Goal: Task Accomplishment & Management: Complete application form

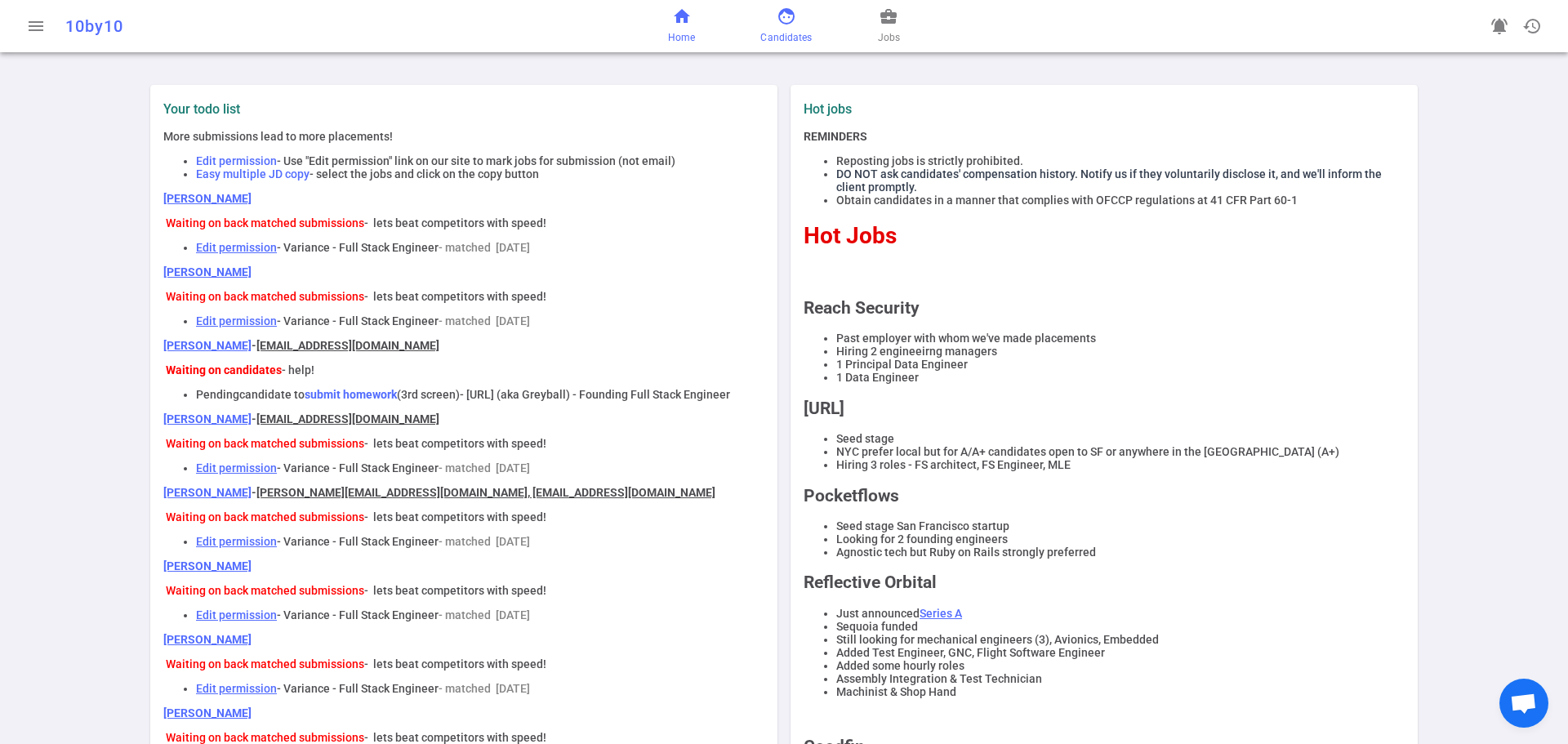
click at [786, 22] on span "face" at bounding box center [787, 16] width 19 height 19
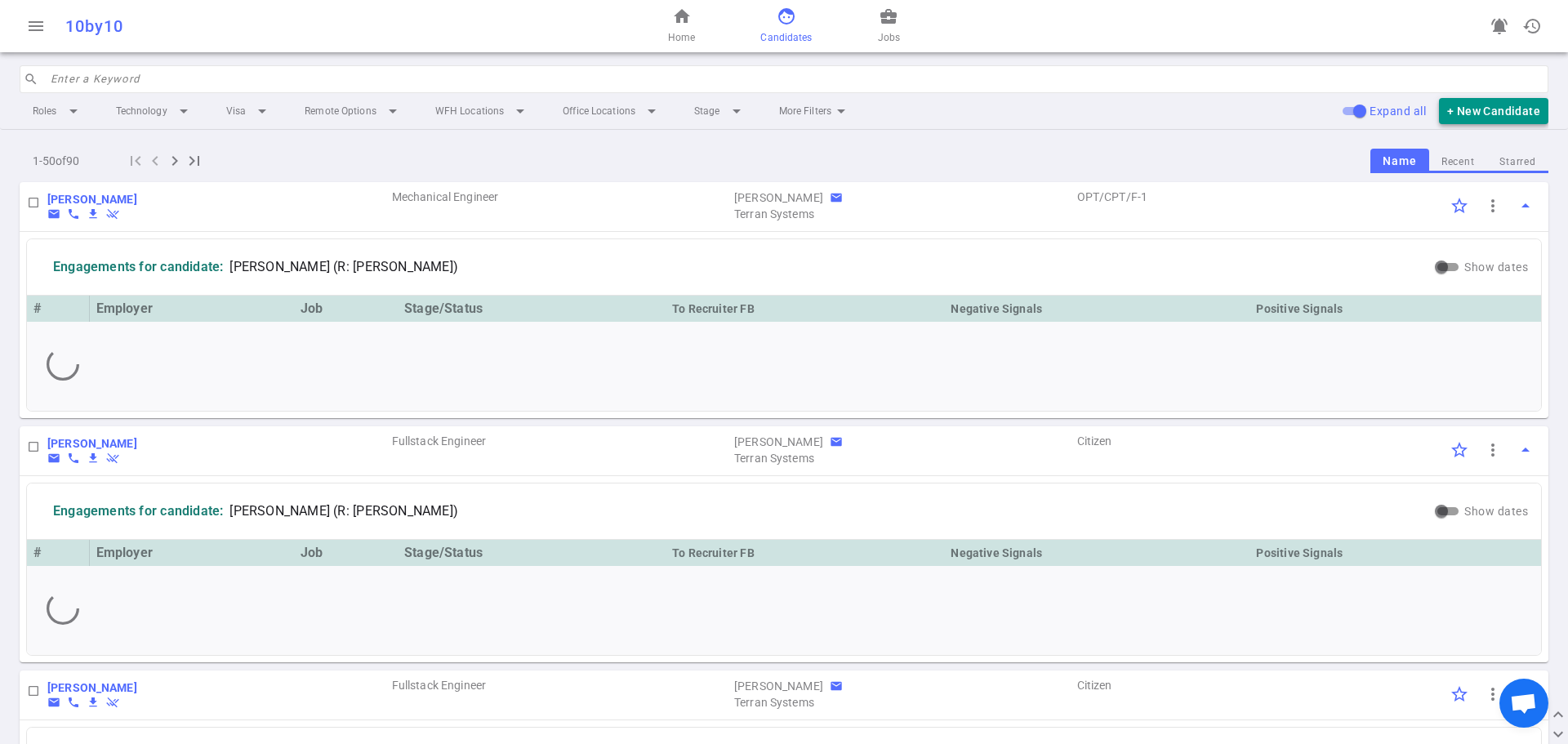
click at [1466, 109] on button "+ New Candidate" at bounding box center [1494, 111] width 109 height 27
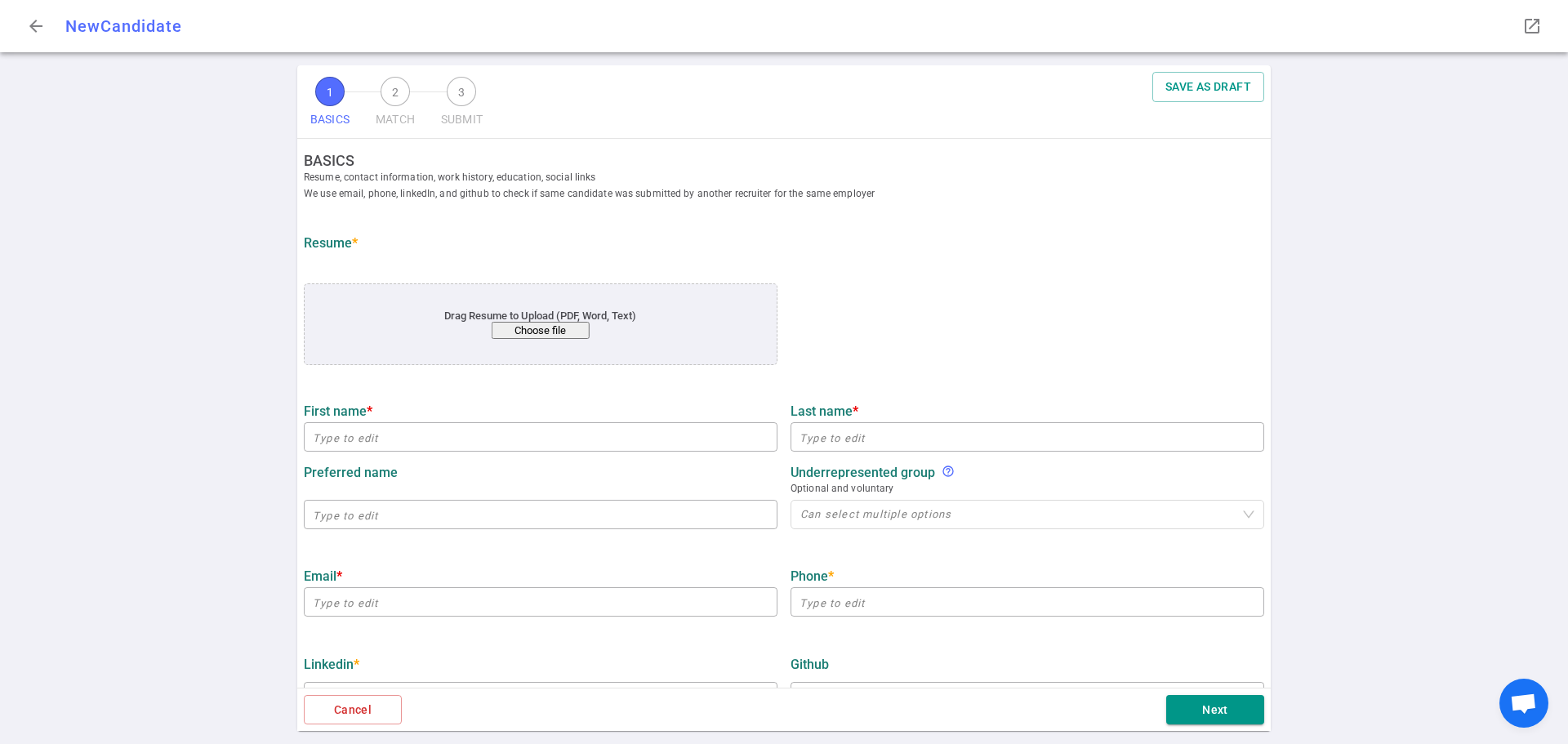
click at [547, 327] on button "Choose file" at bounding box center [540, 329] width 98 height 17
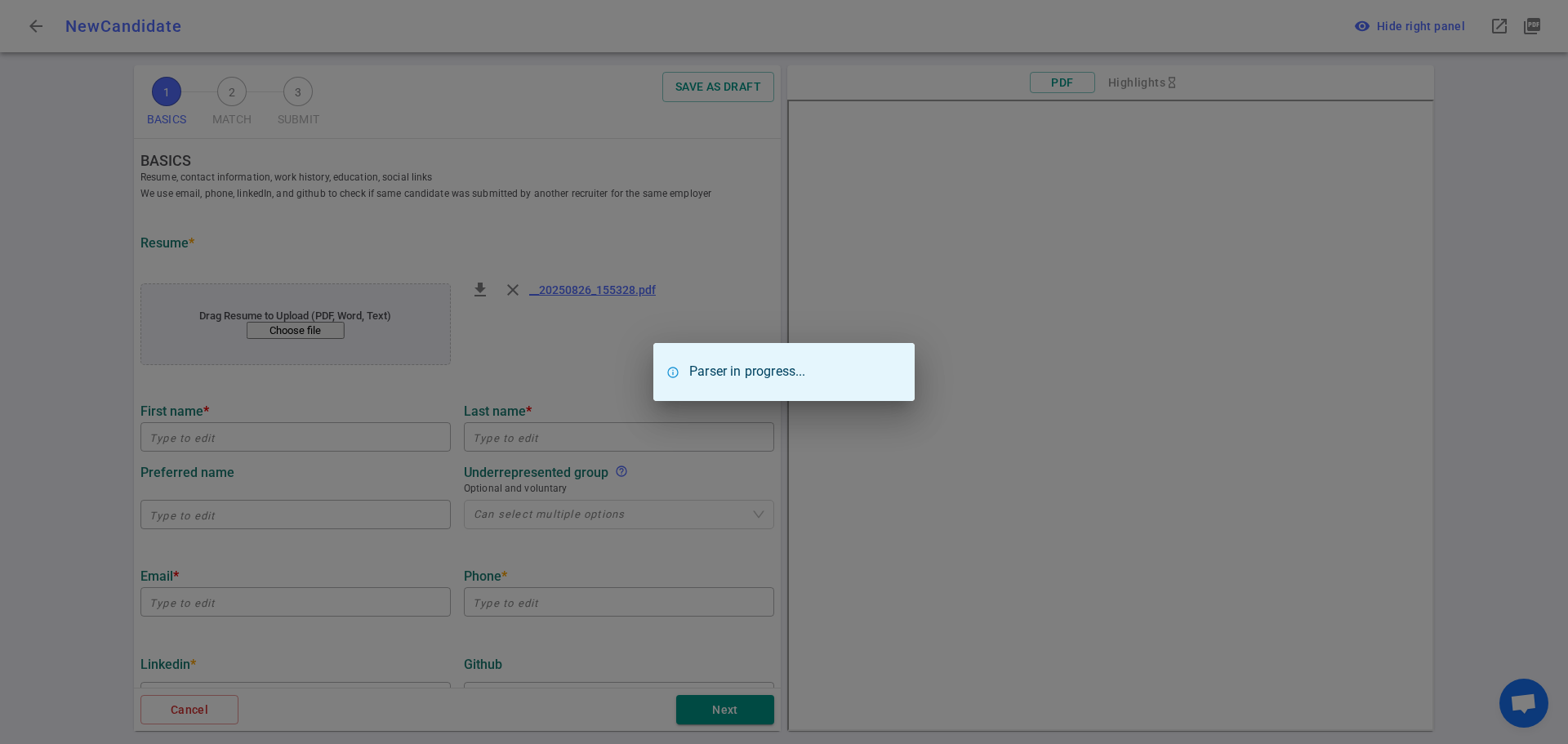
type input "Ajay"
type input "Shrestha"
type input "ajay.shrestha@gmail.com"
type input "+1 203-449-5768"
type textarea "https://scholar.google.com/citationsuserwt:,https://www.credly.com/users/ajaysh…"
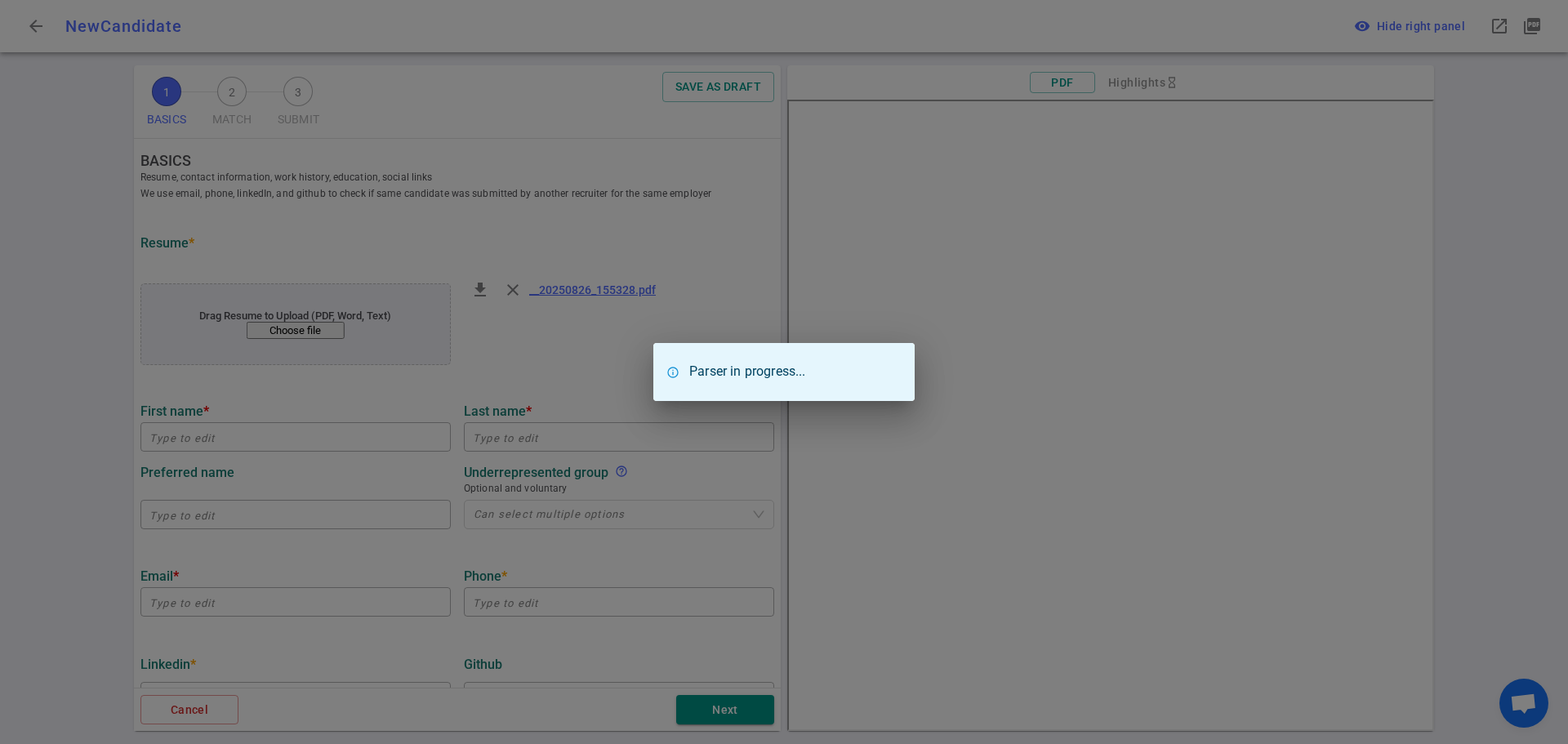
type input "Imagen Technologies"
type textarea "Engineering Manager"
type input "17.9"
type input "Yale University"
type input "Executives"
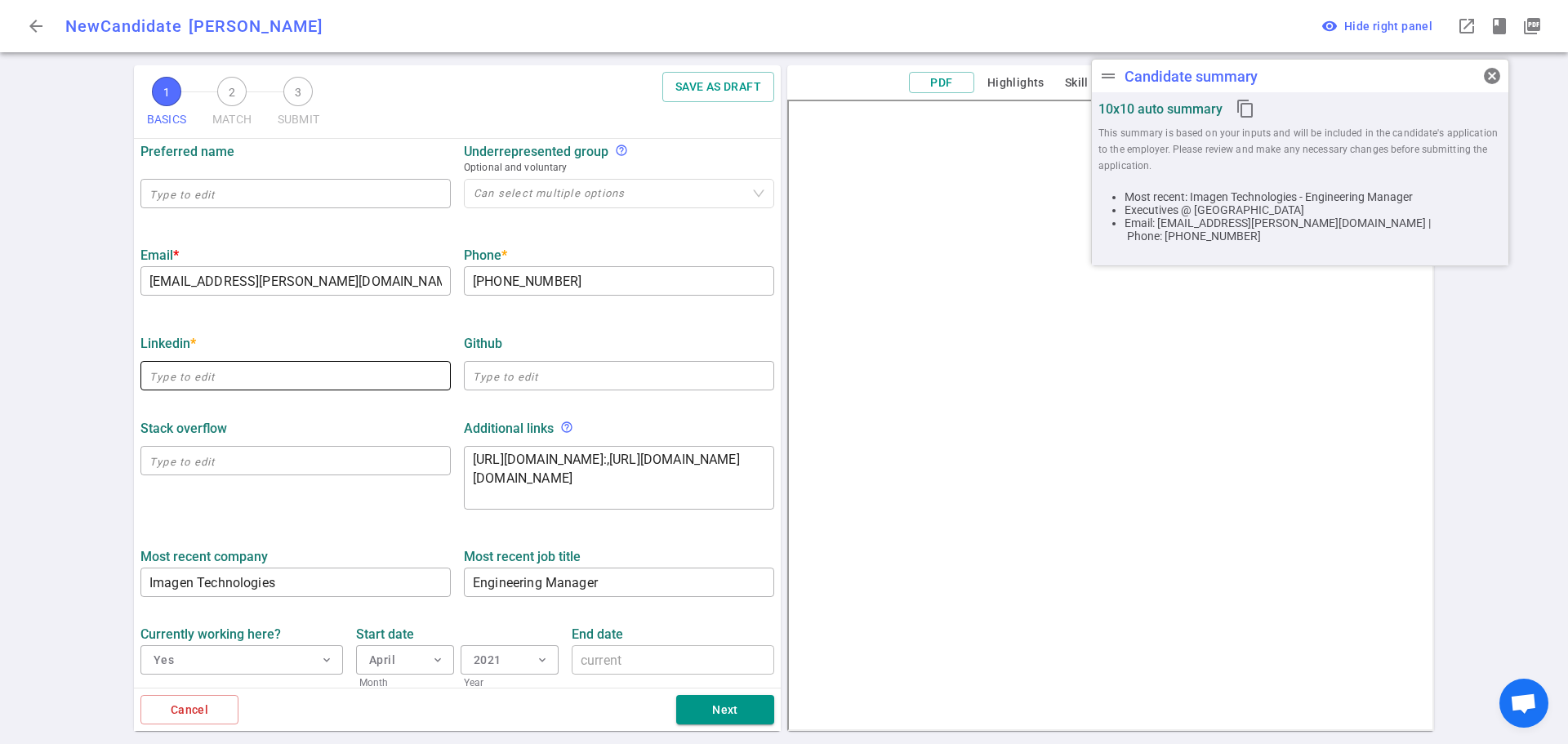
scroll to position [327, 0]
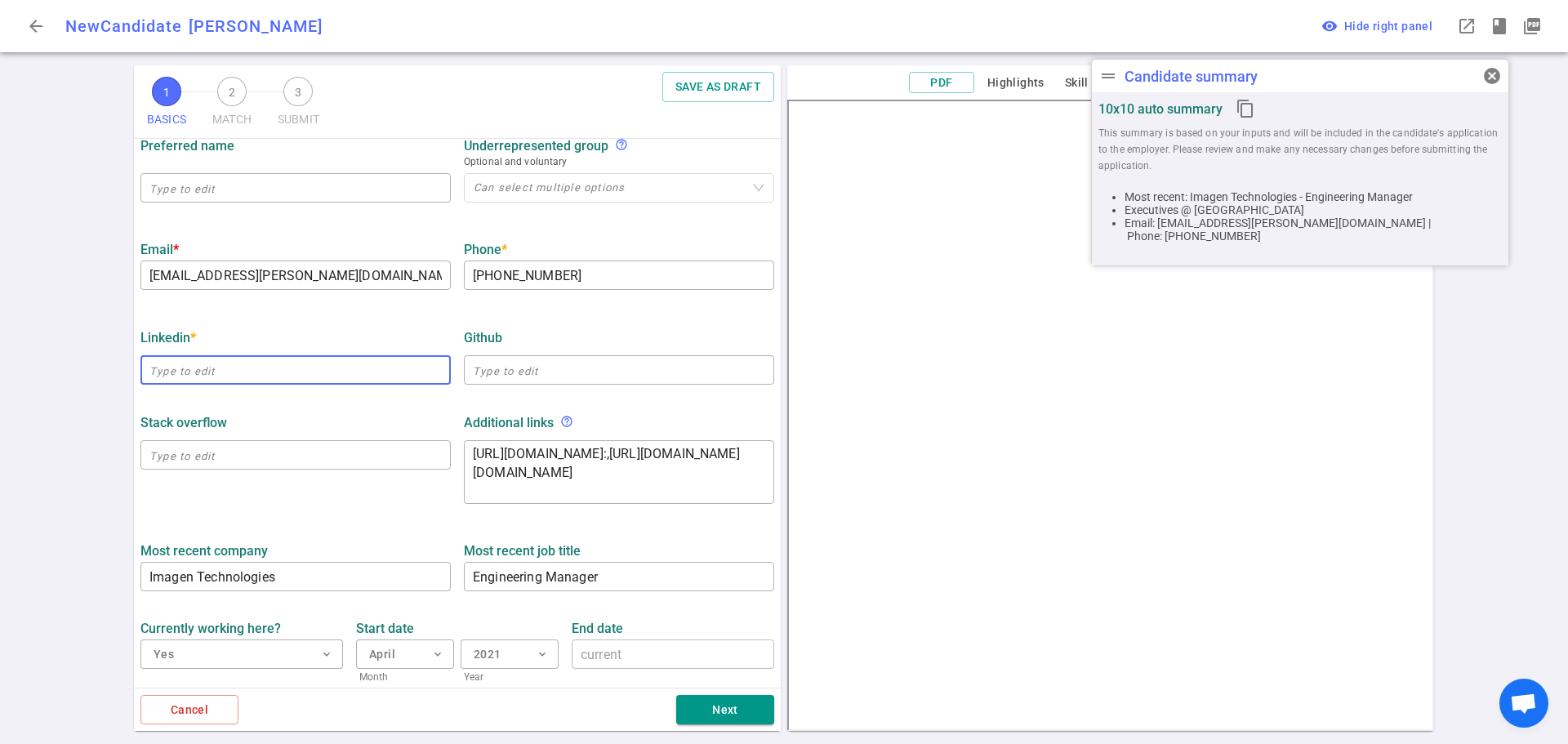
click at [196, 372] on input "text" at bounding box center [295, 370] width 310 height 26
paste input "Ajay Shrestha"
type input "Ajay Shrestha"
drag, startPoint x: 249, startPoint y: 366, endPoint x: 22, endPoint y: 351, distance: 227.5
click at [22, 350] on div "1 BASICS 2 MATCH 3 SUBMIT SAVE AS DRAFT BASICS Resume, contact information, wor…" at bounding box center [784, 404] width 1568 height 679
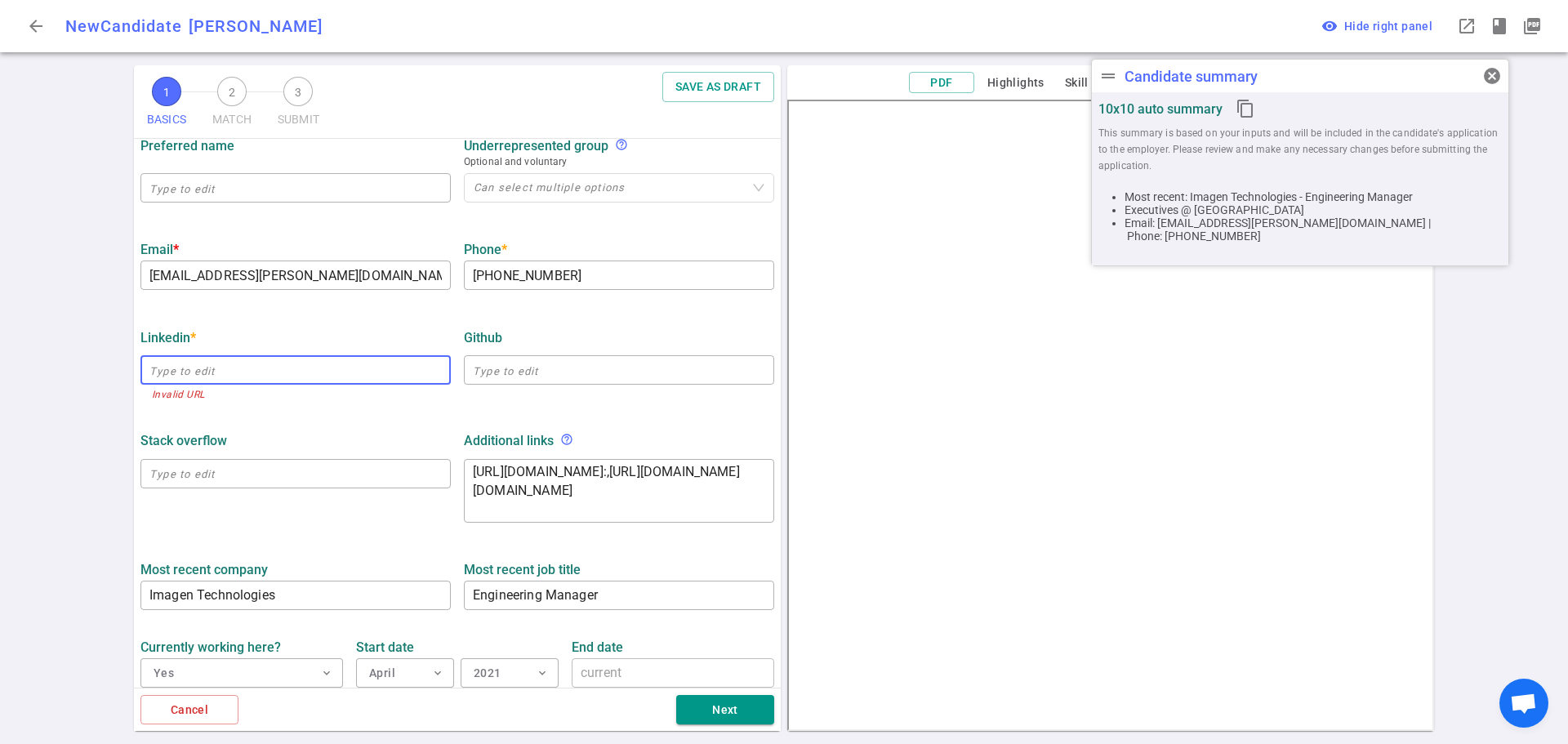
paste input "https://www.linkedin.com/in/ajayshrestha"
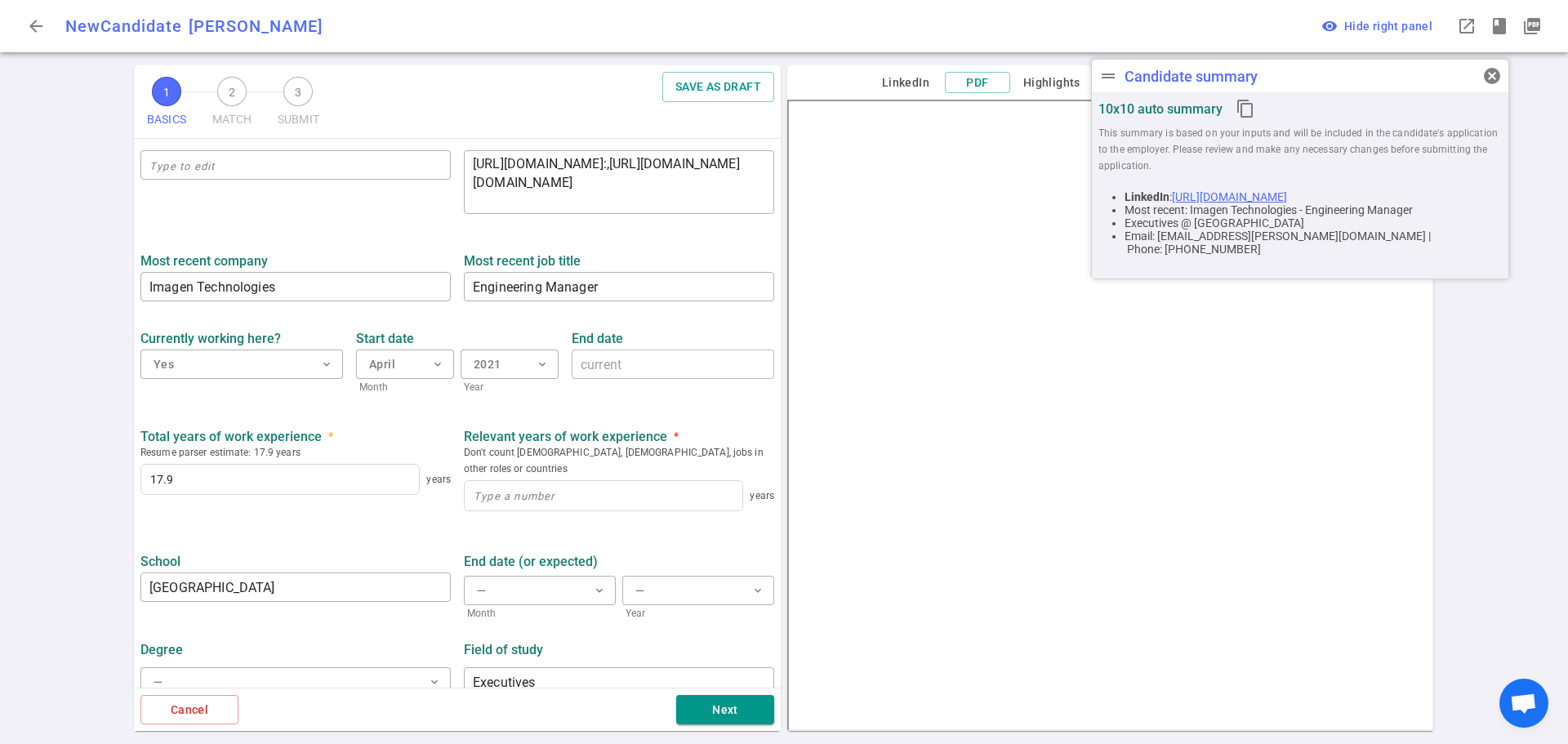
scroll to position [621, 0]
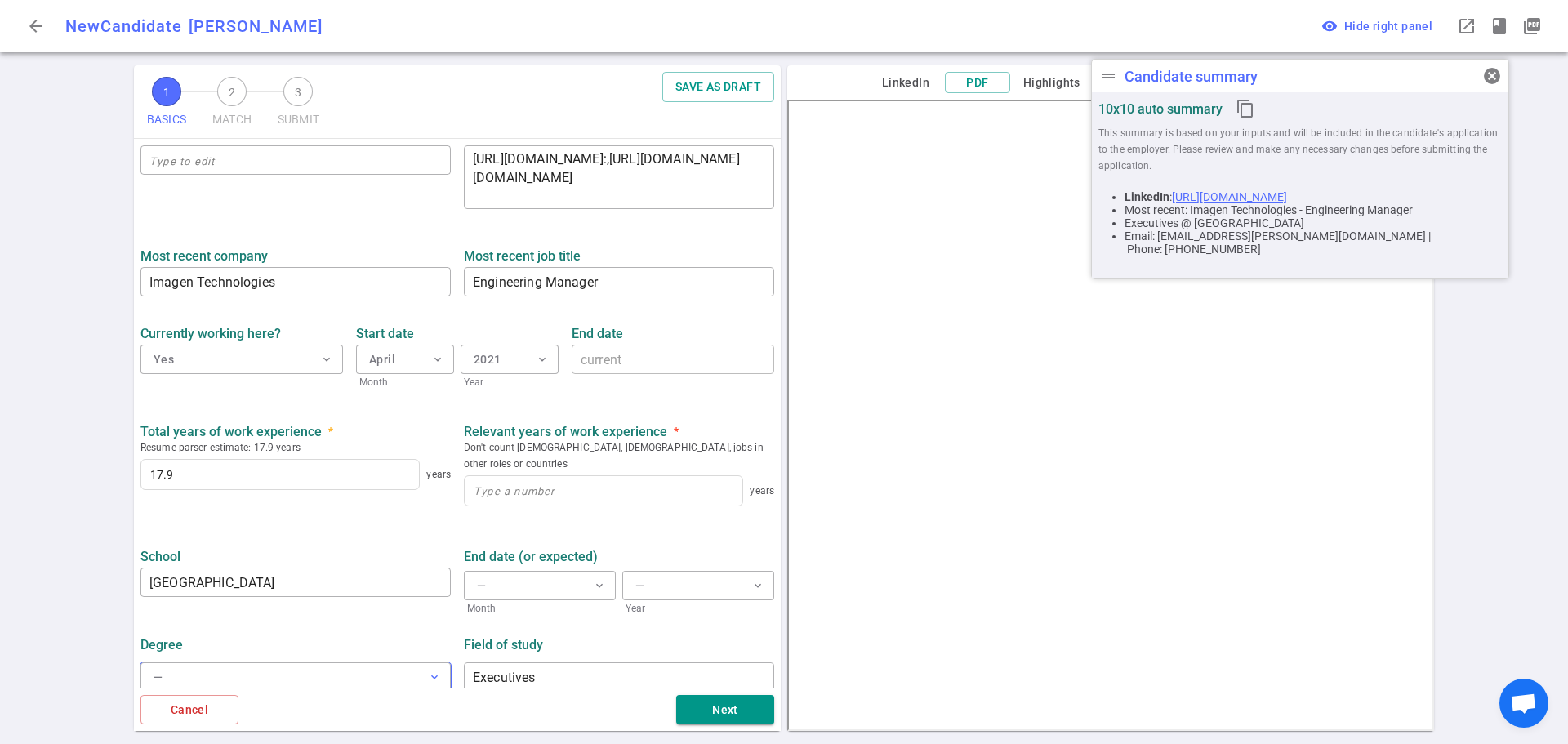
type input "https://www.linkedin.com/in/ajayshrestha"
click at [316, 665] on button "— expand_more" at bounding box center [295, 676] width 310 height 29
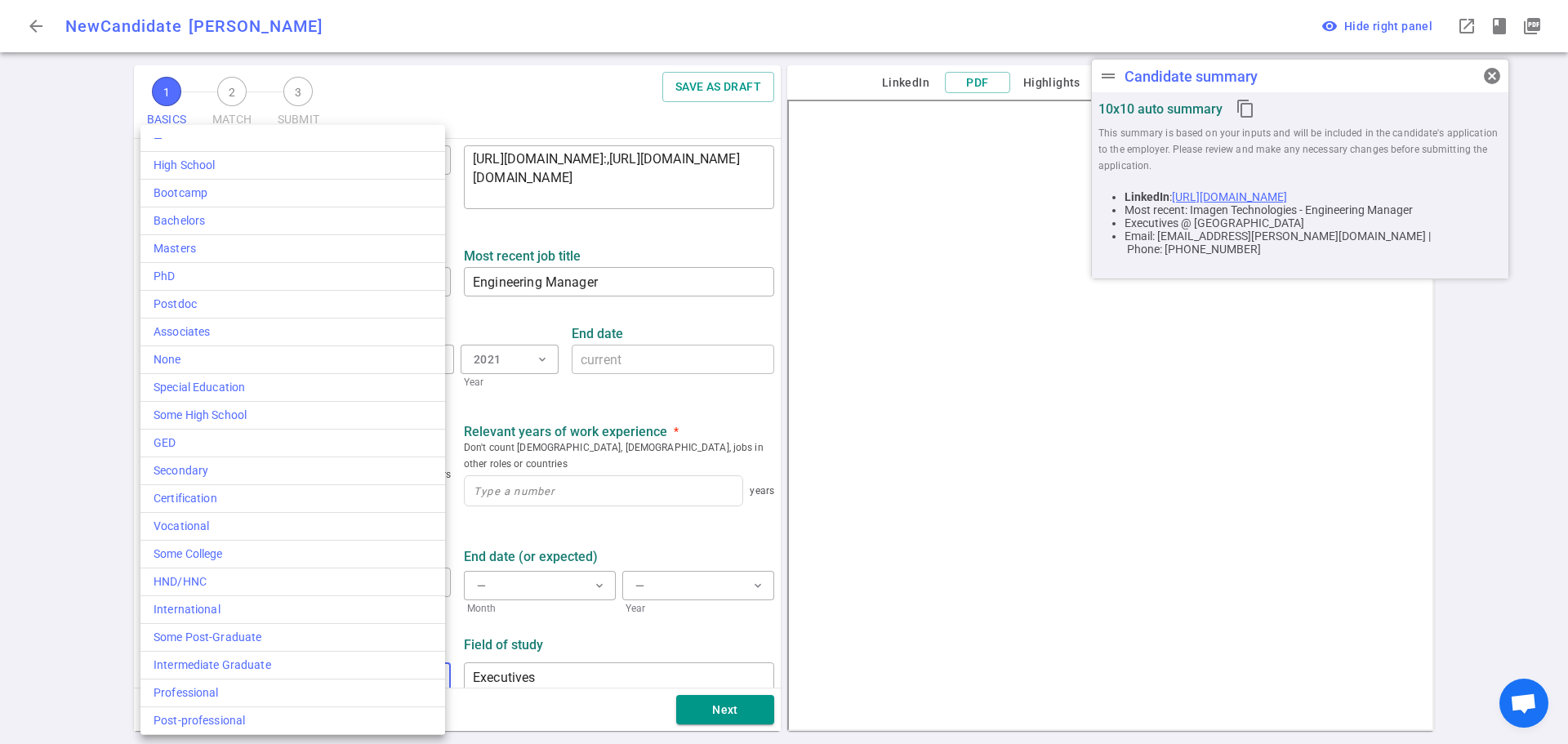
click at [644, 320] on div at bounding box center [784, 372] width 1568 height 744
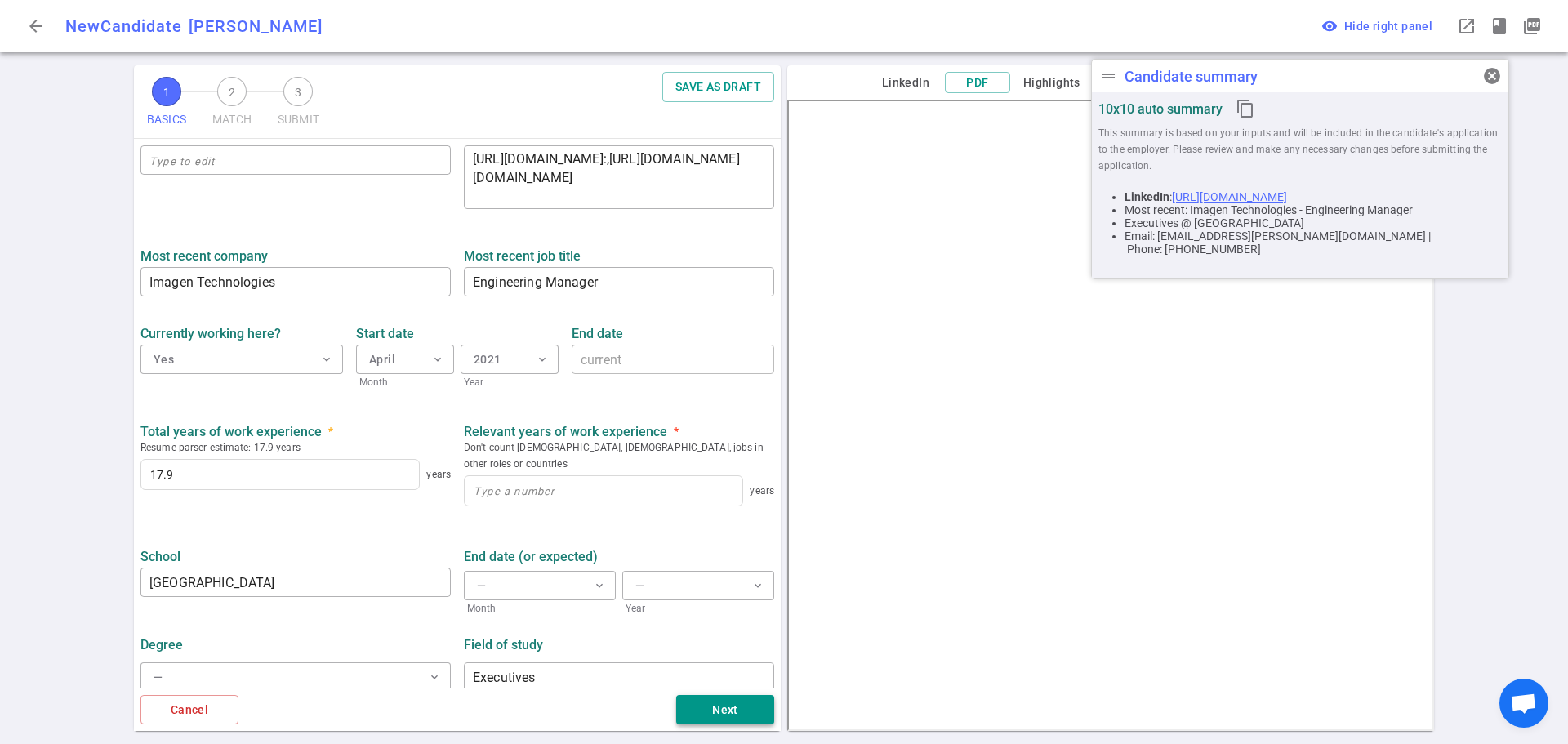
click at [712, 715] on button "Next" at bounding box center [725, 710] width 98 height 30
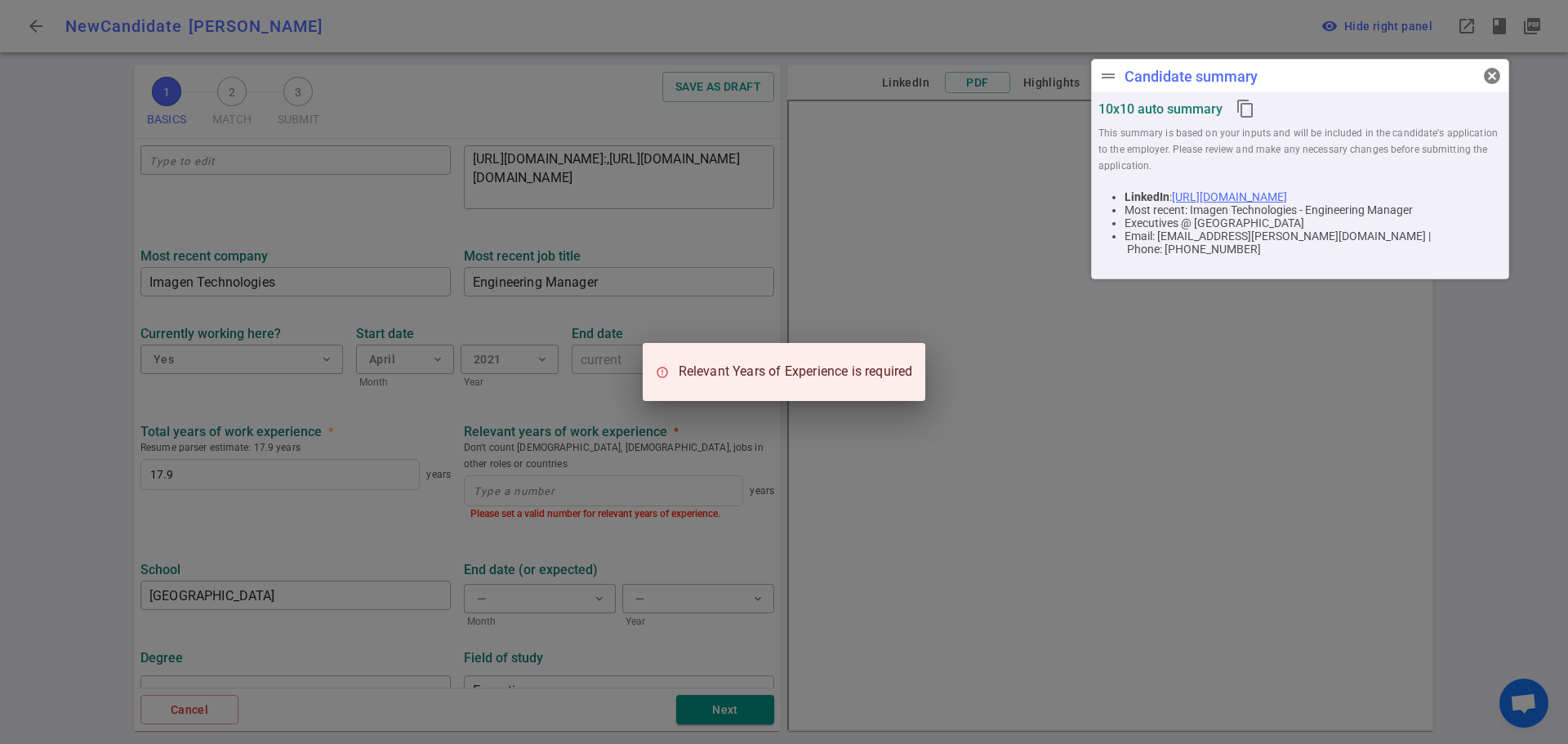
click at [629, 531] on div "Relevant Years of Experience is required" at bounding box center [784, 372] width 1568 height 744
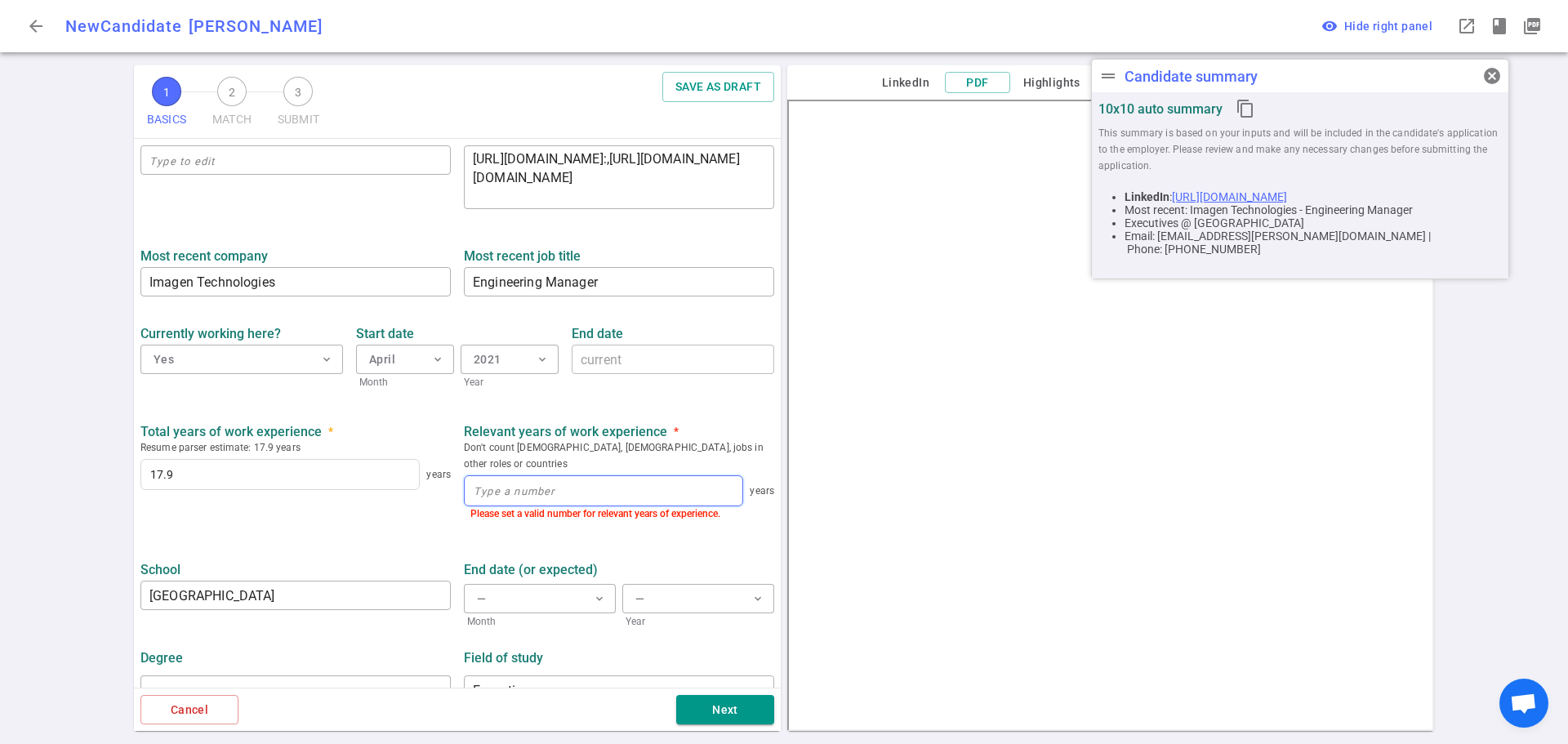
click at [500, 485] on input at bounding box center [603, 490] width 277 height 29
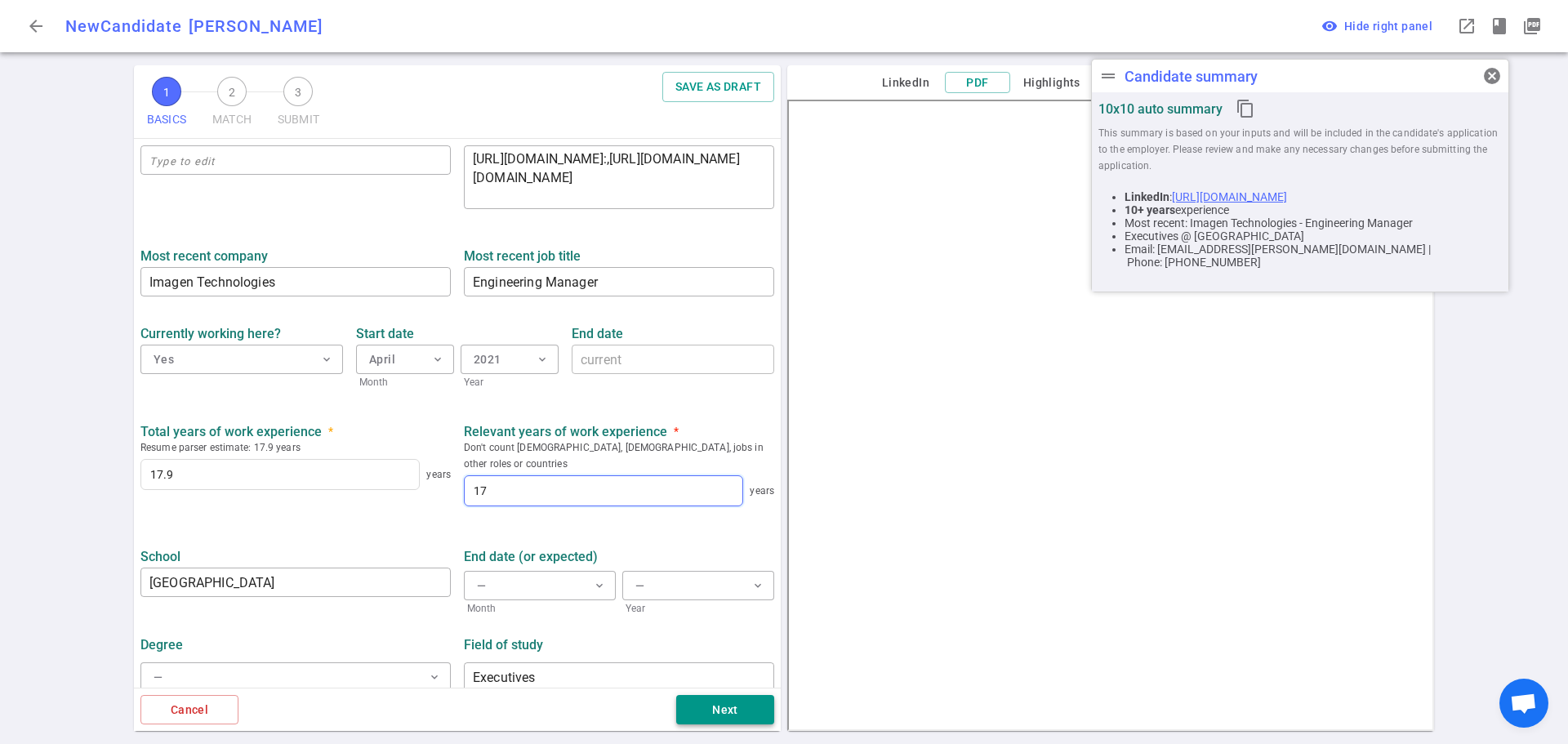
type input "17"
click at [712, 706] on button "Next" at bounding box center [725, 710] width 98 height 30
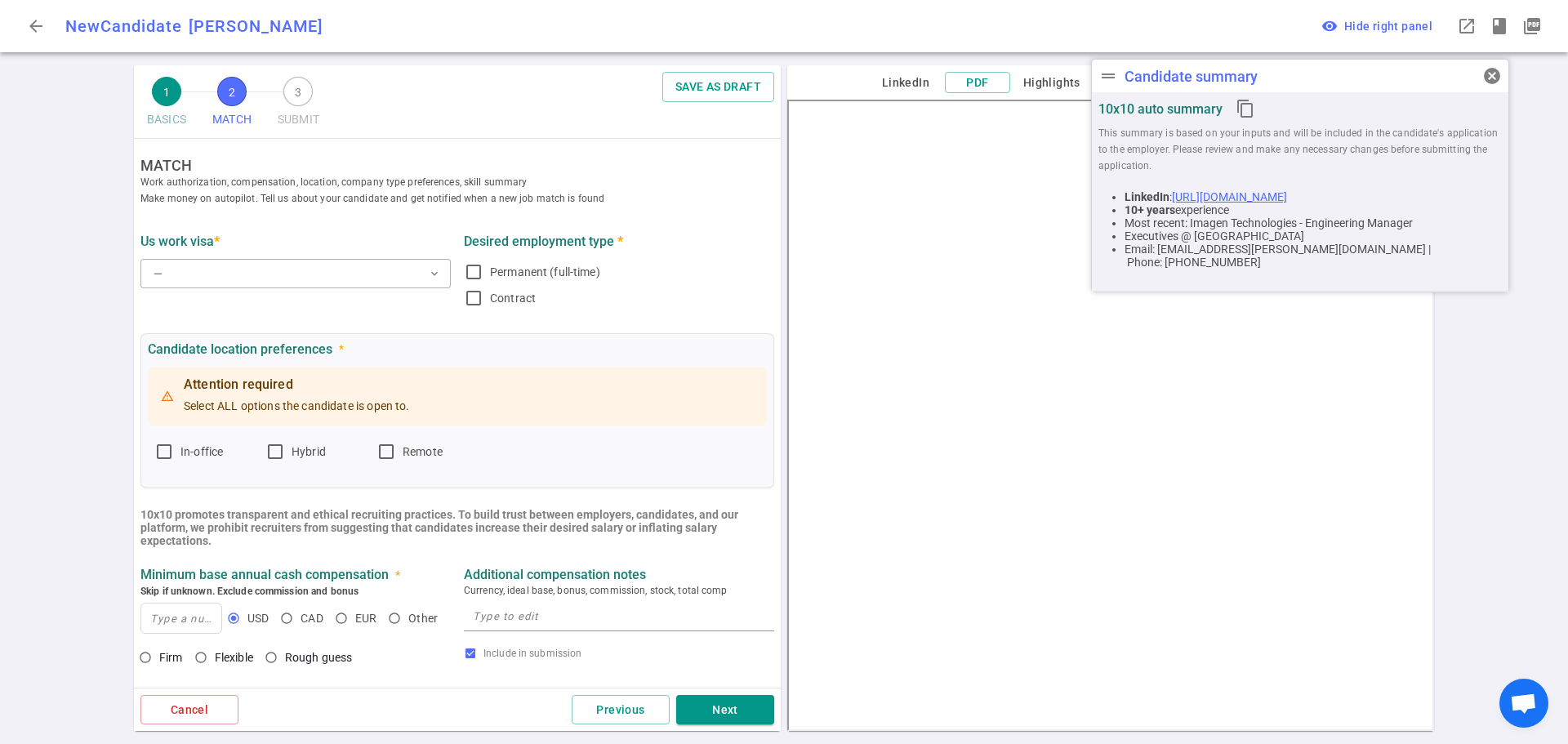
scroll to position [0, 0]
click at [303, 277] on button "— expand_more" at bounding box center [295, 274] width 310 height 29
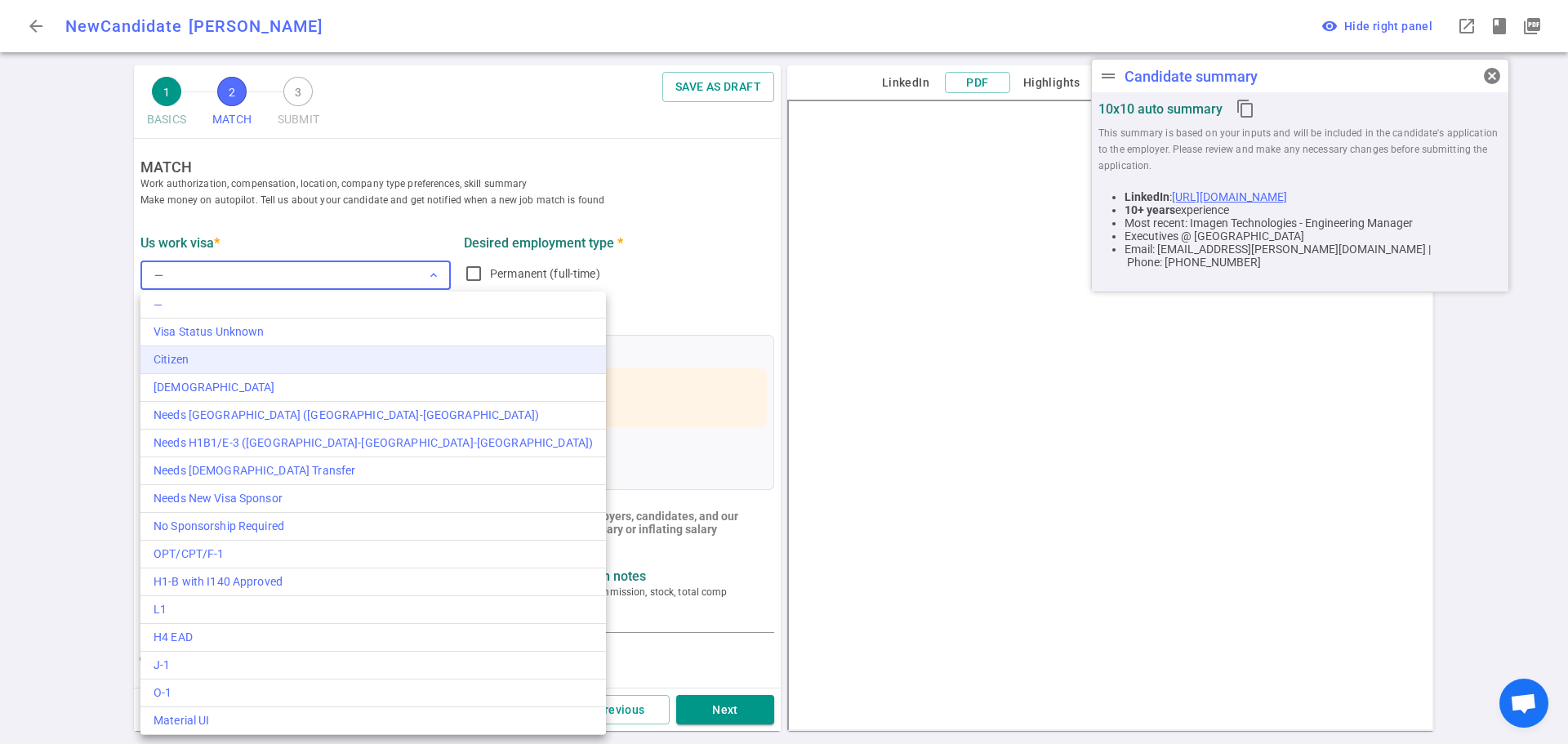
click at [251, 360] on div "Citizen" at bounding box center [373, 359] width 440 height 17
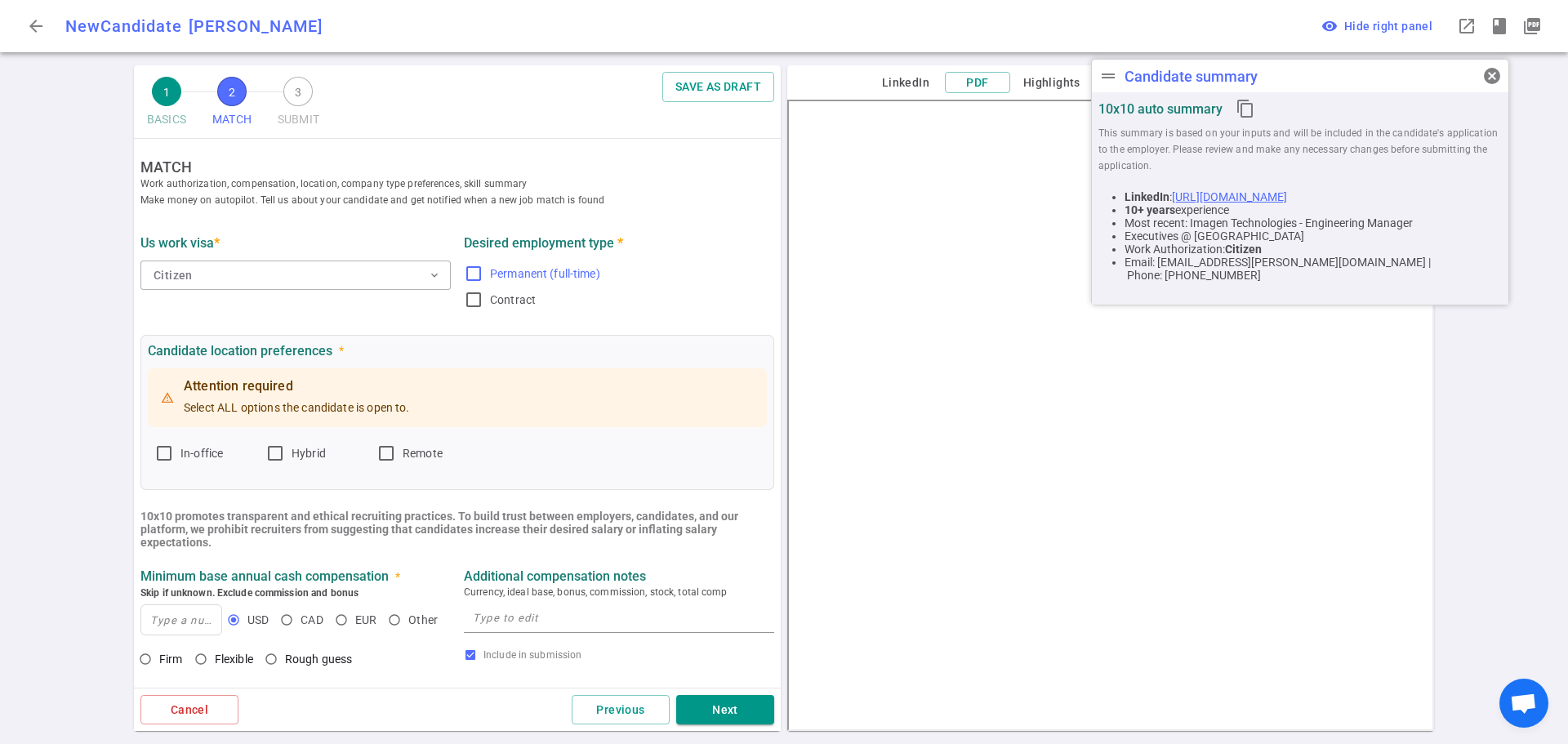
click at [464, 273] on input "Permanent (full-time)" at bounding box center [473, 274] width 19 height 19
checkbox input "true"
drag, startPoint x: 281, startPoint y: 456, endPoint x: 306, endPoint y: 462, distance: 25.7
click at [283, 455] on input "Hybrid" at bounding box center [275, 453] width 19 height 19
checkbox input "true"
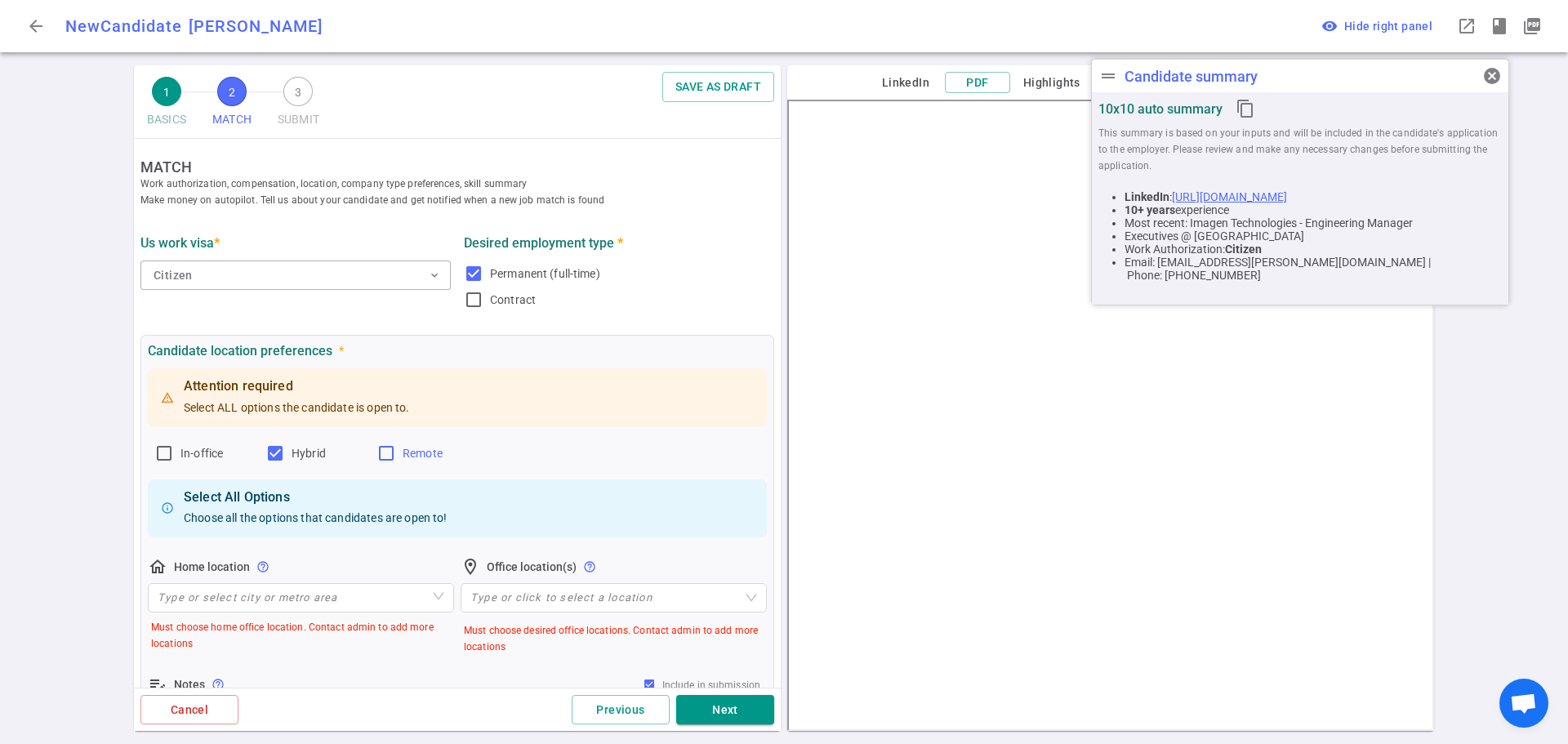
click at [382, 455] on input "Remote" at bounding box center [386, 453] width 19 height 19
checkbox input "true"
click at [240, 599] on input "search" at bounding box center [301, 597] width 287 height 27
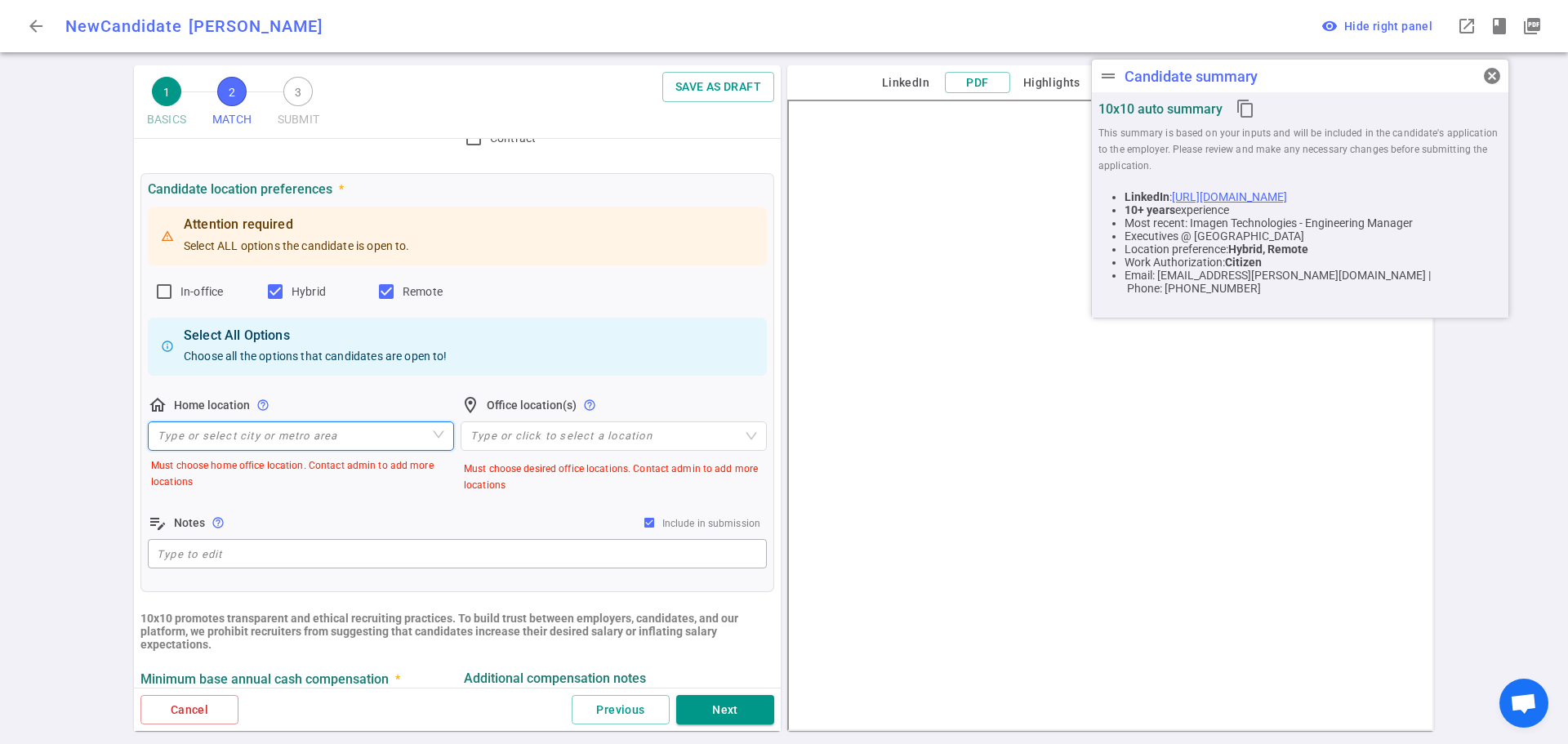
scroll to position [163, 0]
click at [346, 437] on input "search" at bounding box center [301, 433] width 287 height 27
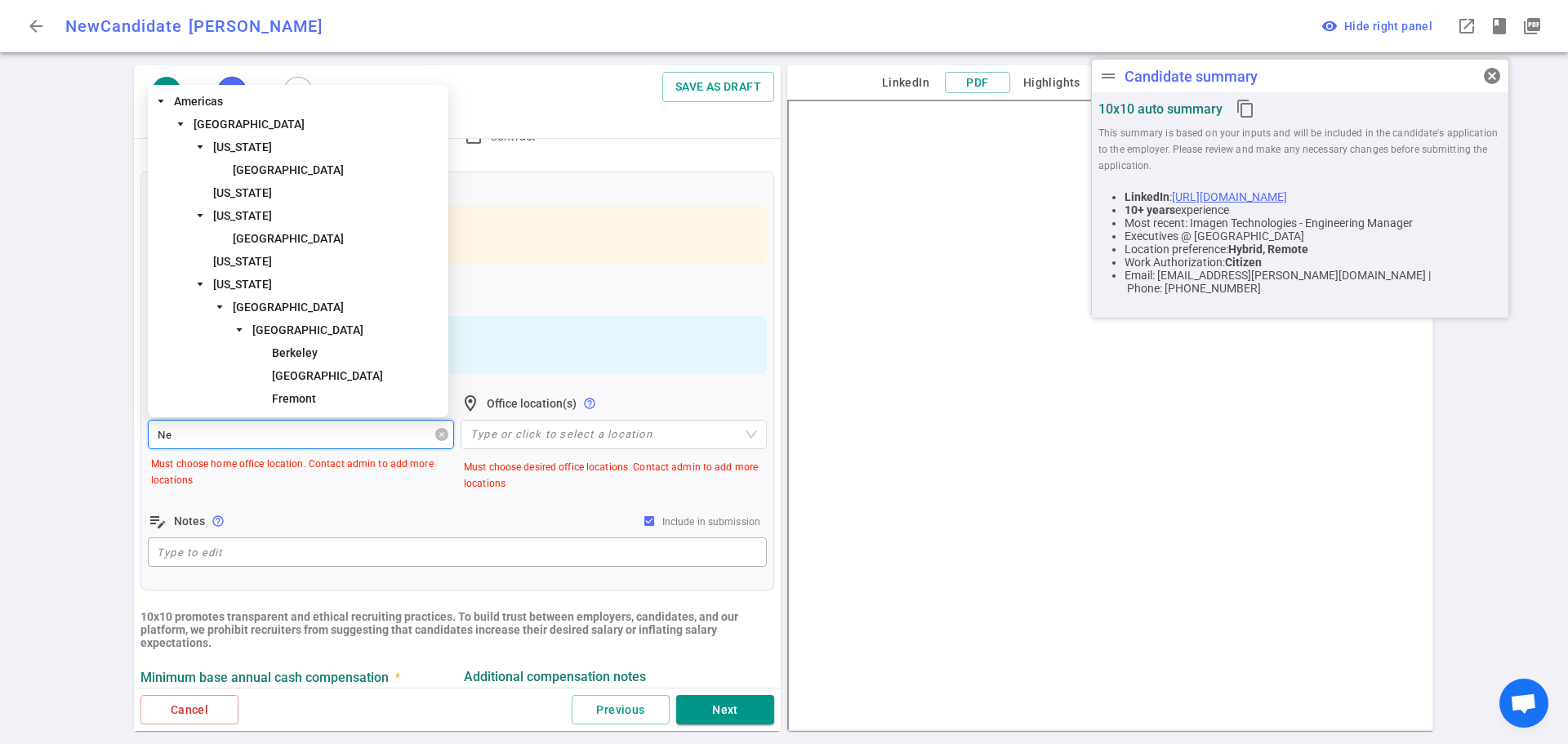
type input "New"
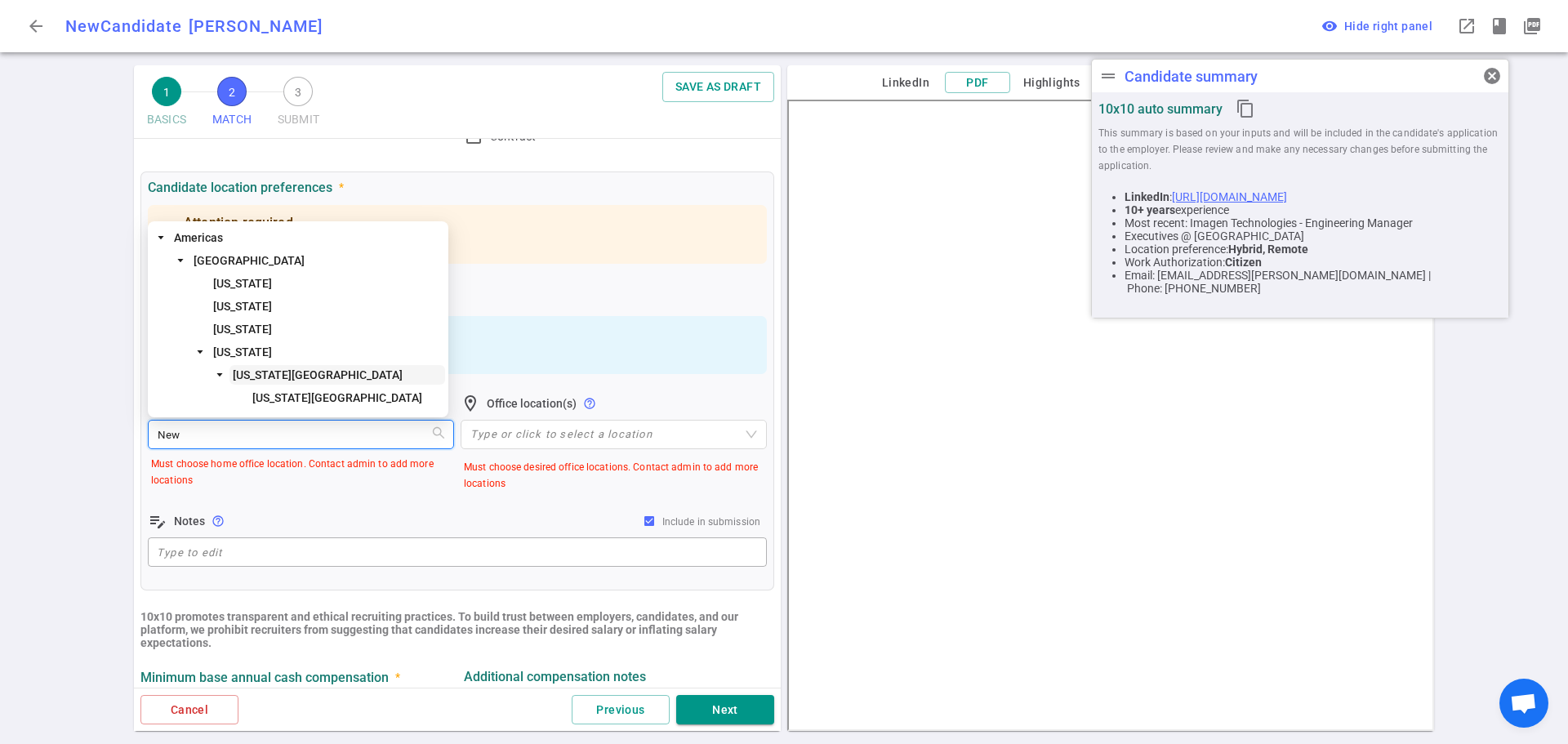
click at [286, 376] on span "[US_STATE][GEOGRAPHIC_DATA]" at bounding box center [318, 374] width 170 height 13
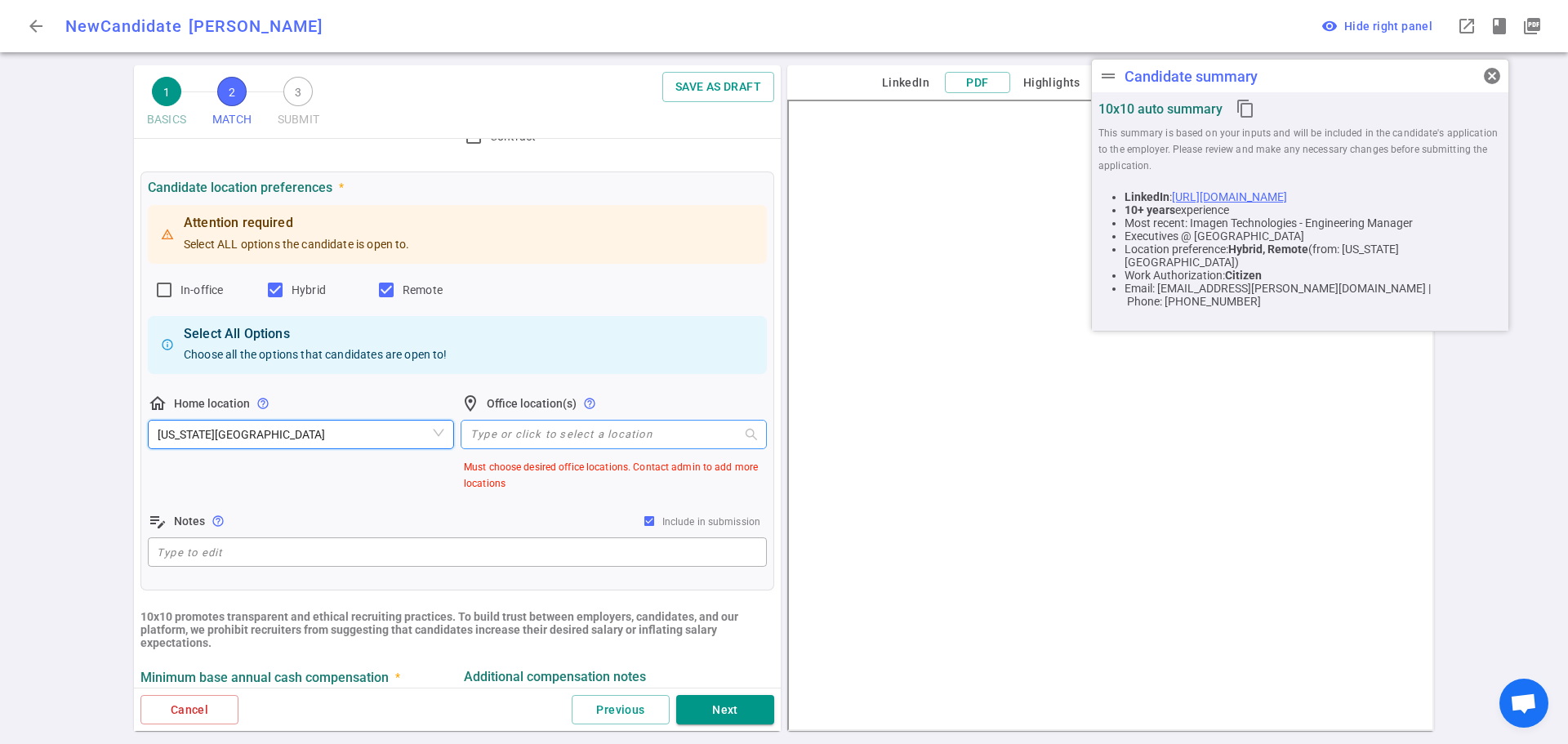
click at [492, 440] on div at bounding box center [605, 435] width 283 height 12
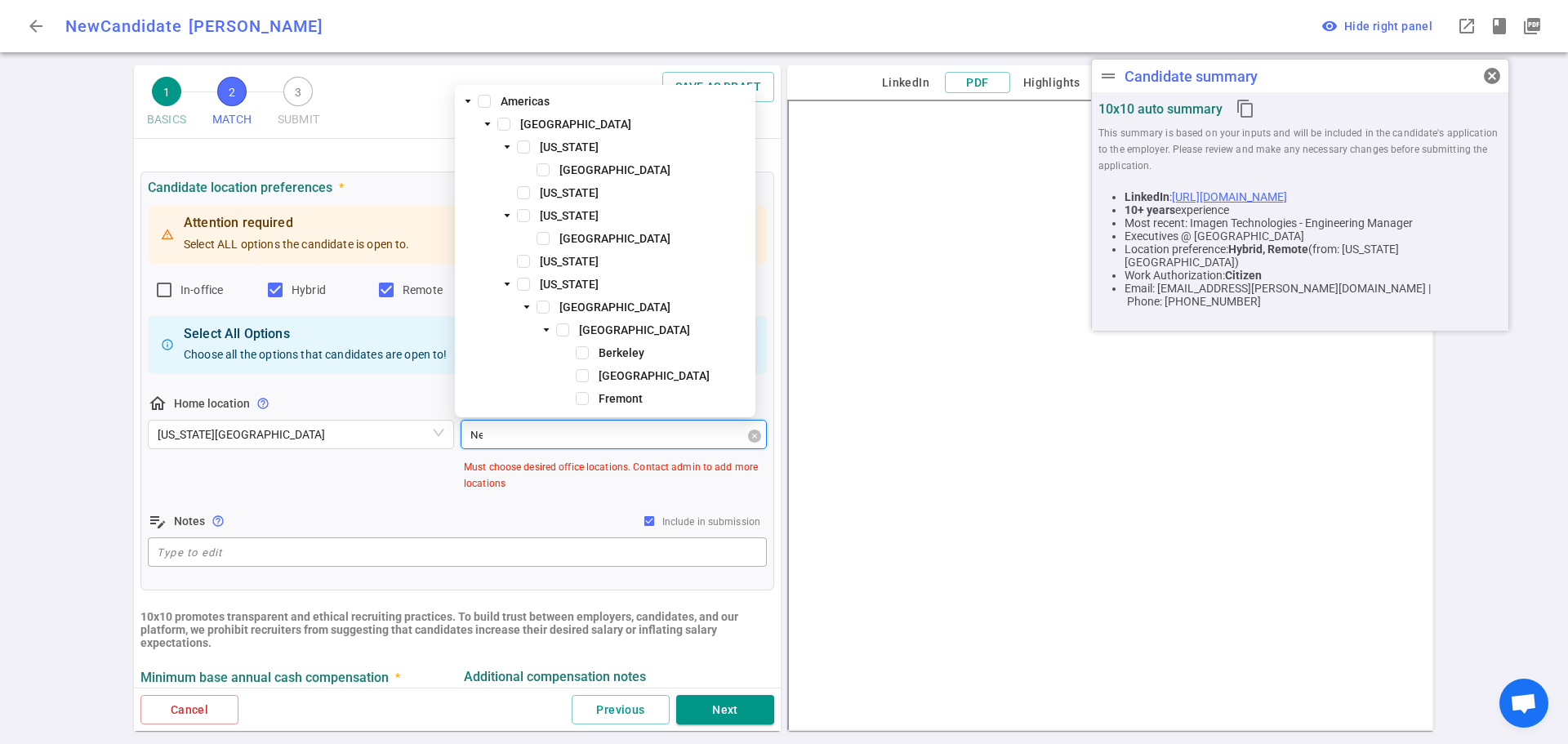
type input "New"
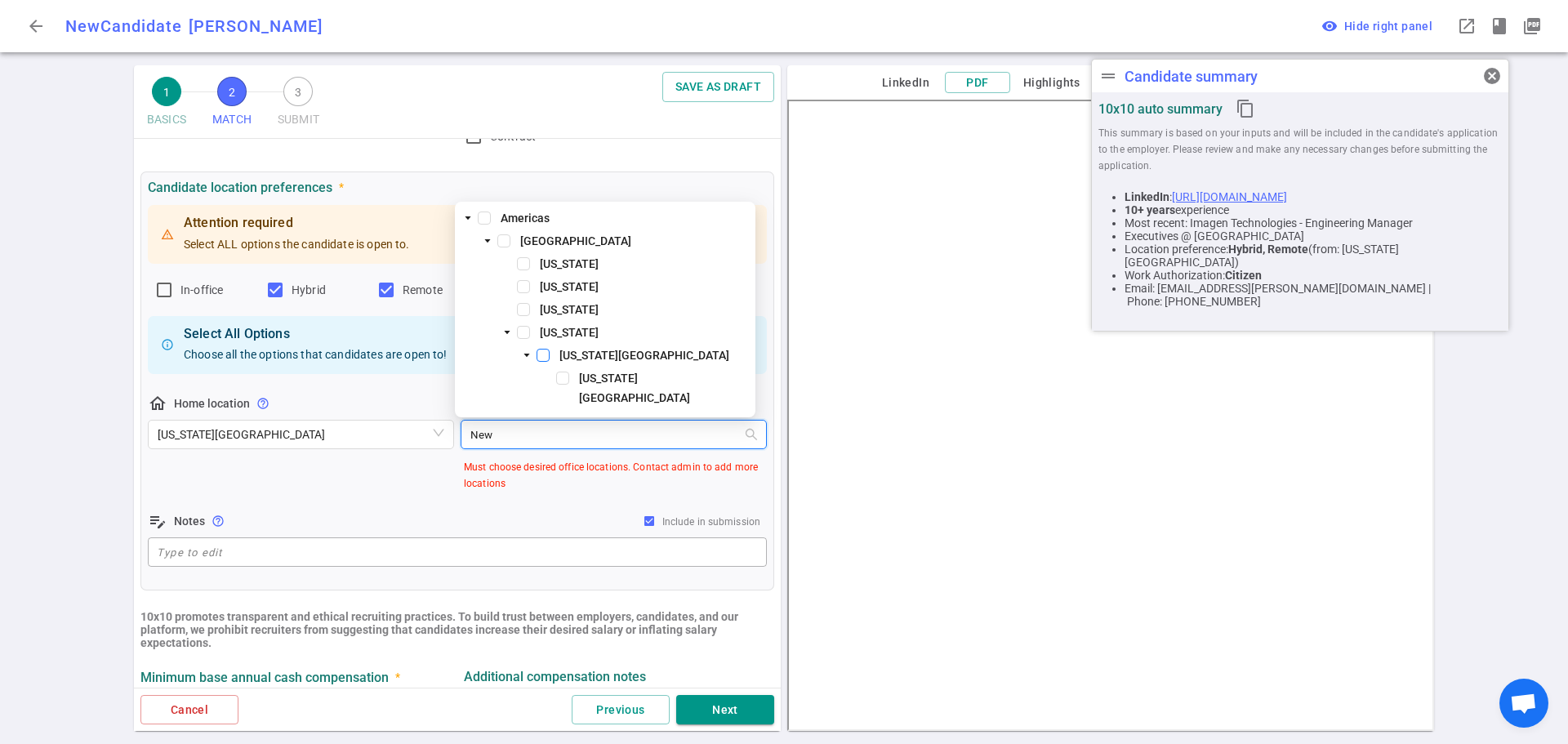
click at [542, 362] on span at bounding box center [543, 355] width 13 height 13
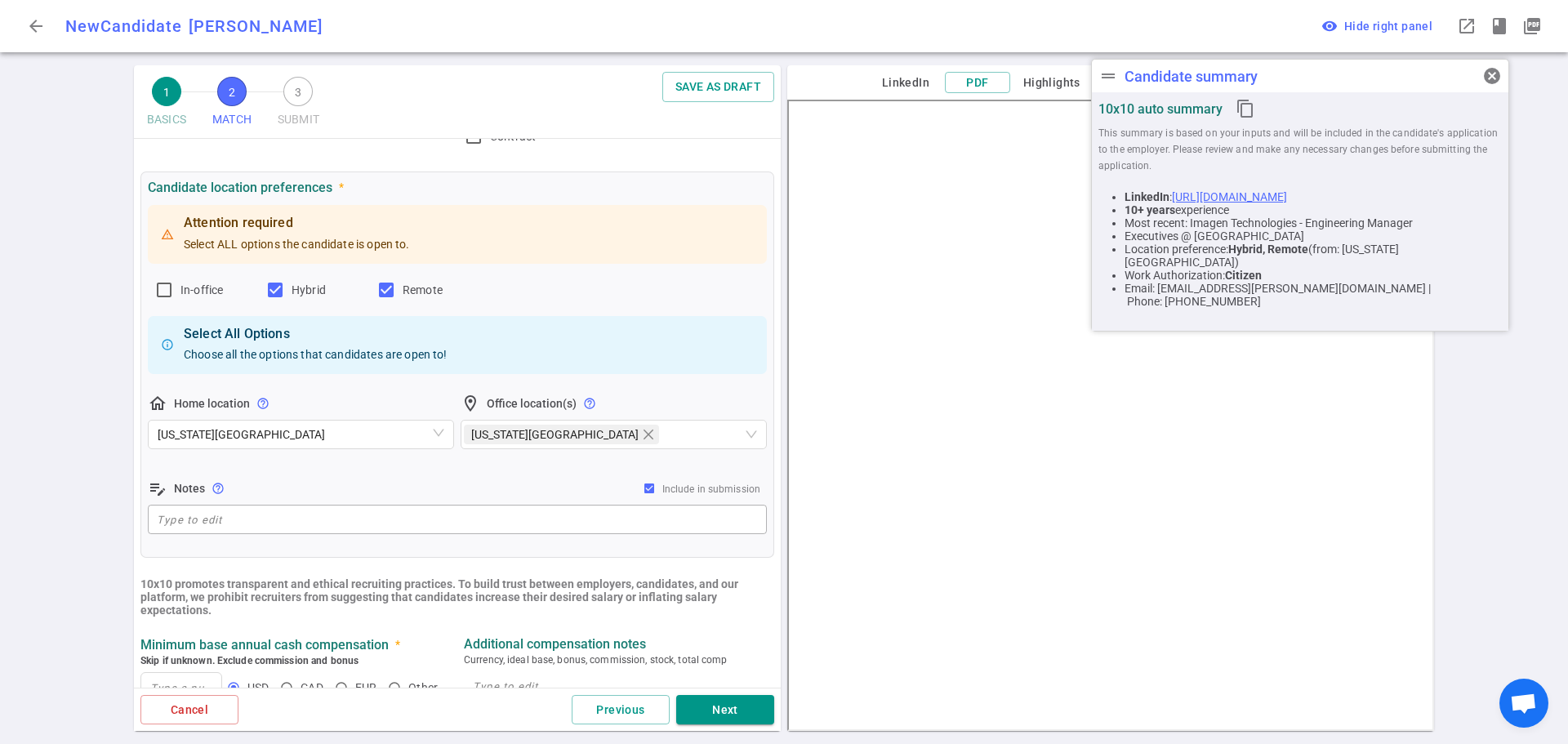
click at [407, 476] on div "Attention required Select ALL options the candidate is open to. In-office Hybri…" at bounding box center [456, 369] width 619 height 335
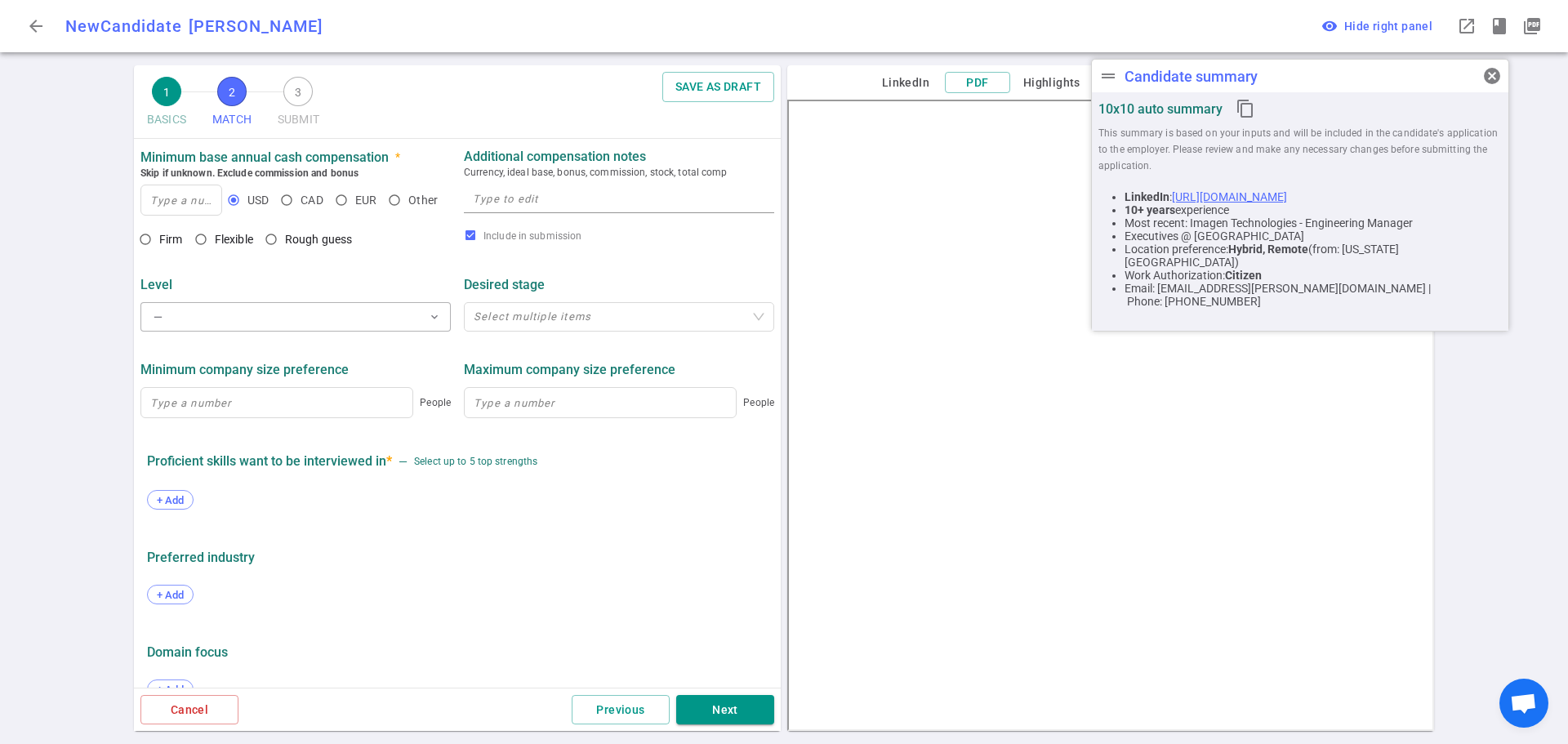
scroll to position [653, 0]
click at [1496, 71] on span "cancel" at bounding box center [1492, 76] width 19 height 19
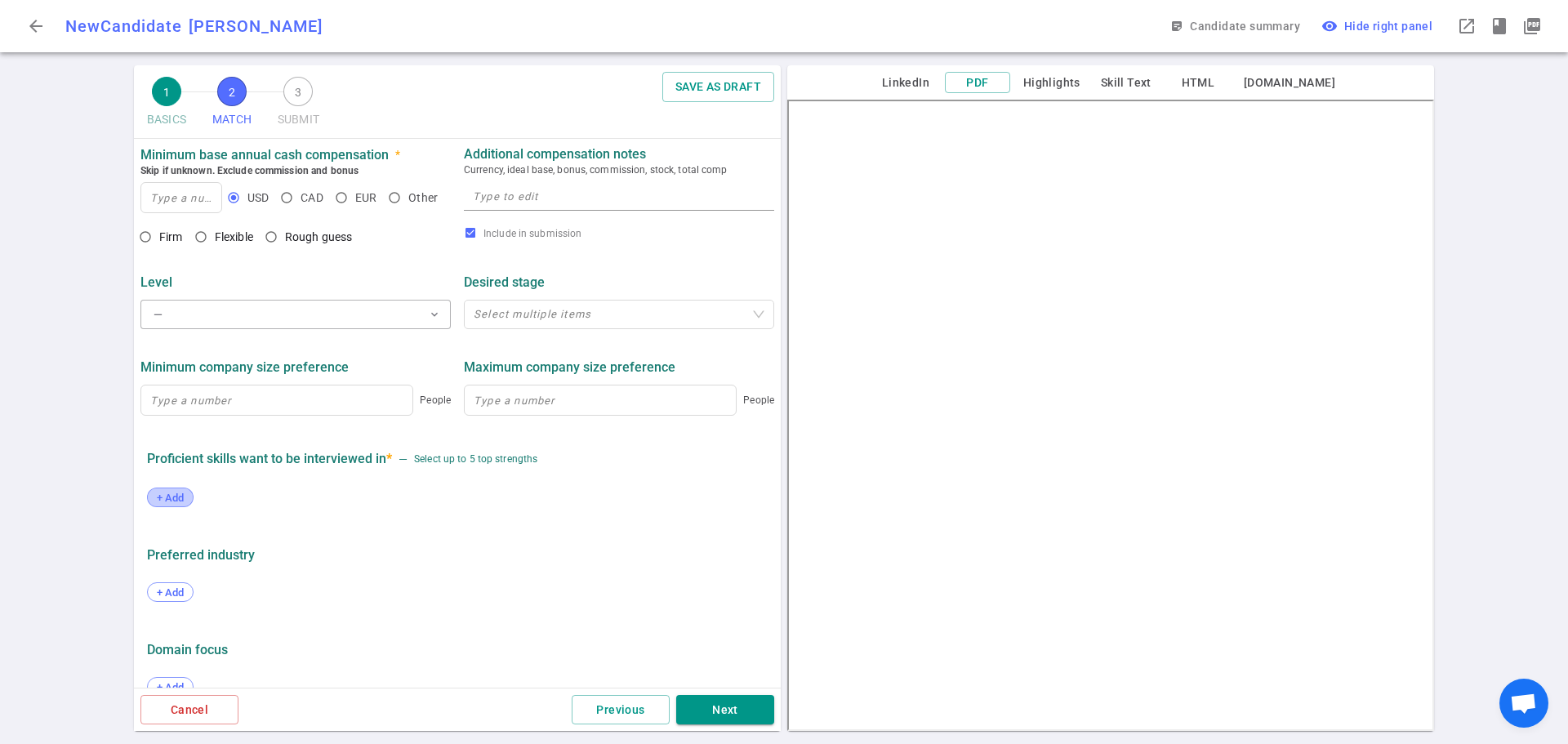
click at [185, 502] on span "+ Add" at bounding box center [170, 498] width 38 height 12
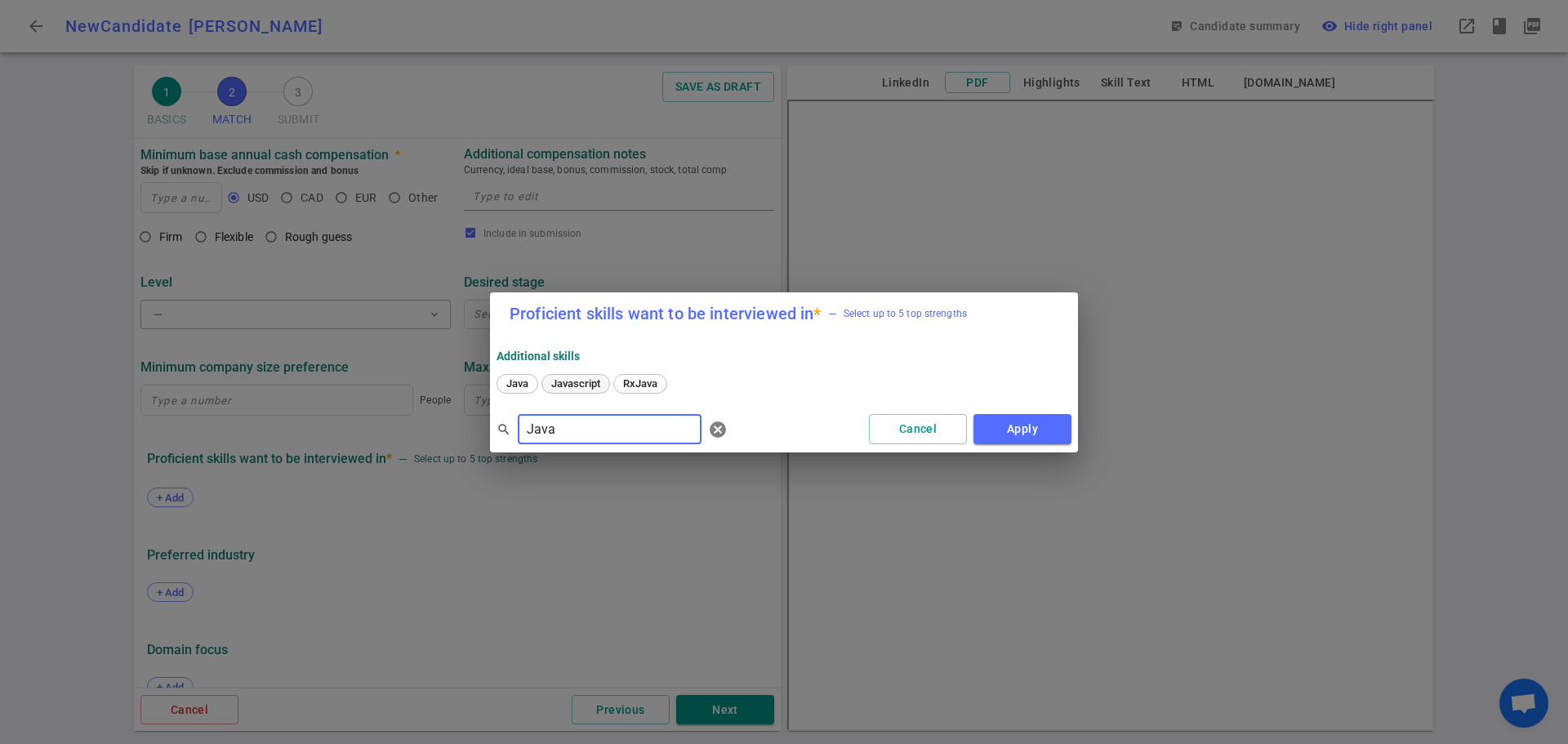
type input "Java"
click at [571, 380] on span "Javascript" at bounding box center [576, 383] width 60 height 12
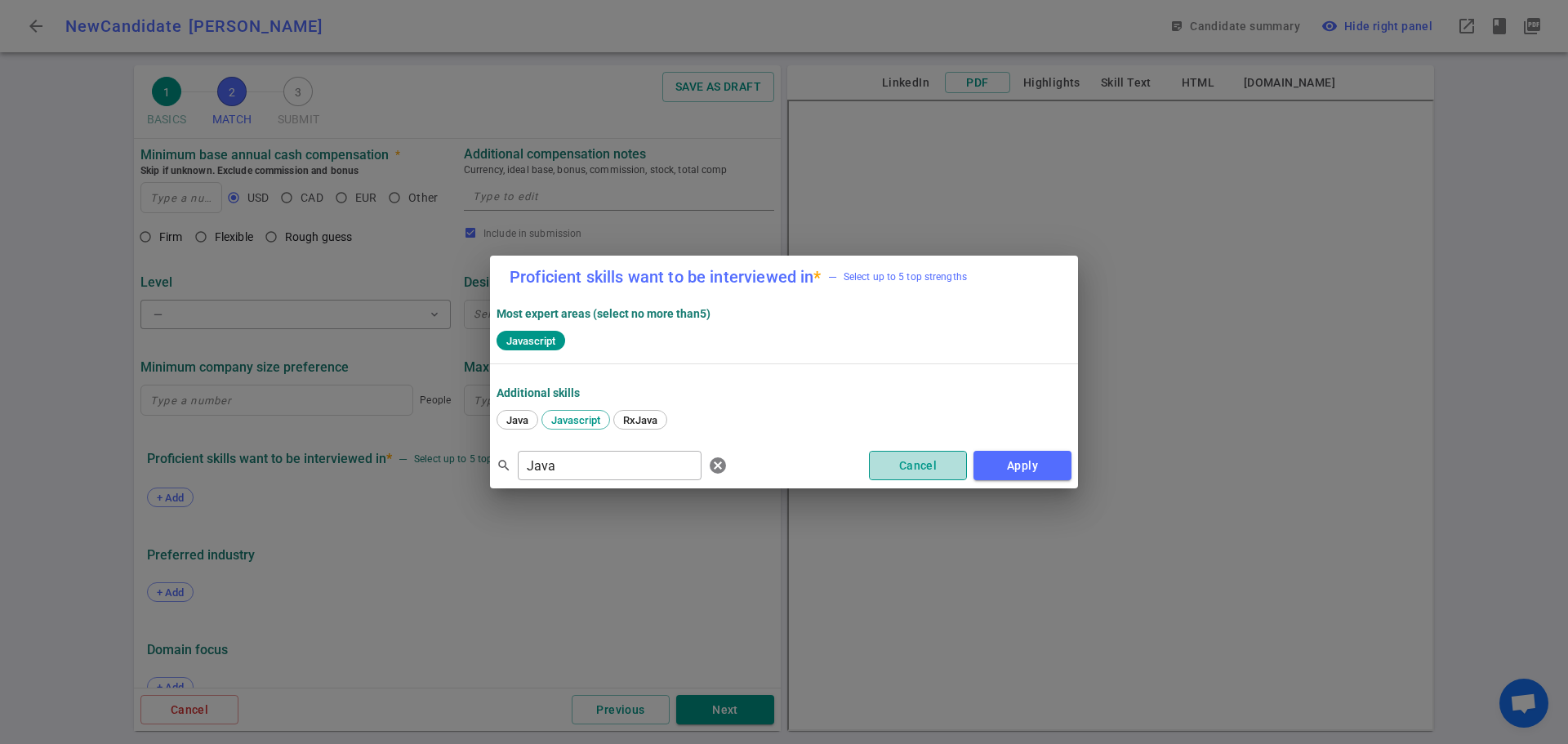
click at [901, 461] on button "Cancel" at bounding box center [917, 466] width 98 height 30
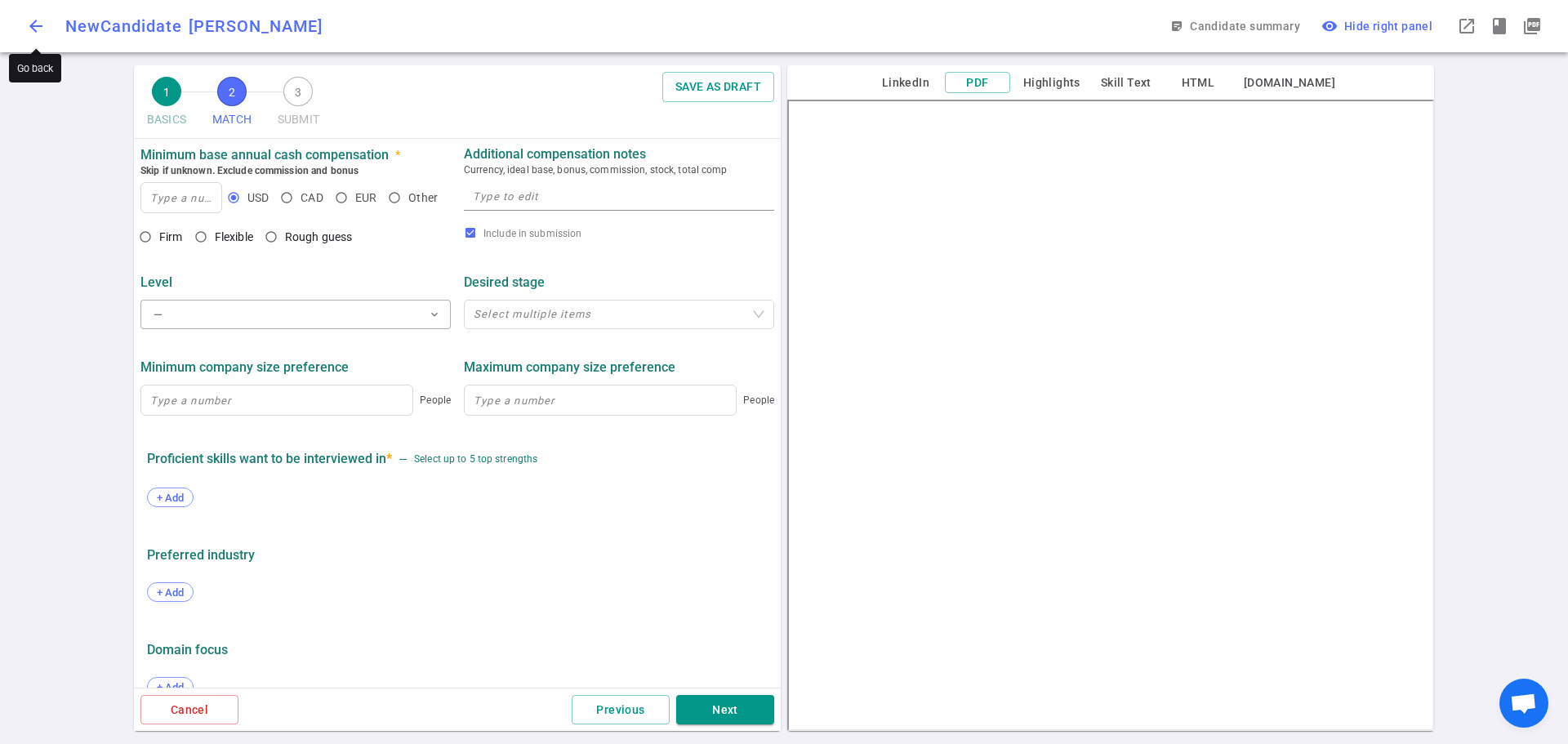
click at [38, 23] on span "arrow_back" at bounding box center [36, 26] width 19 height 19
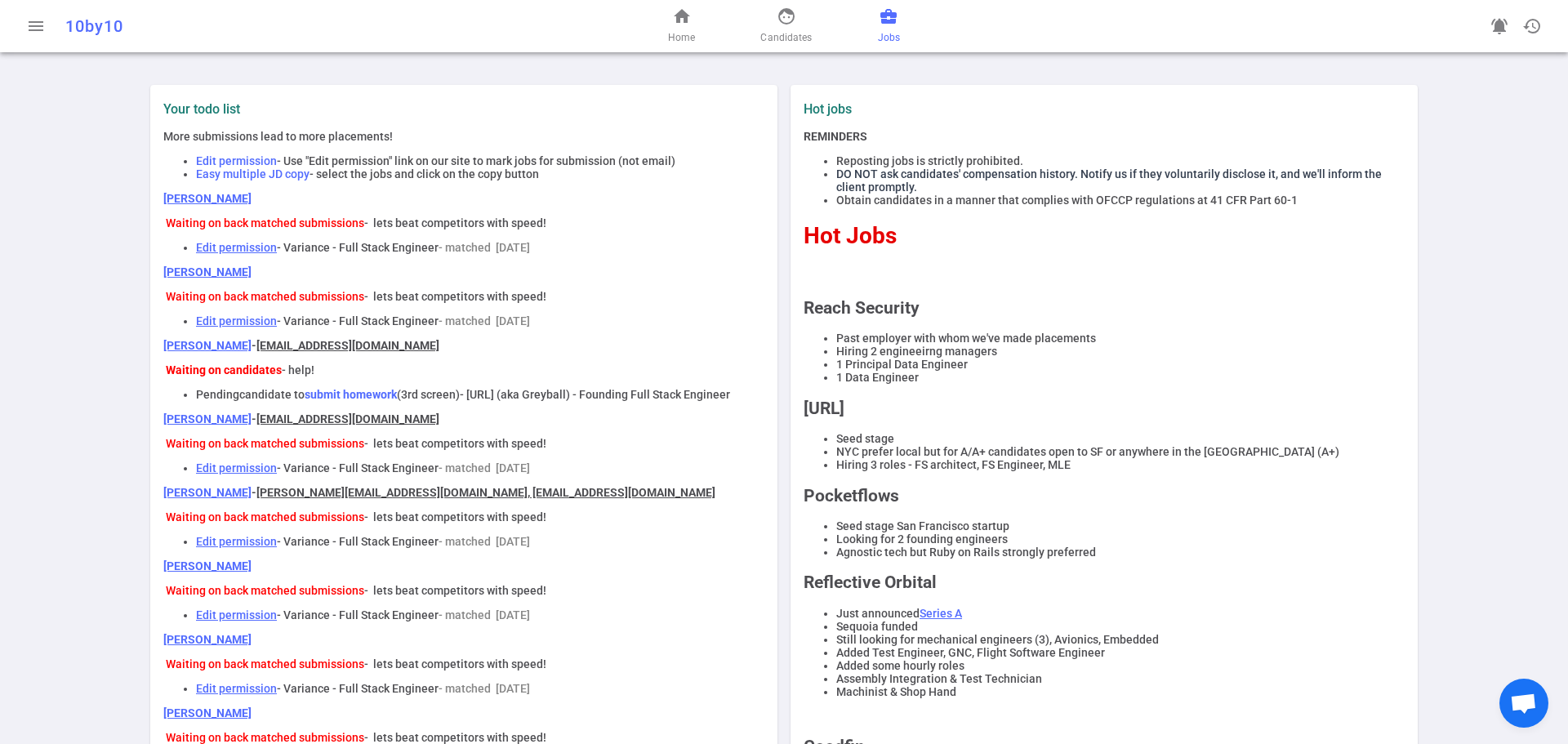
click at [888, 34] on span "Jobs" at bounding box center [888, 37] width 22 height 16
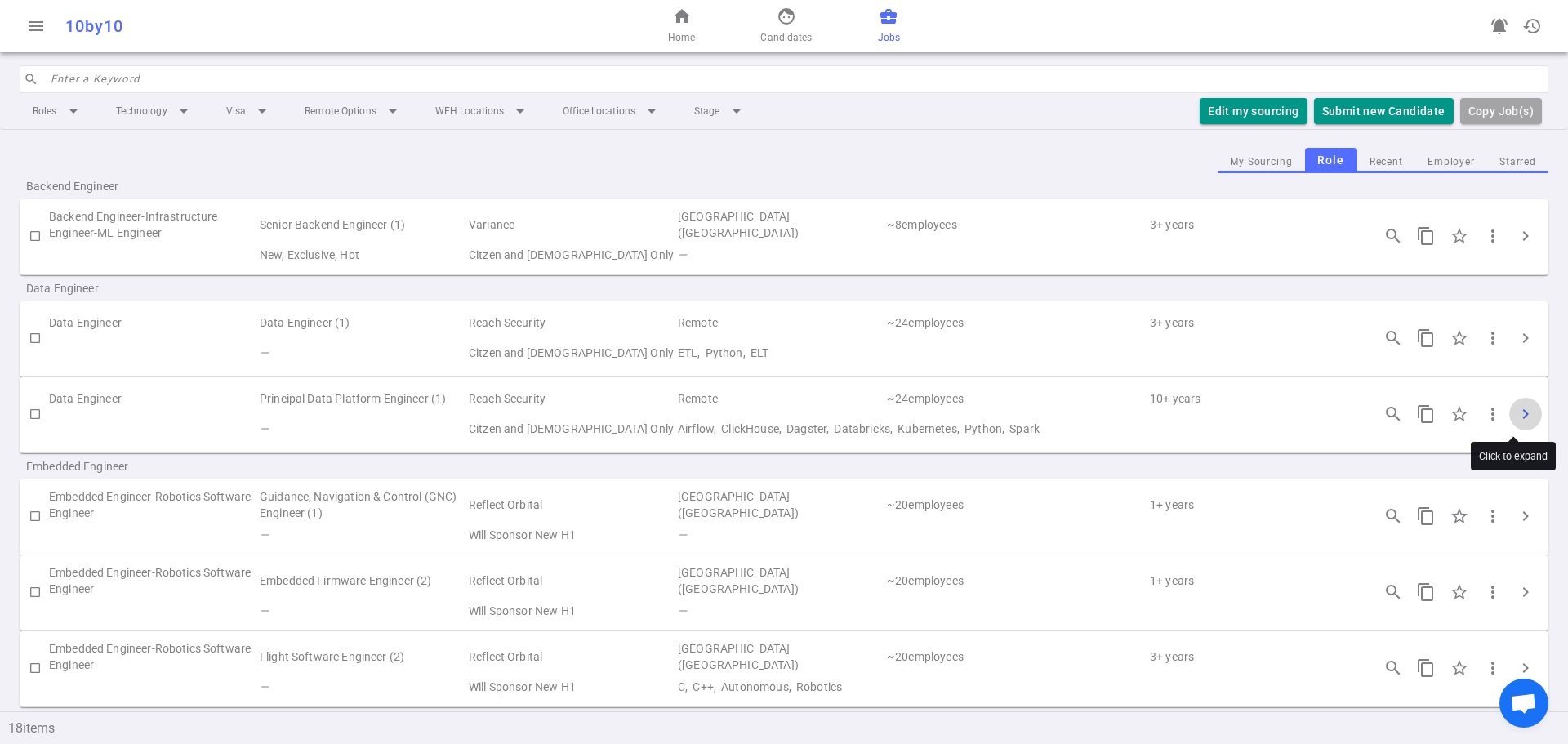
click at [1516, 408] on span "chevron_right" at bounding box center [1526, 414] width 19 height 19
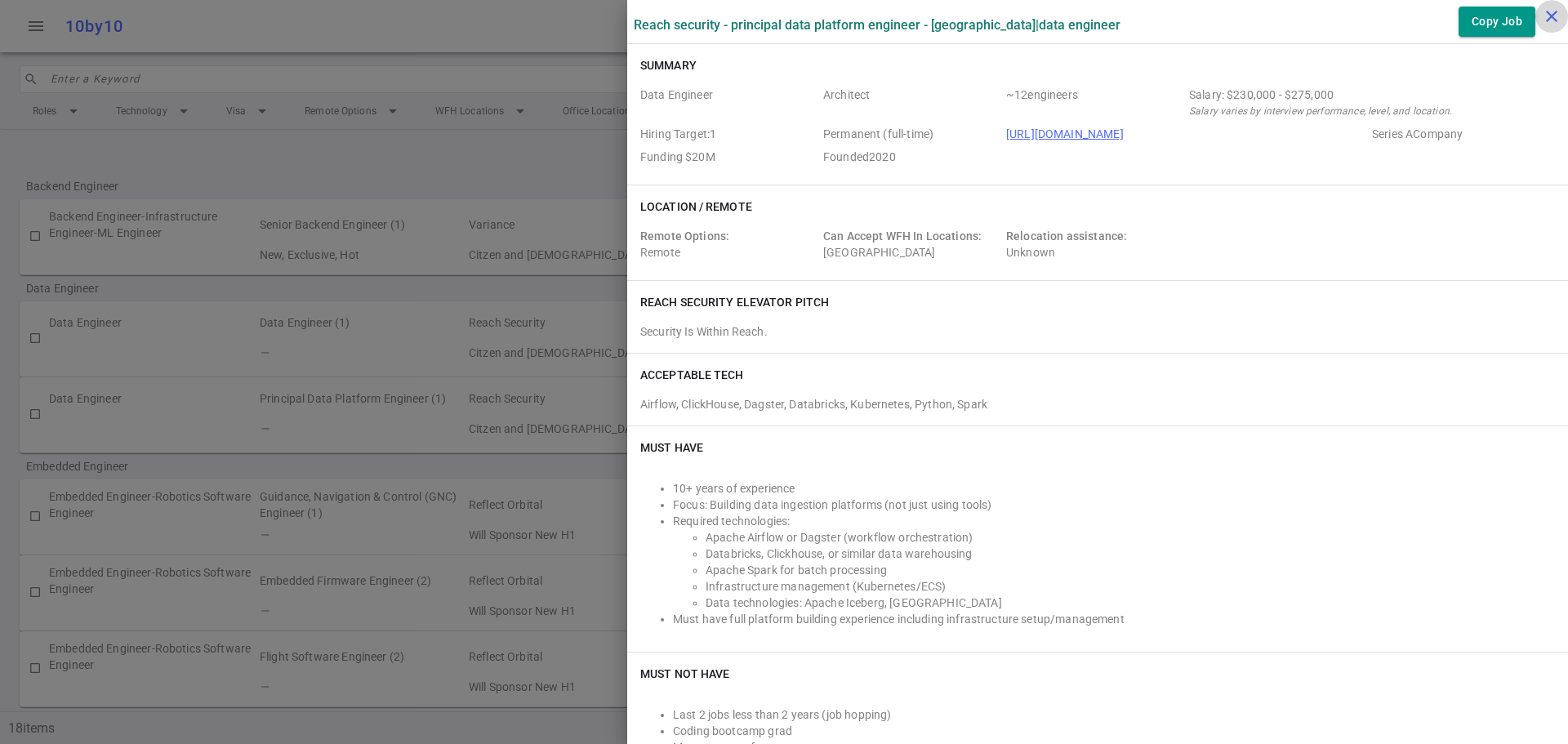
click at [1552, 19] on icon "close" at bounding box center [1551, 16] width 19 height 19
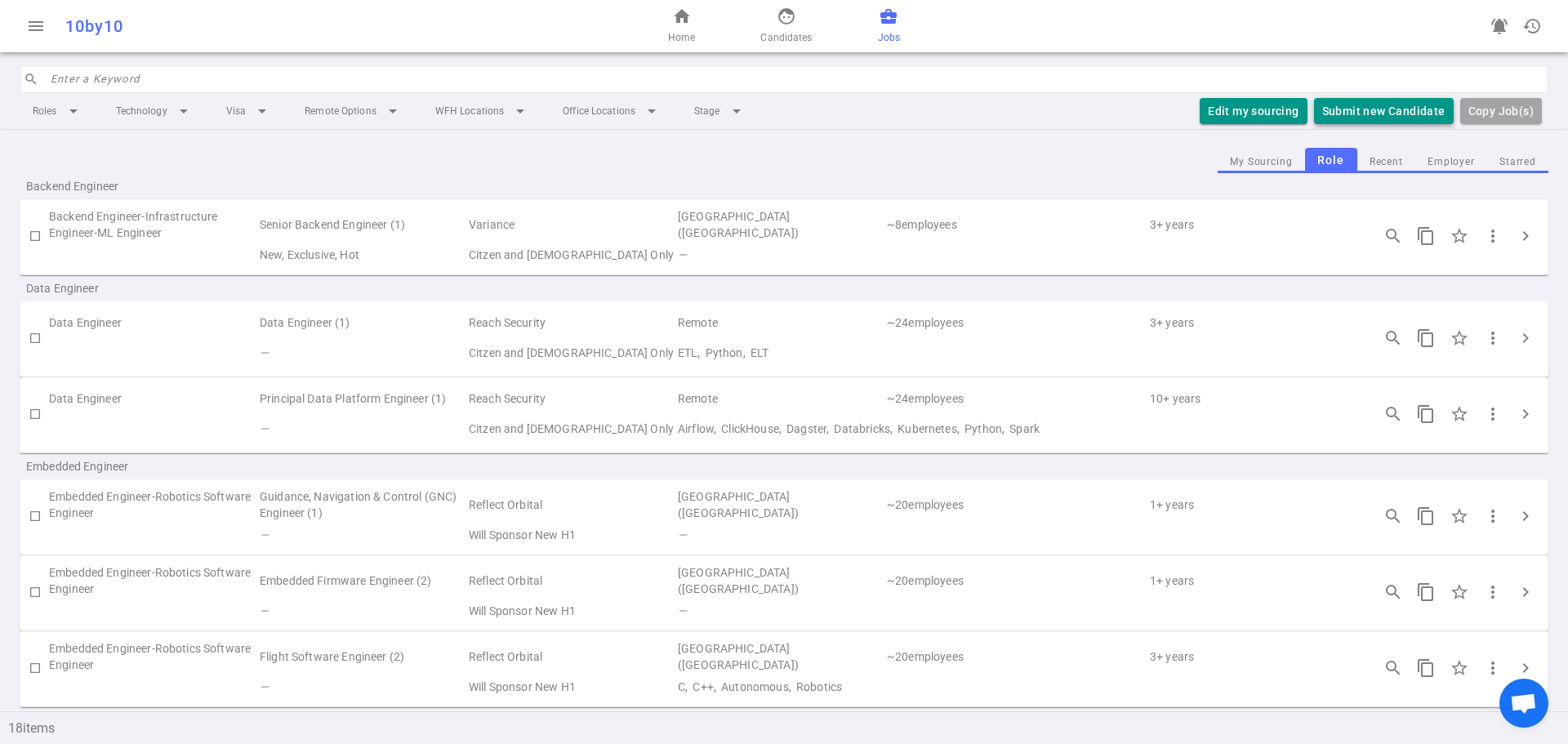
click at [1391, 108] on button "Submit new Candidate" at bounding box center [1383, 111] width 139 height 27
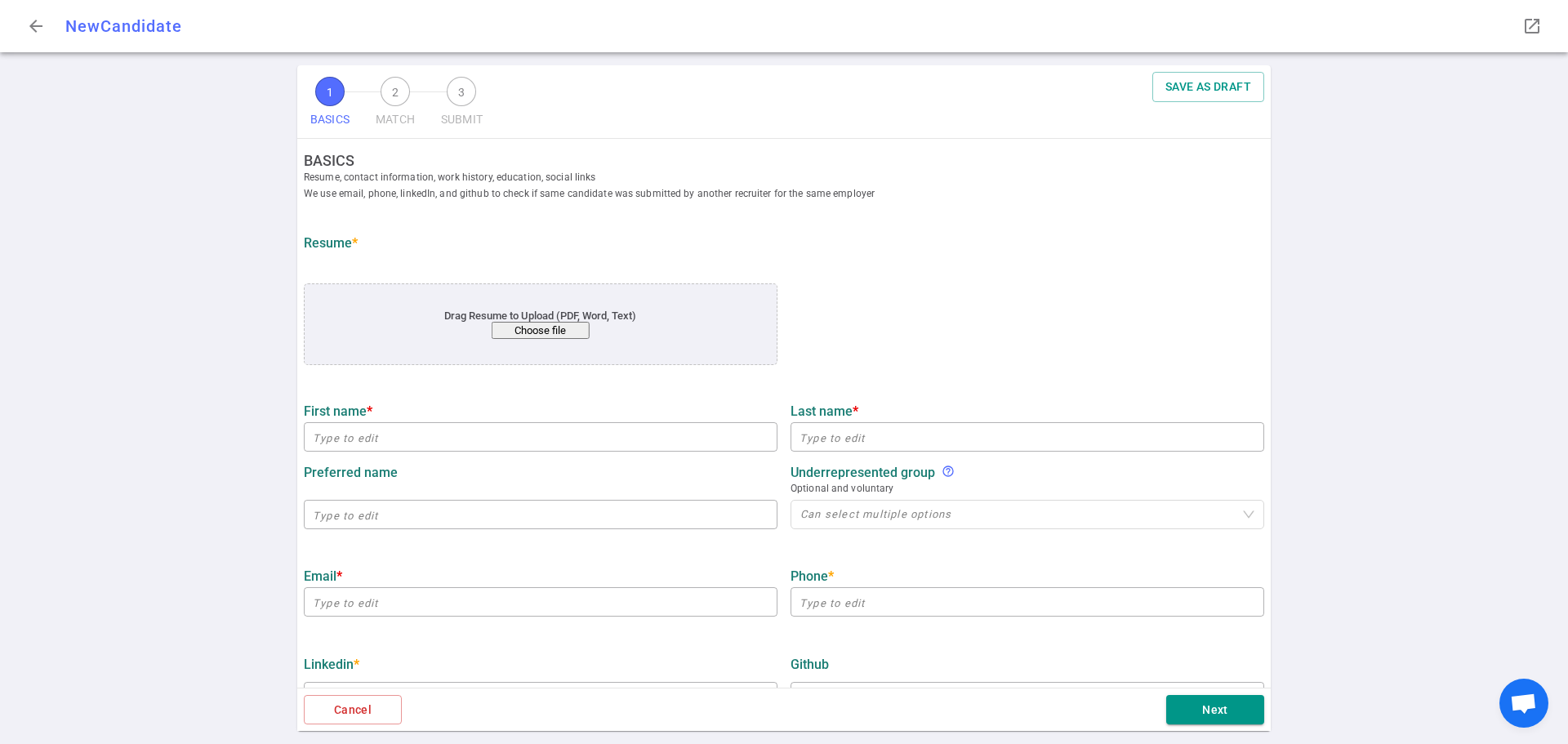
click at [531, 328] on button "Choose file" at bounding box center [540, 329] width 98 height 17
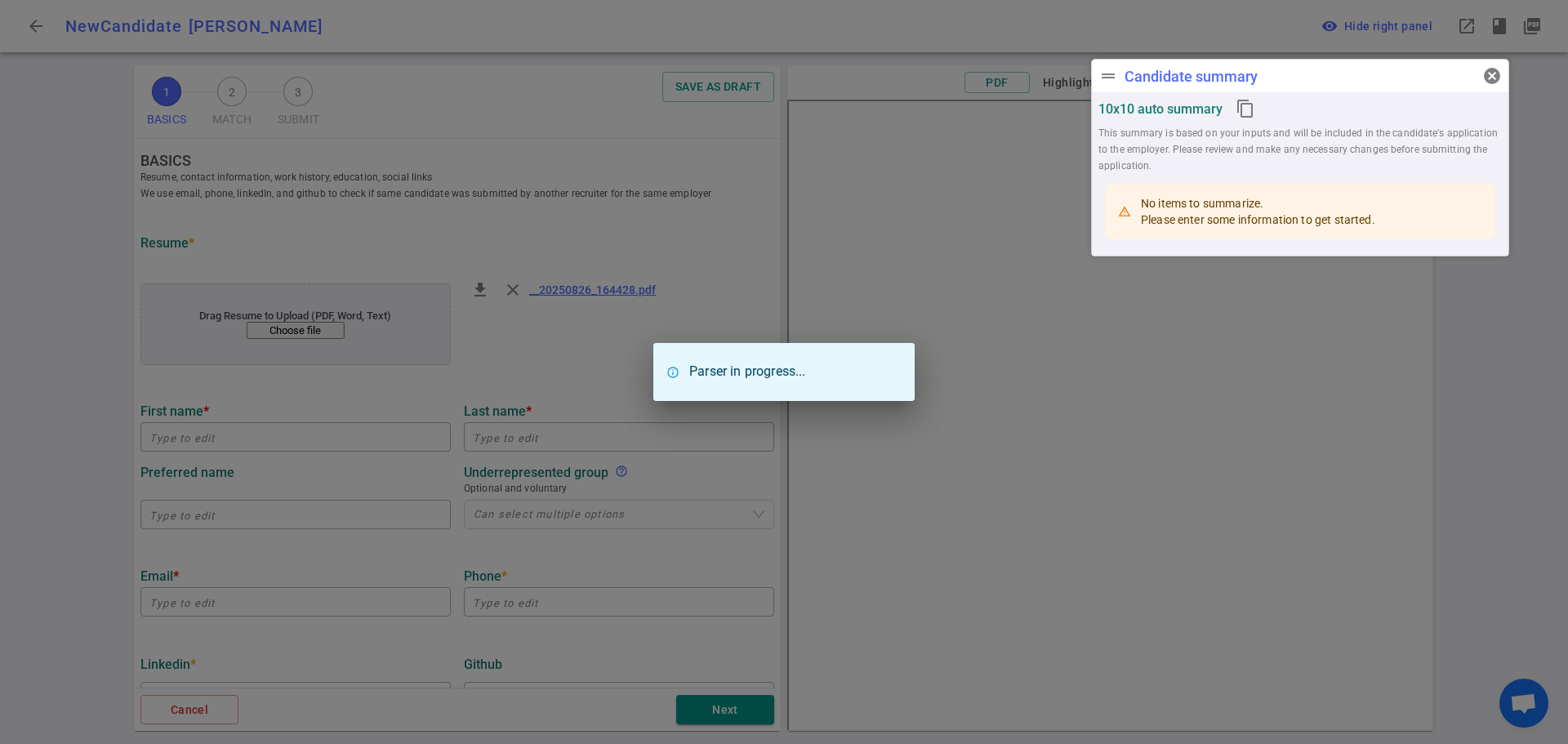
type input "[PERSON_NAME]"
type input "Petukhov"
type input "[DOMAIN_NAME][EMAIL_ADDRESS][DOMAIN_NAME]"
type input "[PHONE_NUMBER]"
type input "Libertas Funding"
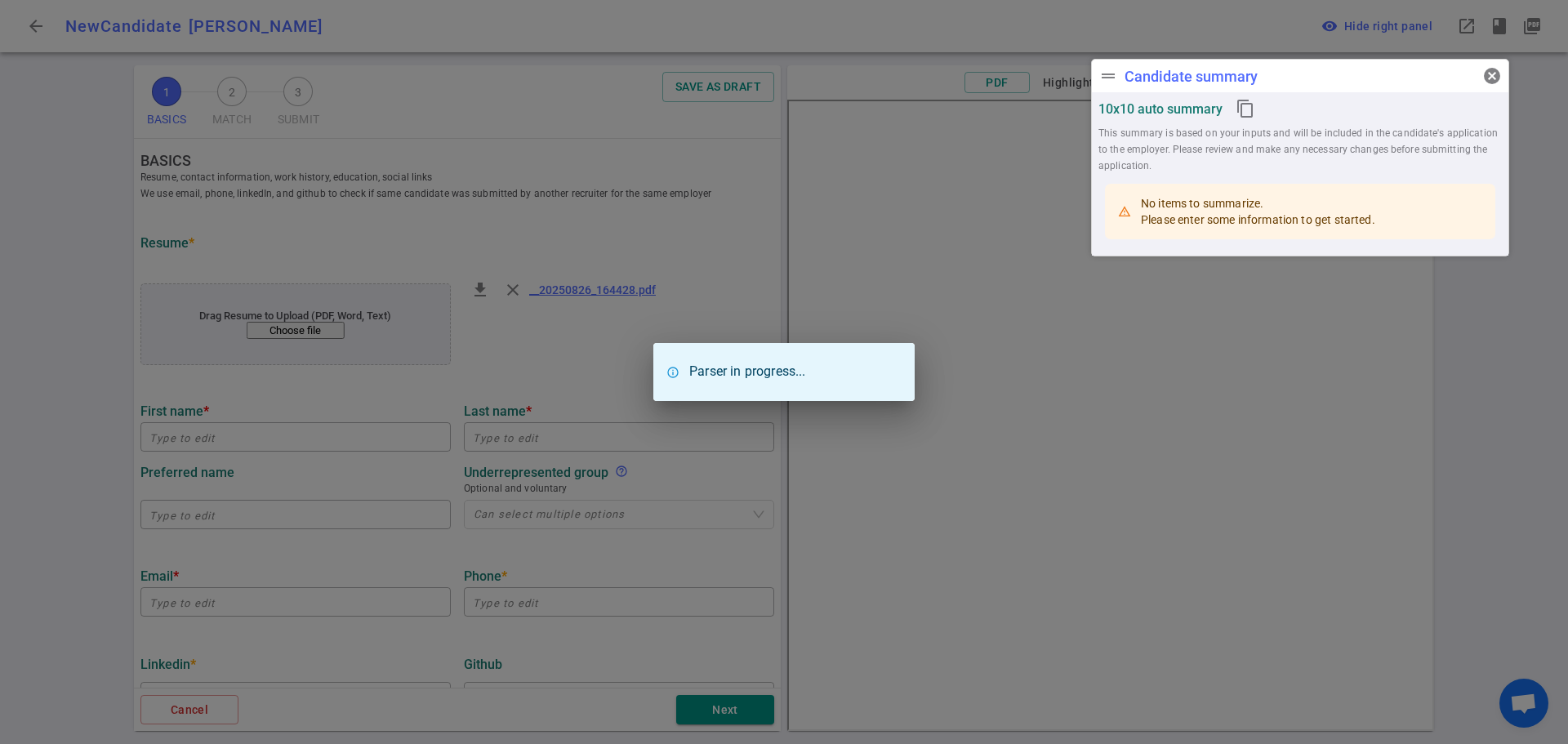
type textarea "Senior Data Infrastructure Engineer"
type input "8.8"
type input "Automation and Control Theory"
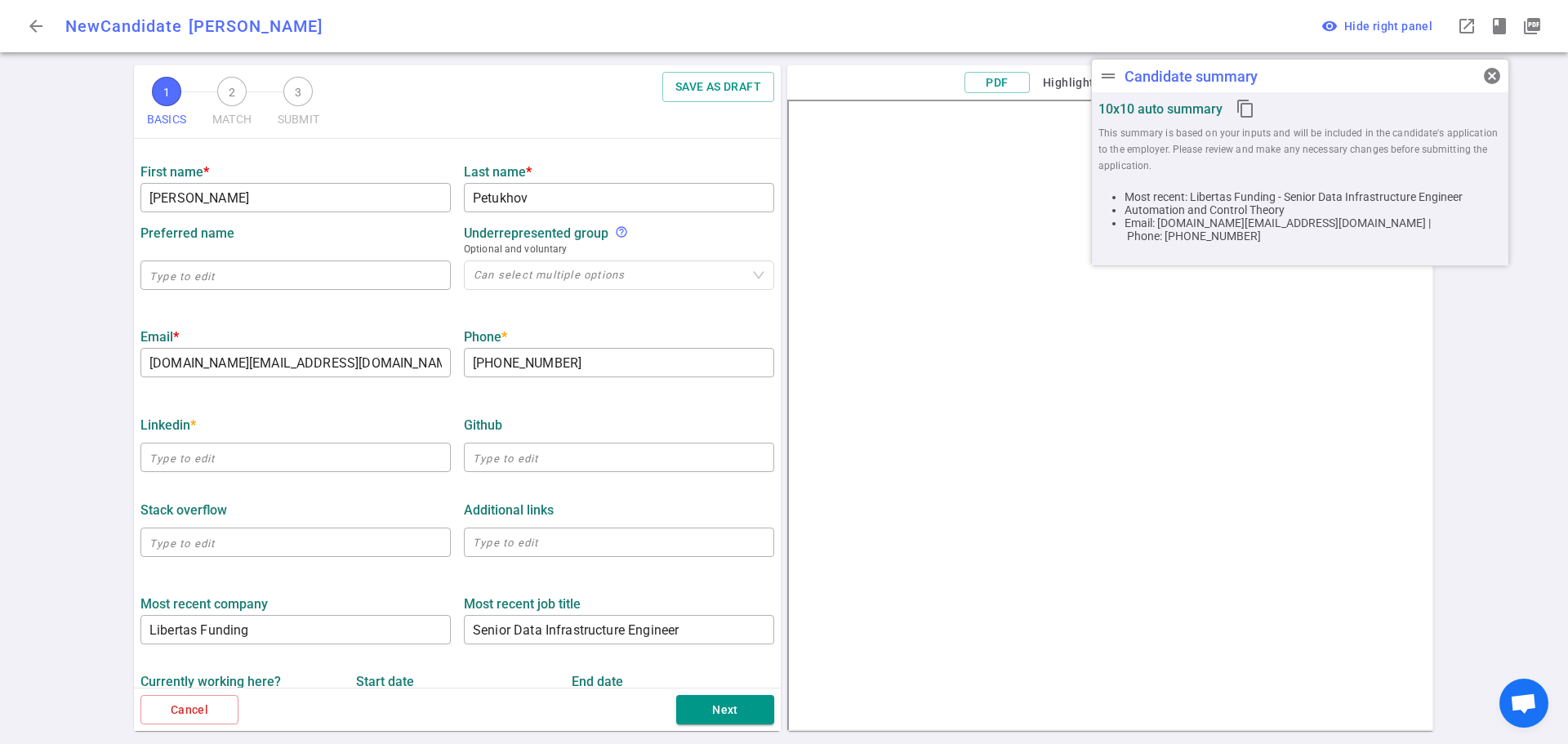
scroll to position [244, 0]
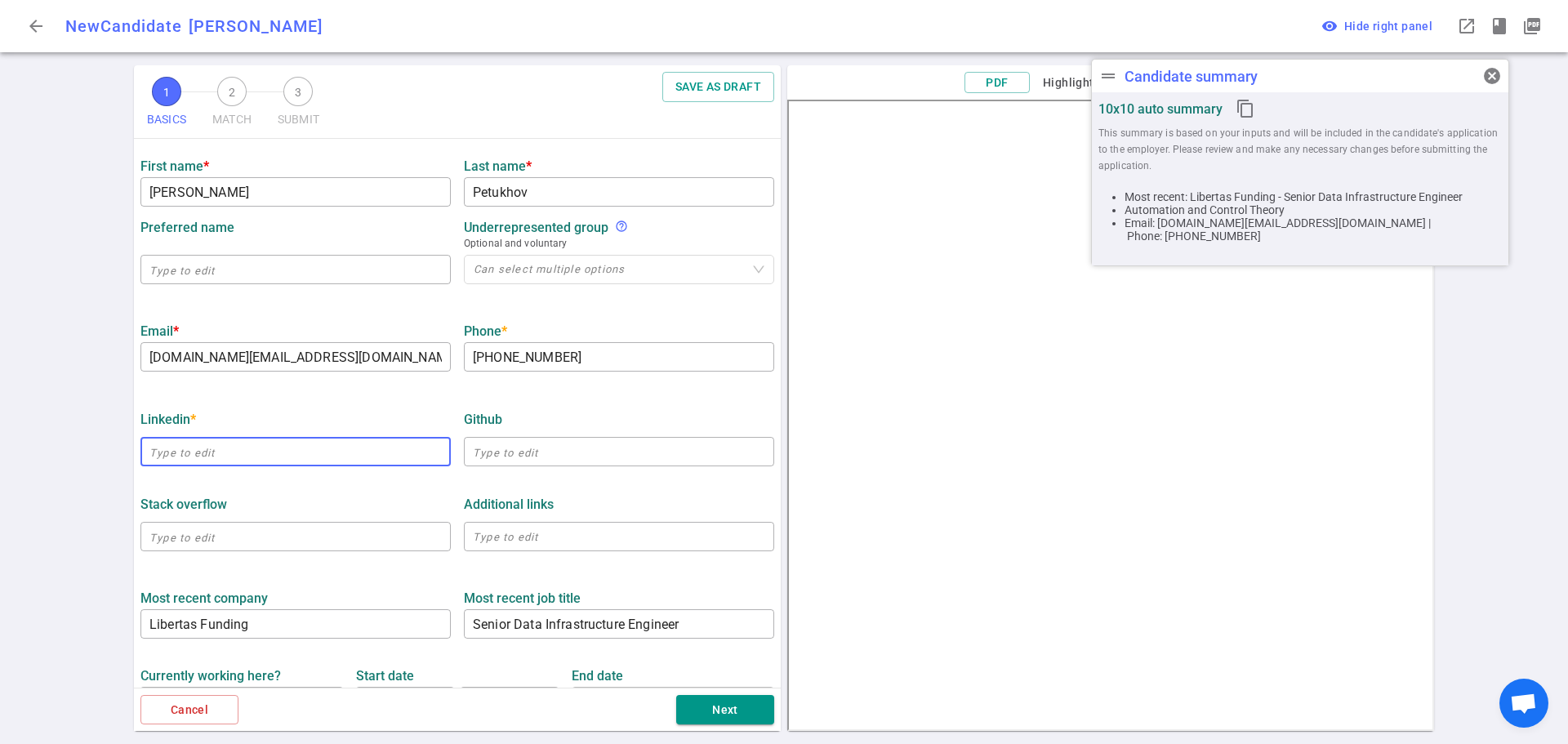
click at [176, 447] on input "text" at bounding box center [295, 452] width 310 height 26
paste input "[URL][DOMAIN_NAME][PERSON_NAME]"
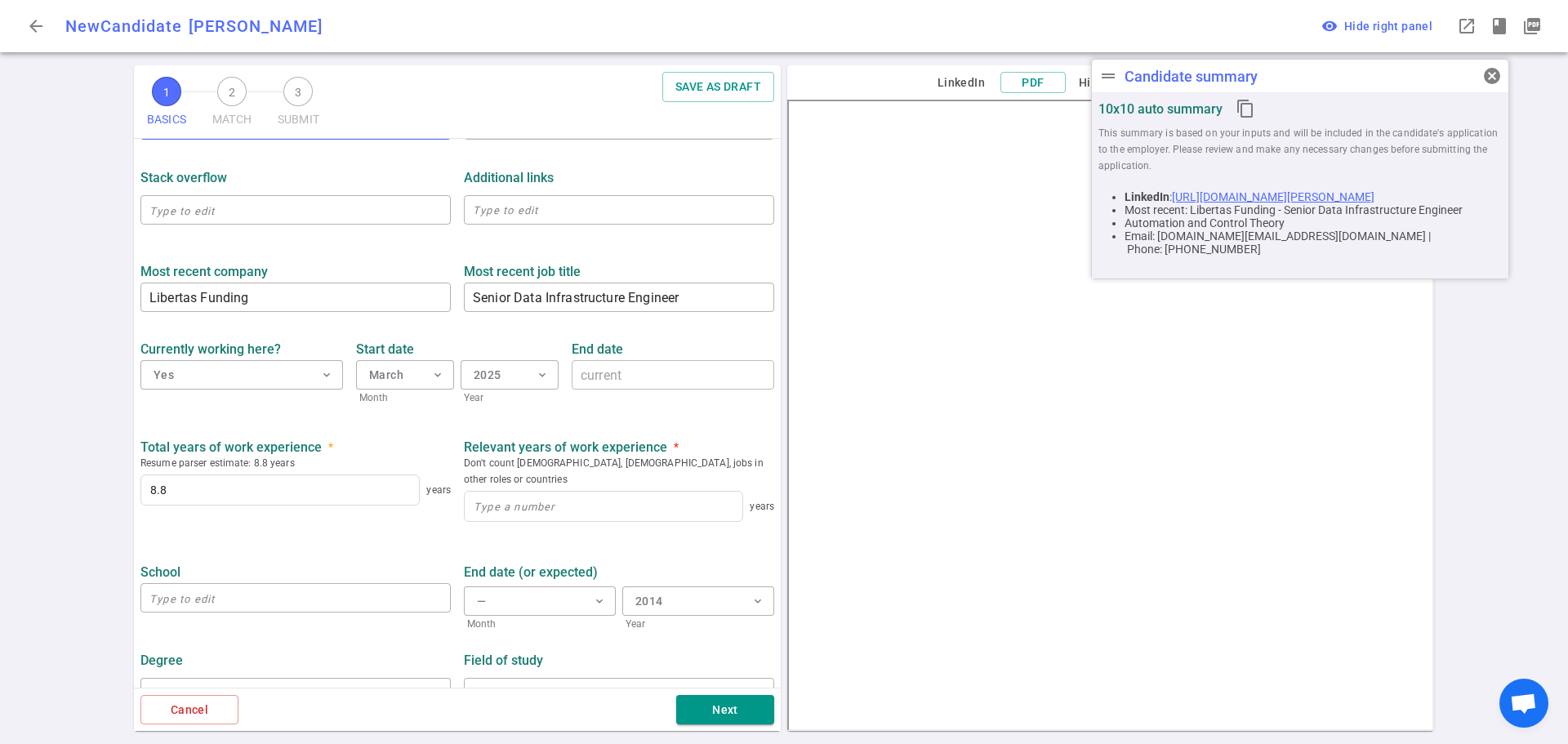
scroll to position [587, 0]
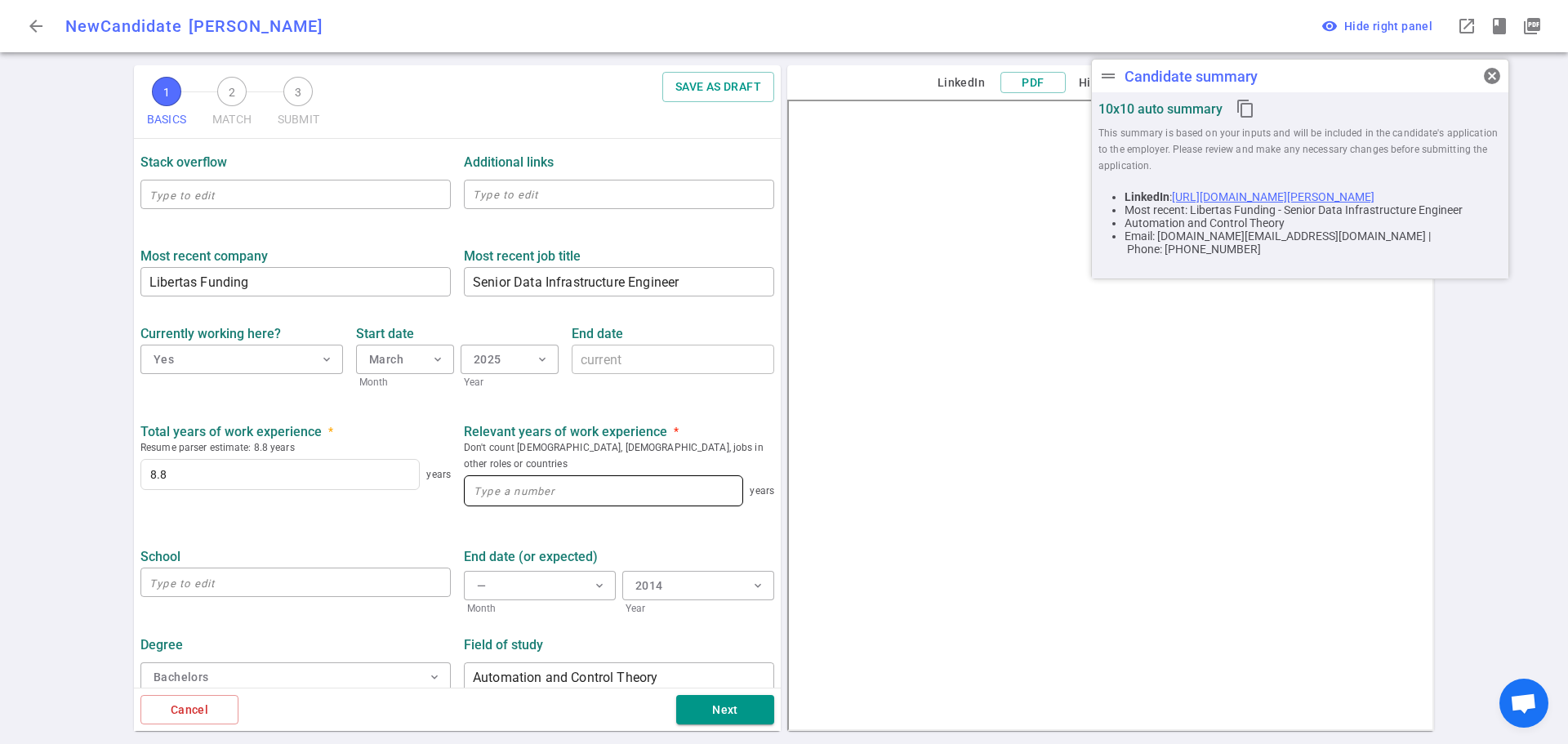
type input "[URL][DOMAIN_NAME][PERSON_NAME]"
click at [526, 478] on input at bounding box center [603, 490] width 277 height 29
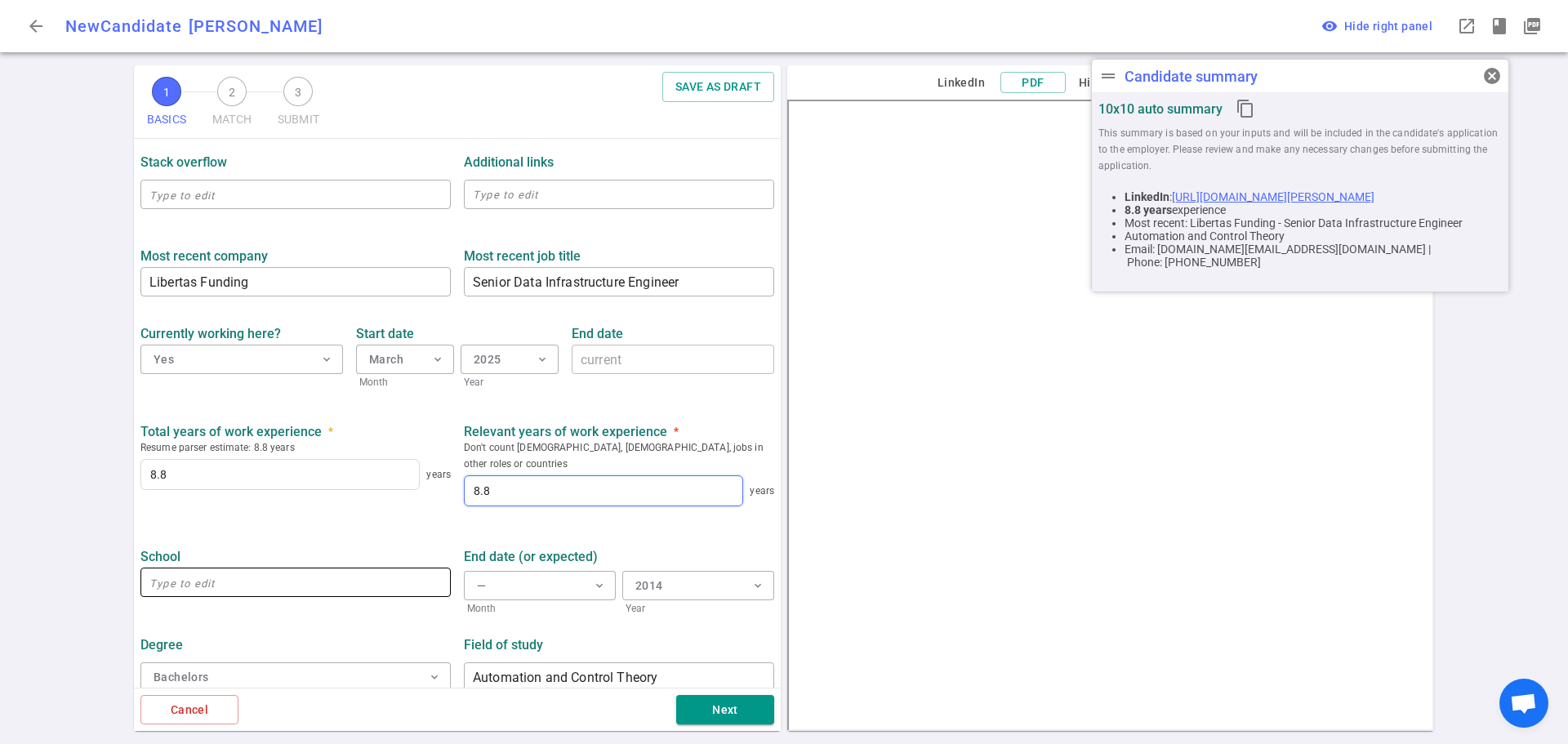
type input "8.8"
click at [184, 569] on input "text" at bounding box center [295, 582] width 310 height 26
type input "ITMO"
click at [335, 583] on div "School ITMO ​" at bounding box center [296, 577] width 323 height 78
click at [713, 717] on button "Next" at bounding box center [725, 710] width 98 height 30
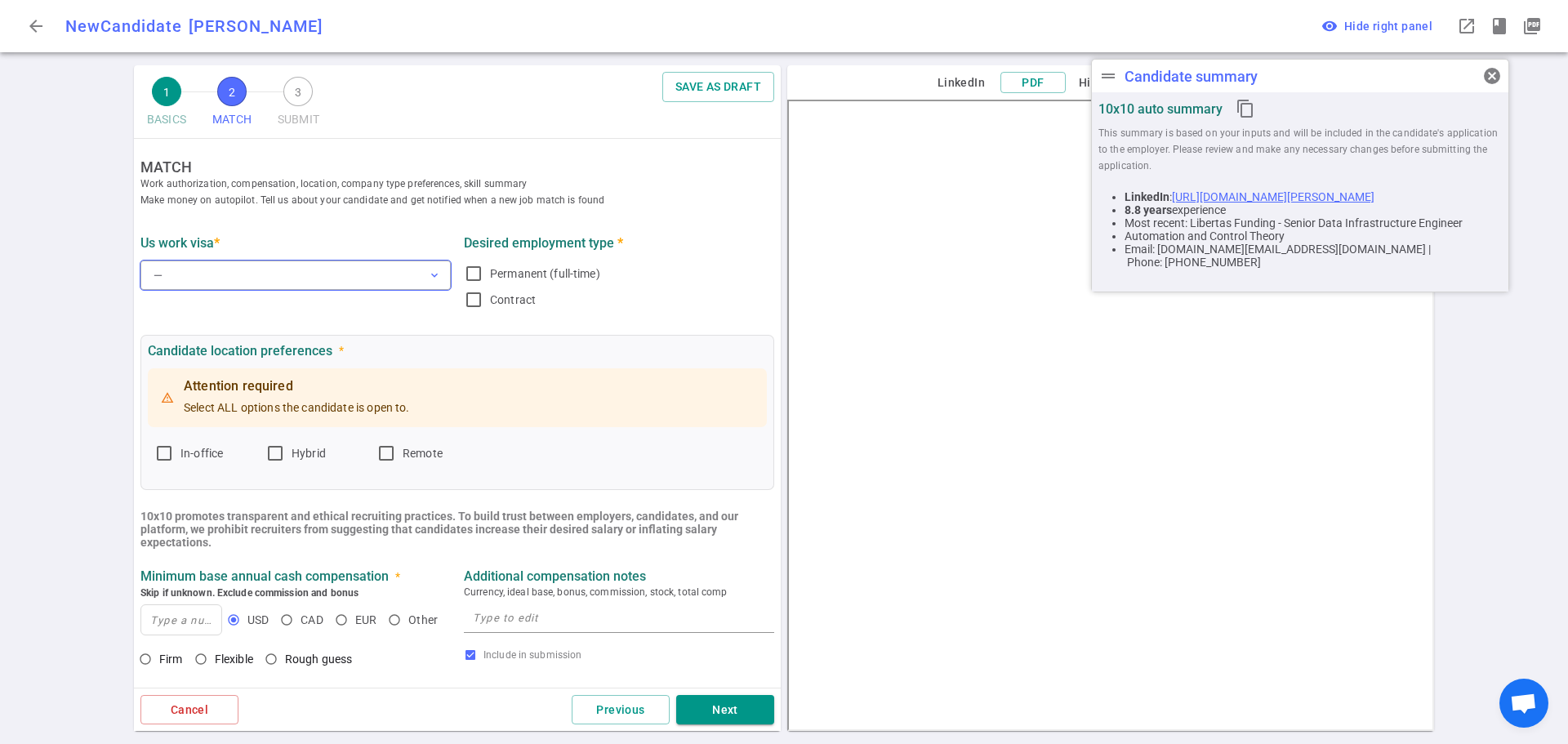
click at [202, 273] on button "— expand_more" at bounding box center [295, 274] width 310 height 29
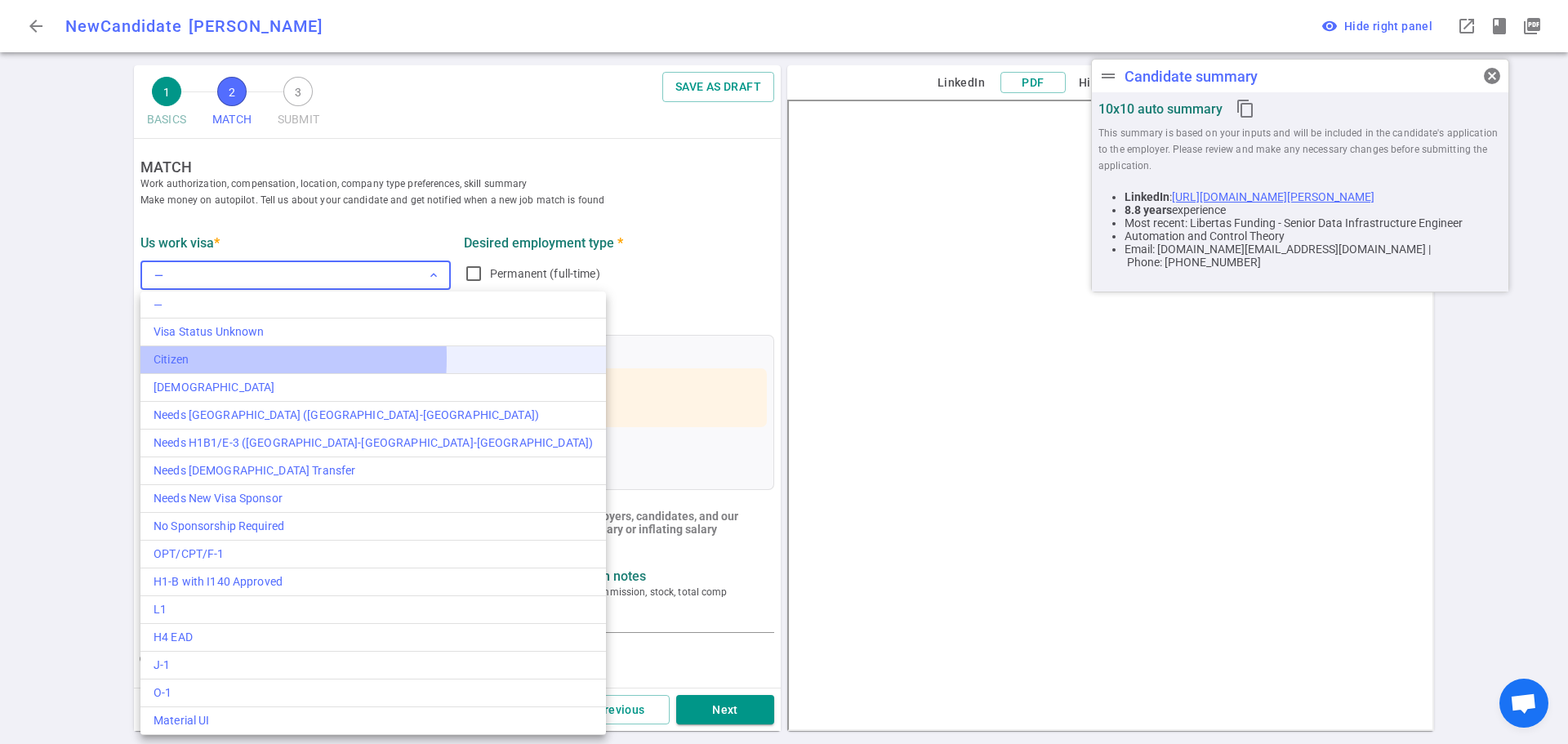
click at [195, 357] on div "Citizen" at bounding box center [373, 359] width 440 height 17
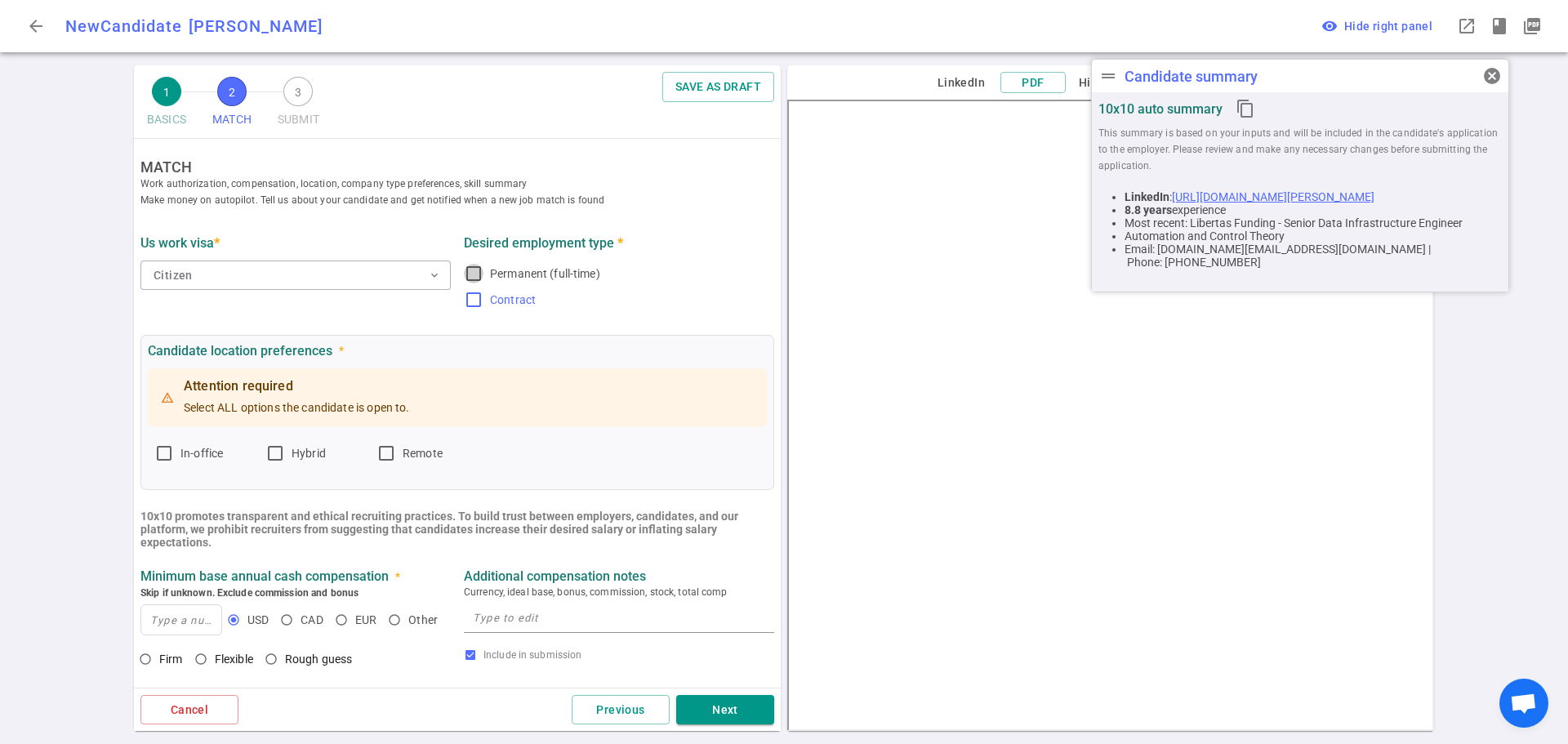
drag, startPoint x: 471, startPoint y: 277, endPoint x: 467, endPoint y: 288, distance: 11.7
click at [471, 277] on input "Permanent (full-time)" at bounding box center [473, 274] width 19 height 19
checkbox input "true"
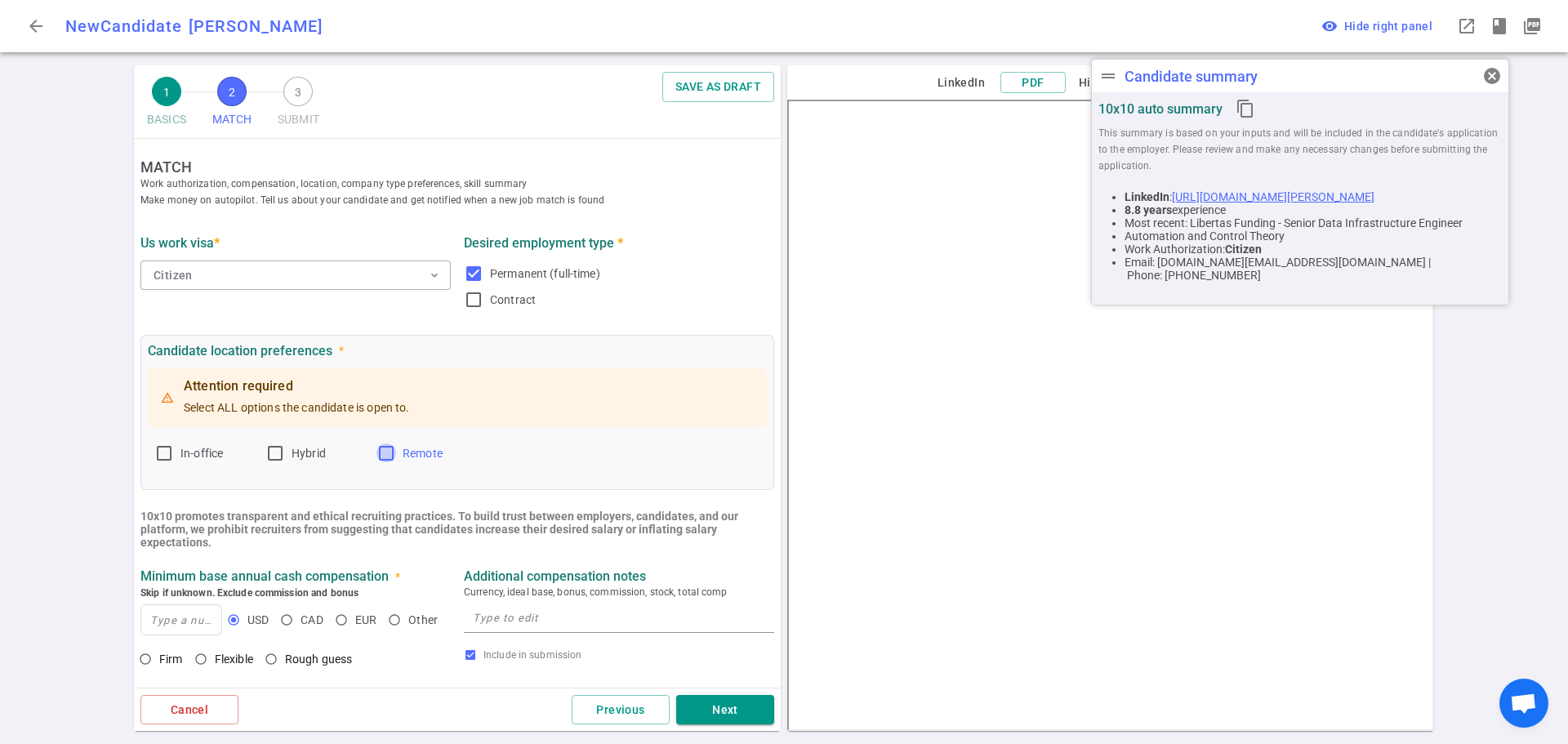
click at [388, 452] on input "Remote" at bounding box center [386, 453] width 19 height 19
checkbox input "true"
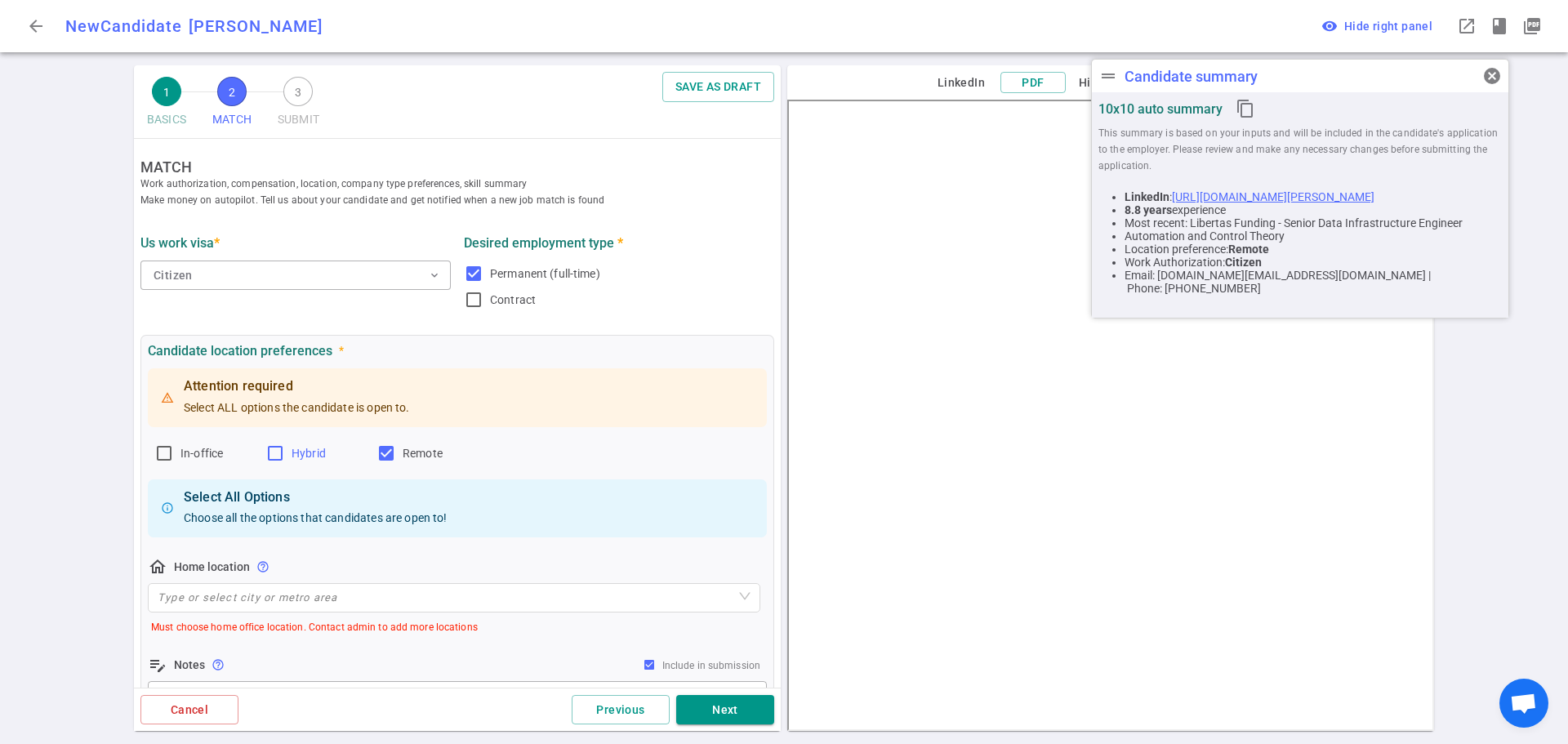
click at [277, 466] on label "Hybrid" at bounding box center [314, 454] width 98 height 26
click at [277, 462] on input "Hybrid" at bounding box center [275, 453] width 19 height 19
checkbox input "true"
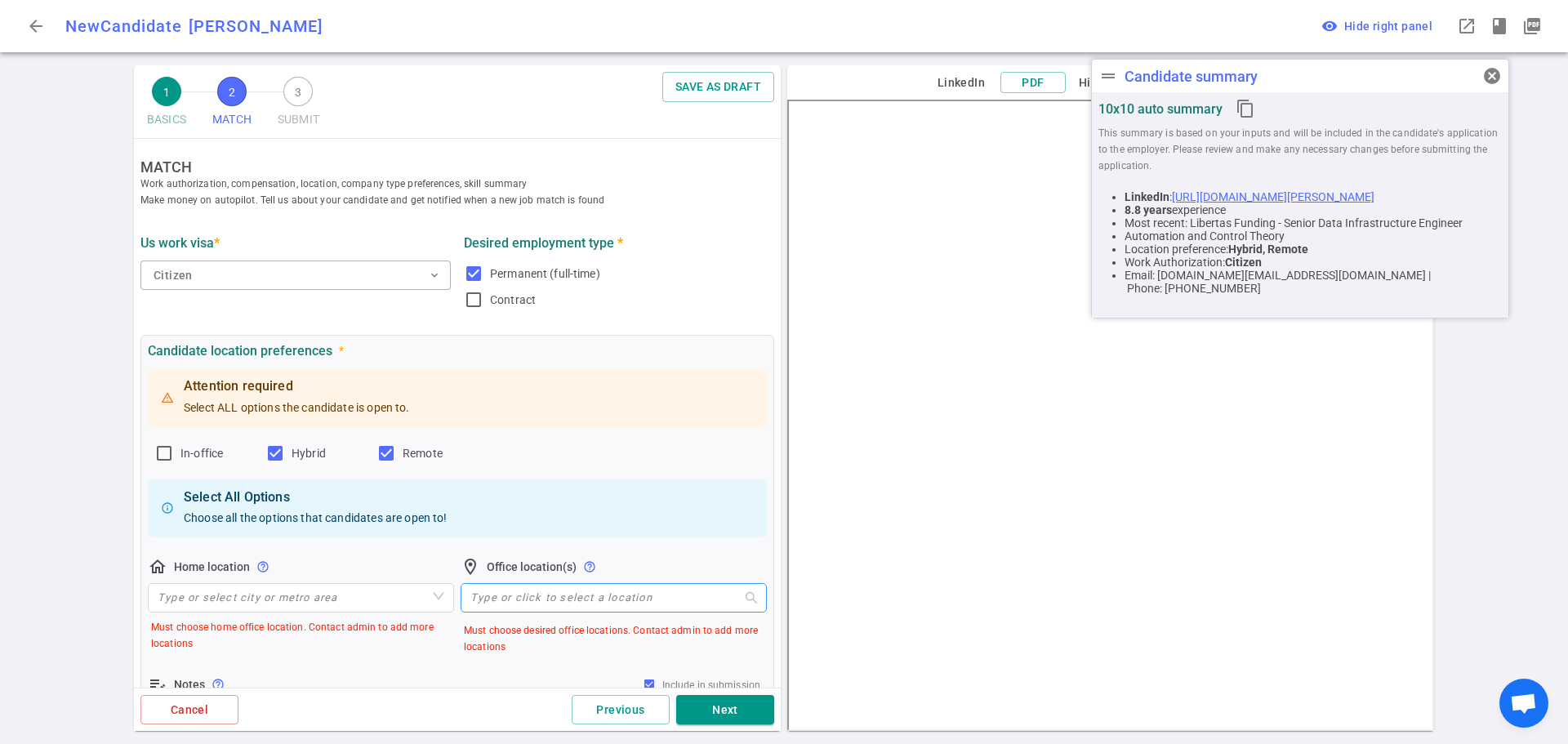
click at [490, 602] on div at bounding box center [605, 598] width 283 height 12
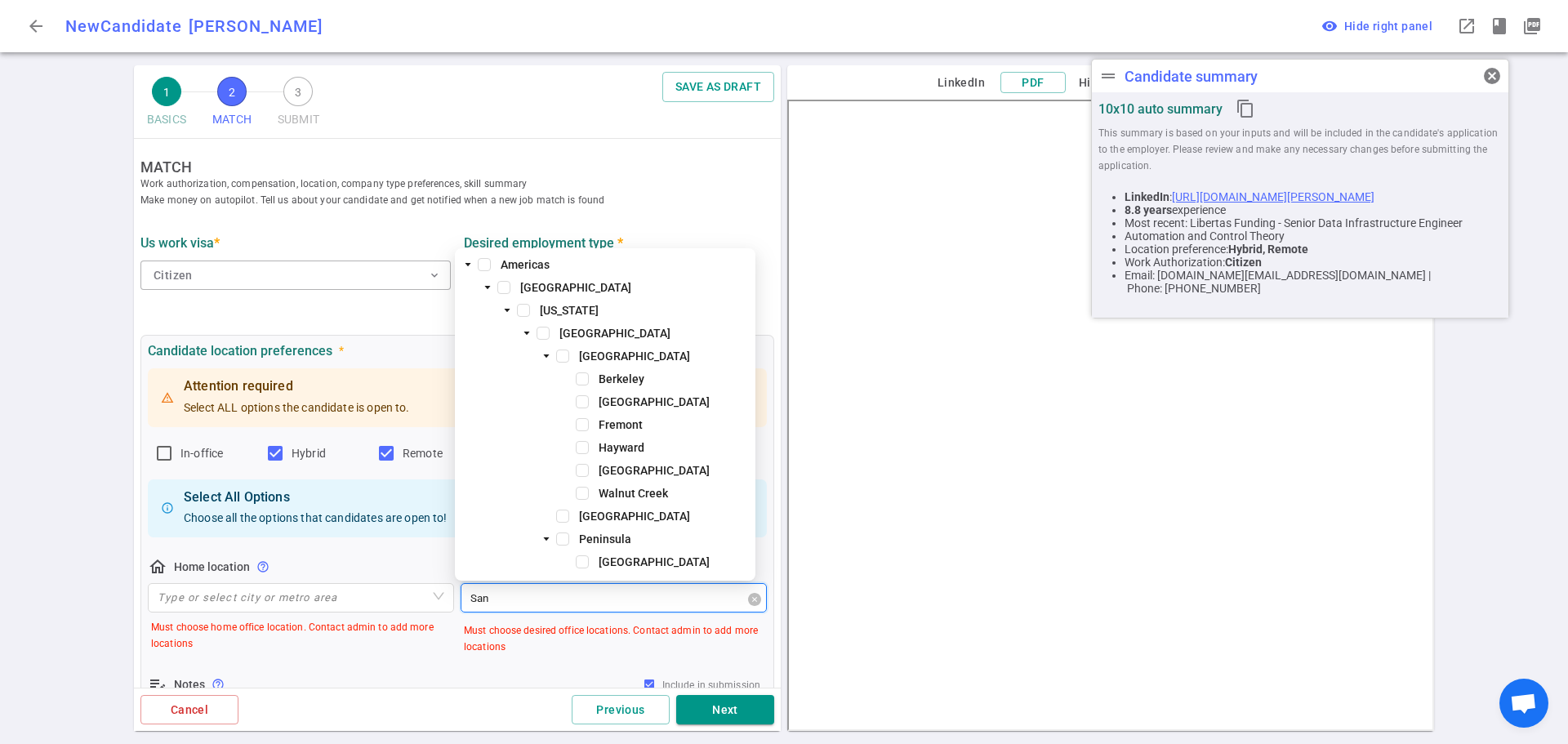
type input "San D"
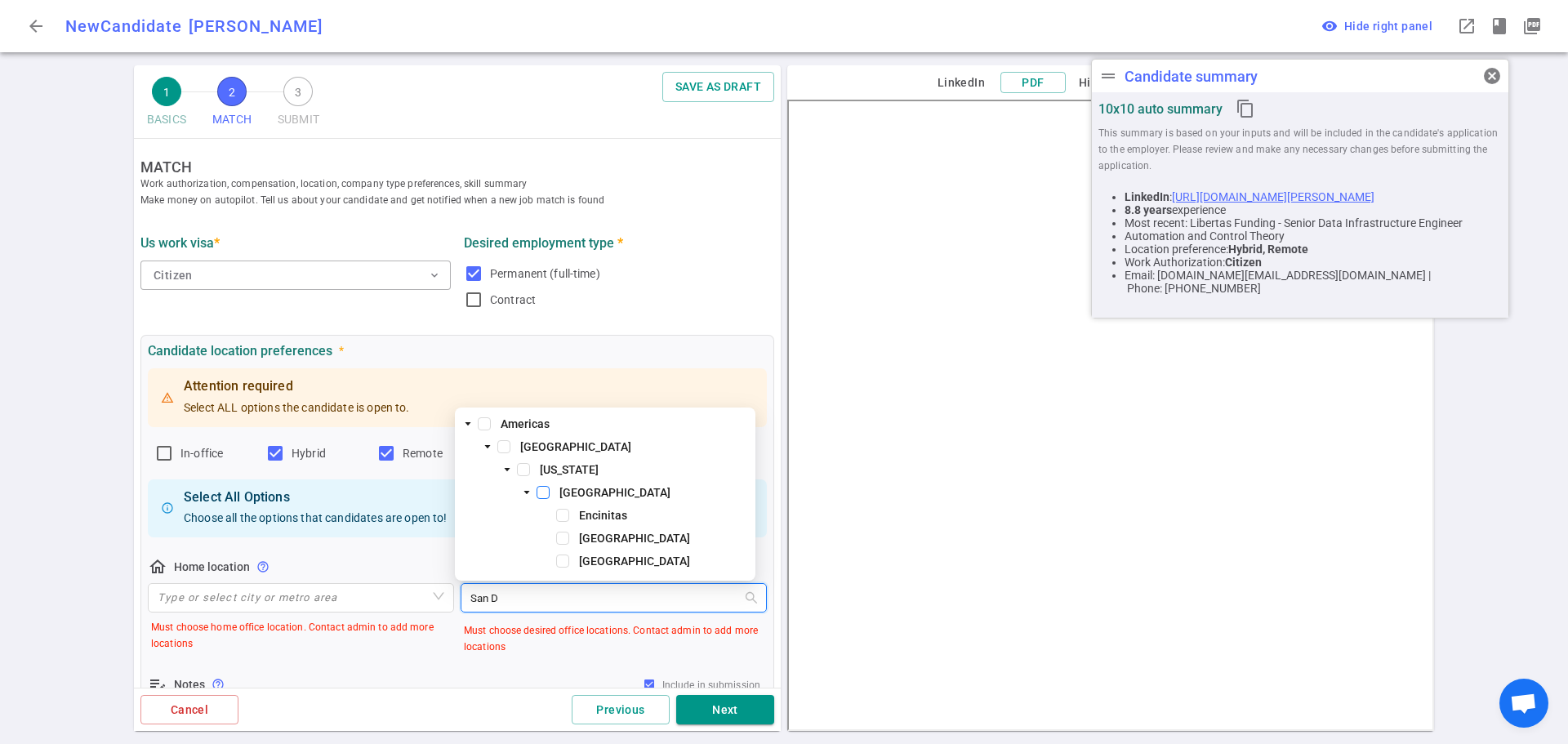
click at [539, 494] on span at bounding box center [543, 492] width 13 height 13
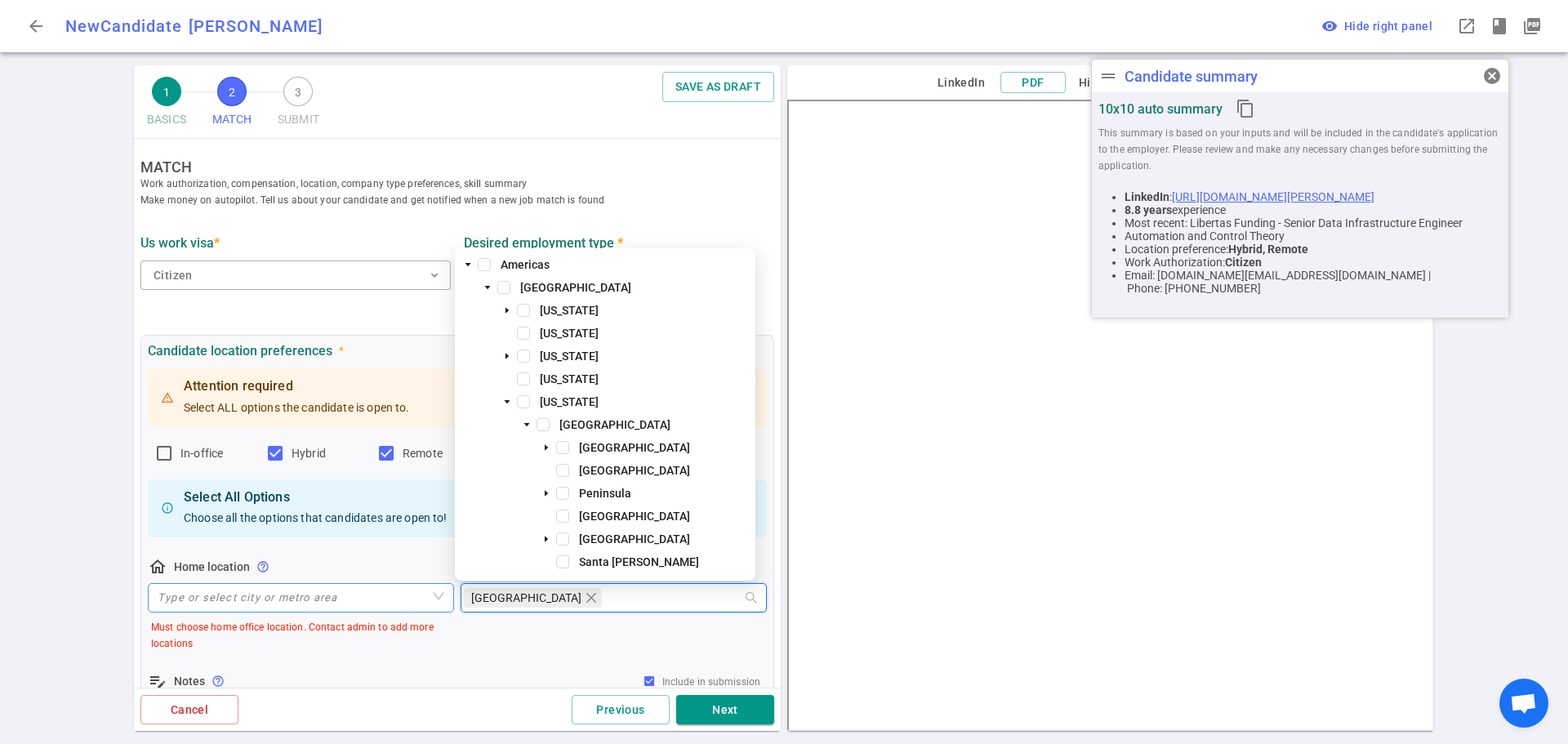
click at [253, 595] on input "search" at bounding box center [301, 597] width 287 height 27
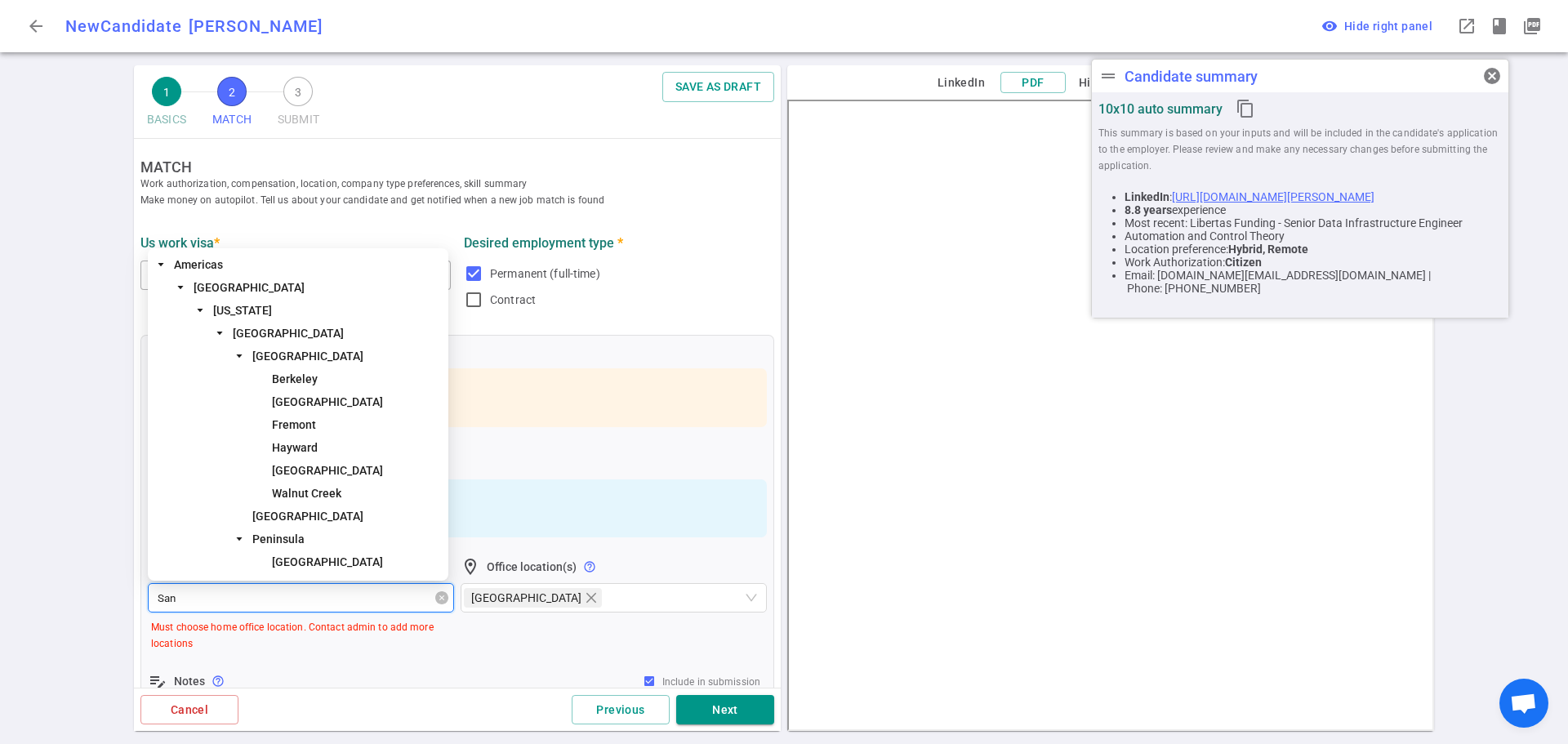
type input "San D"
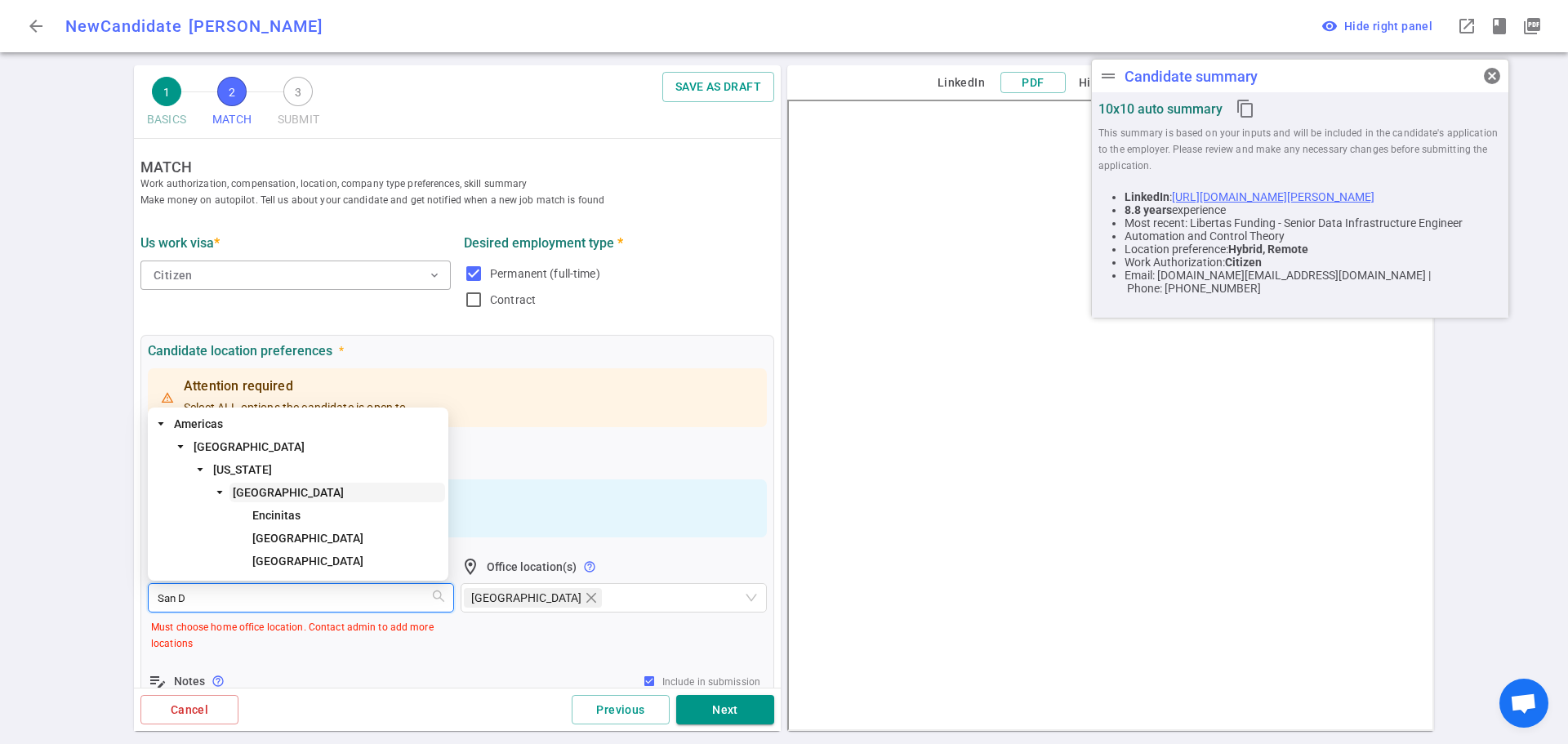
click at [293, 488] on span "[GEOGRAPHIC_DATA]" at bounding box center [289, 492] width 111 height 13
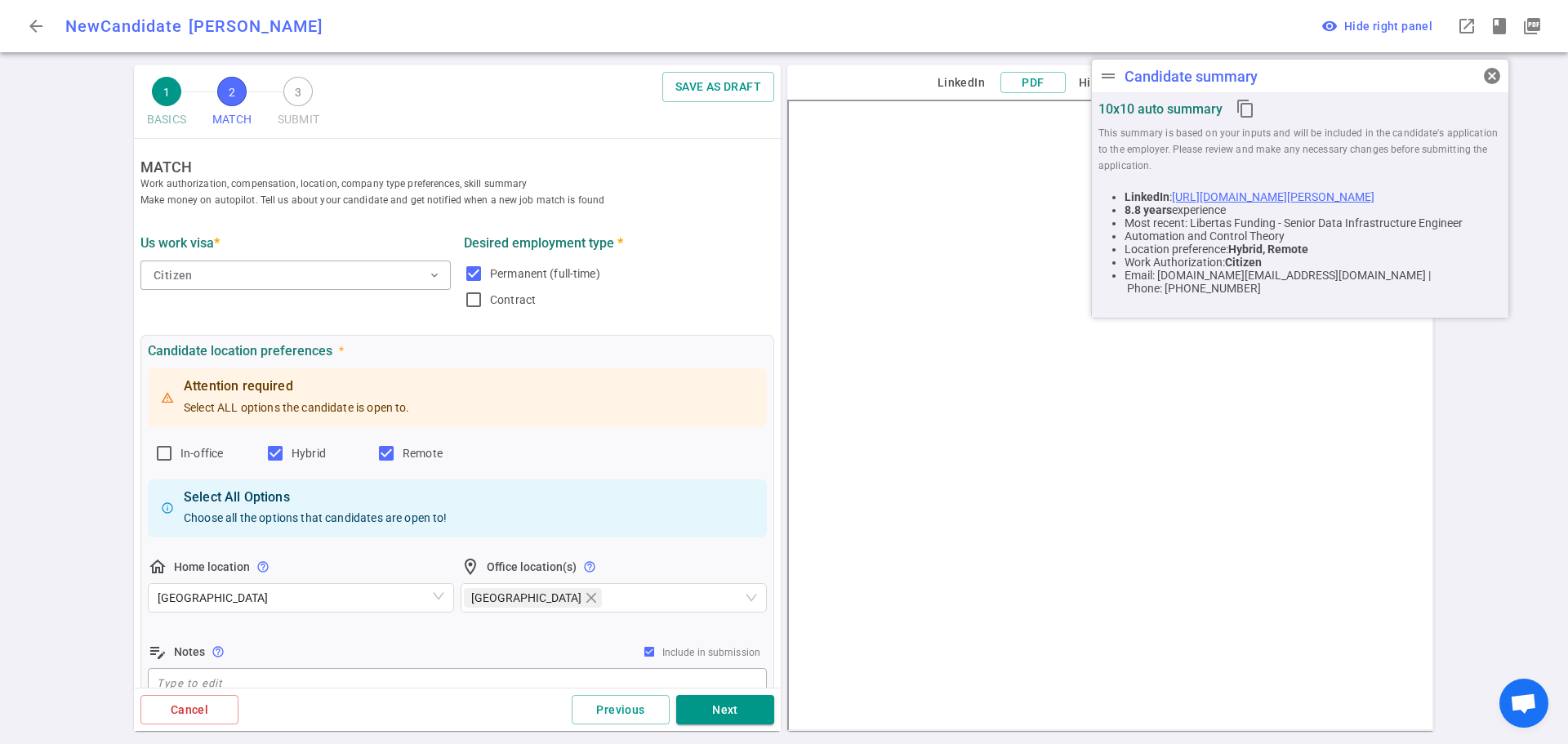
click at [453, 637] on div "Attention required Select ALL options the candidate is open to. In-office Hybri…" at bounding box center [456, 532] width 619 height 335
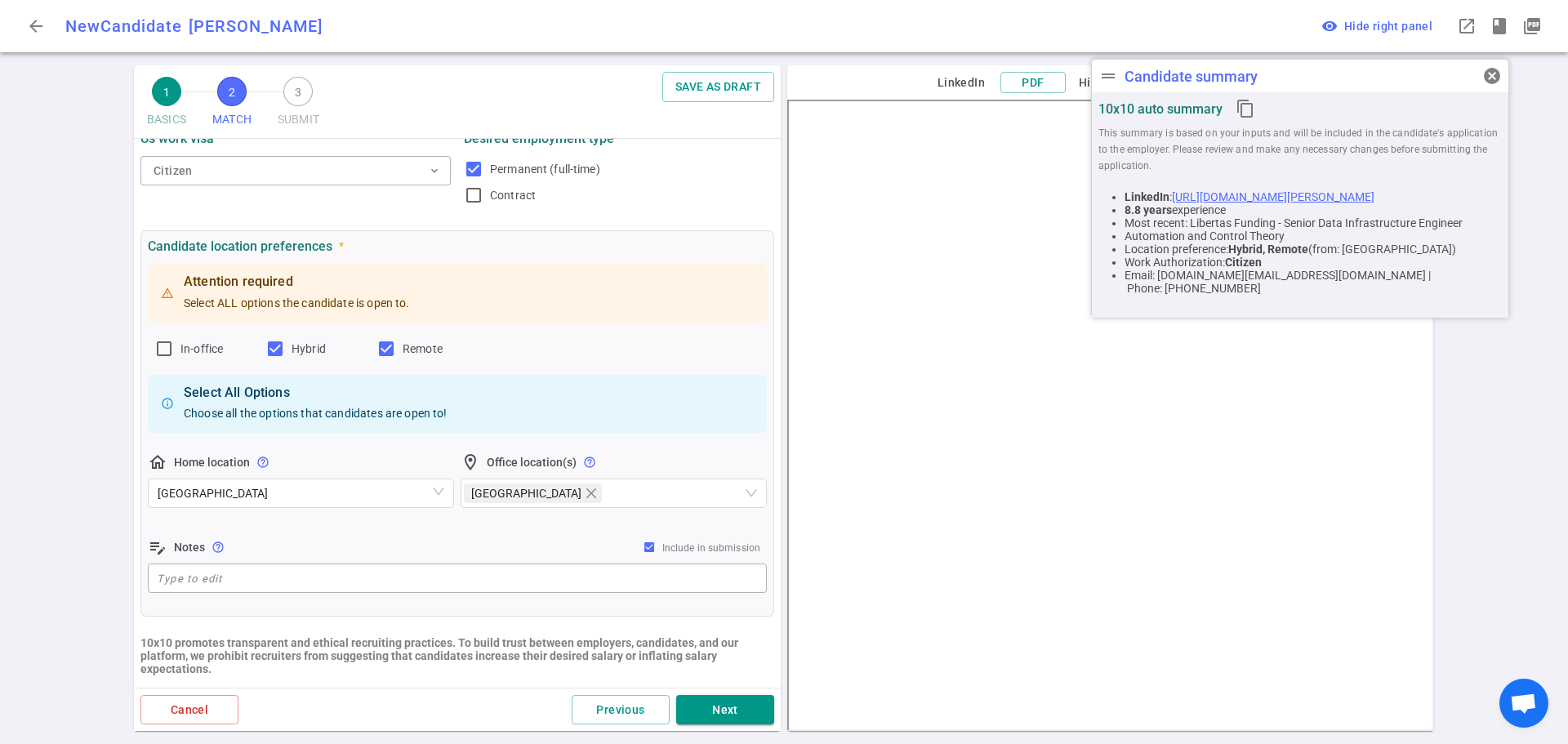
scroll to position [327, 0]
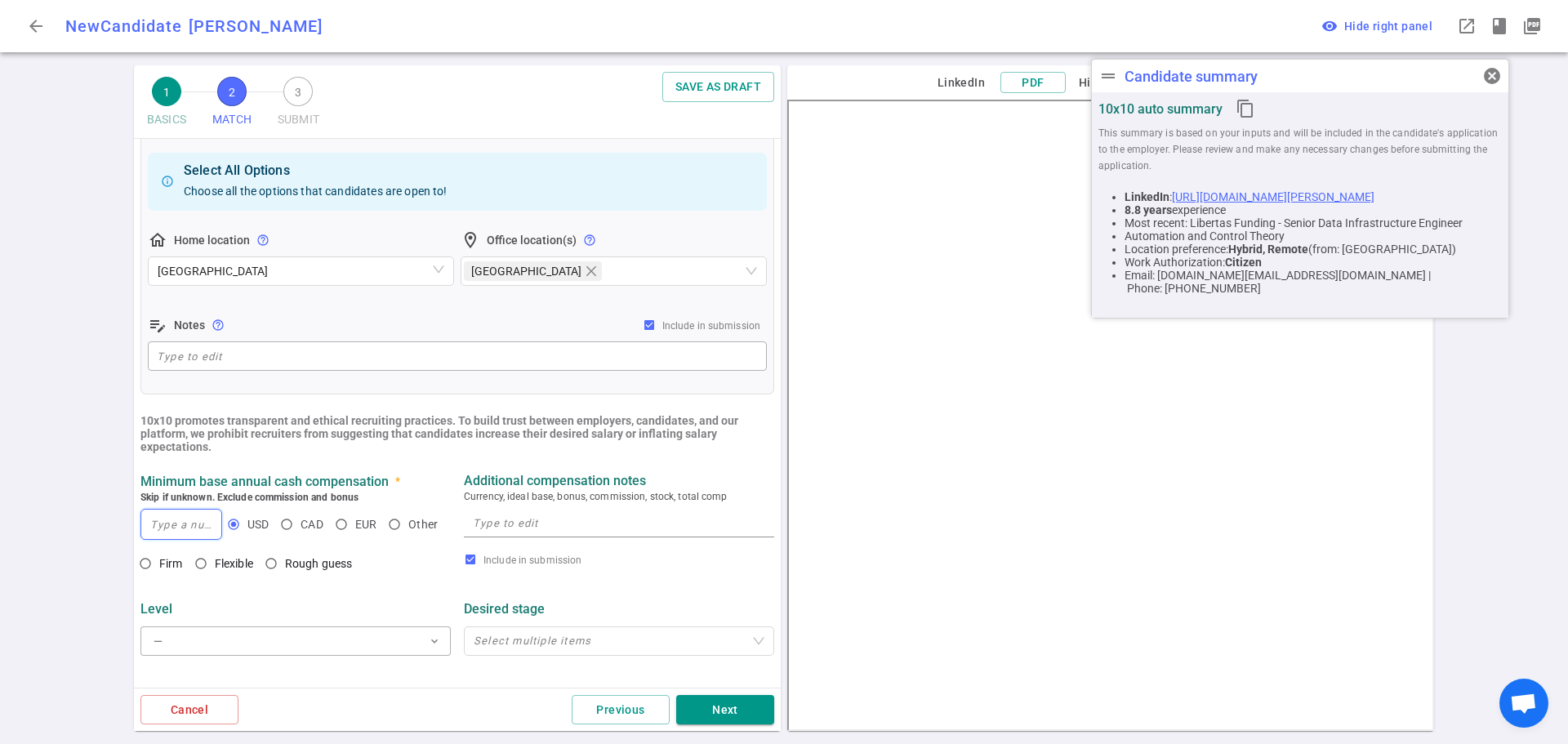
click at [162, 519] on input at bounding box center [181, 523] width 80 height 29
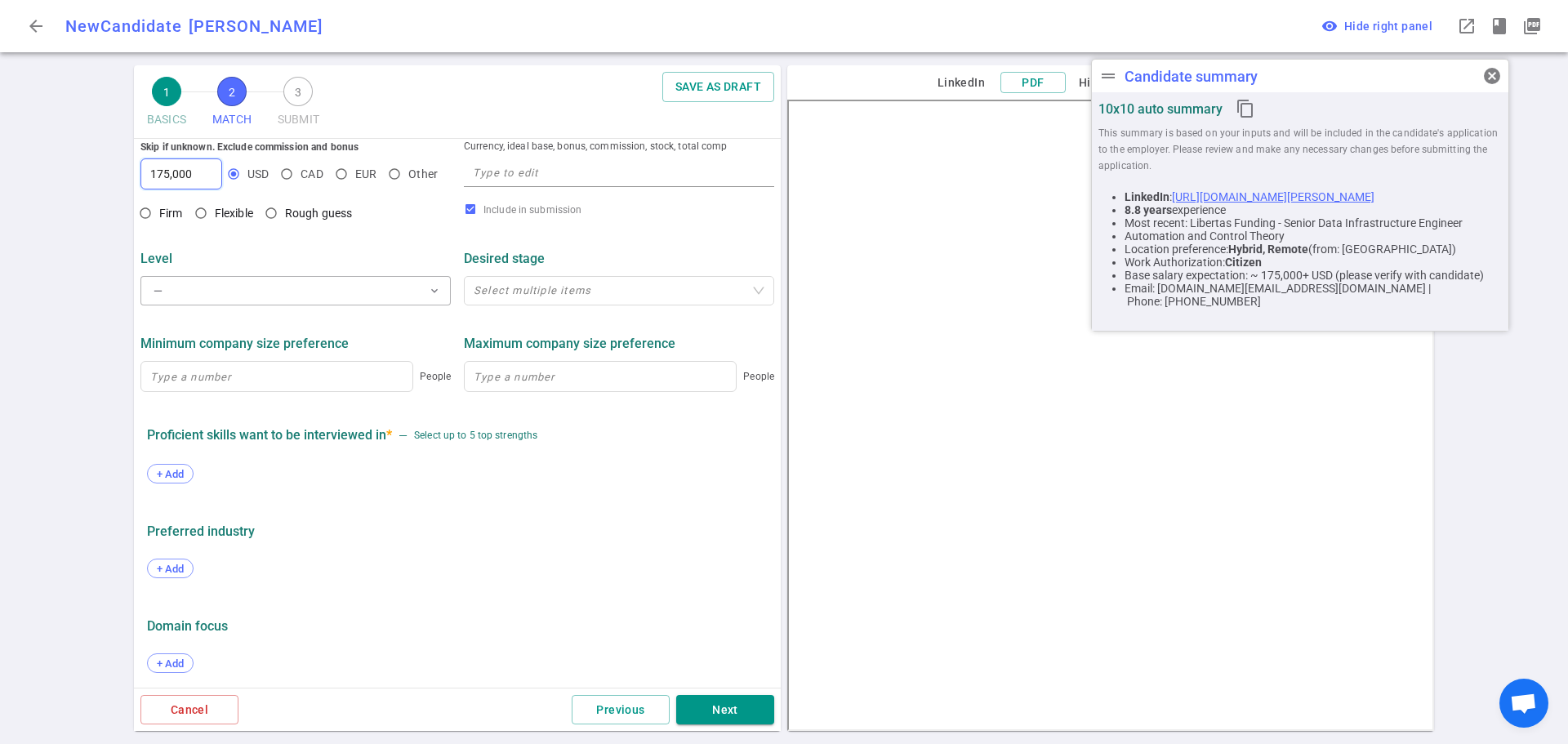
scroll to position [685, 0]
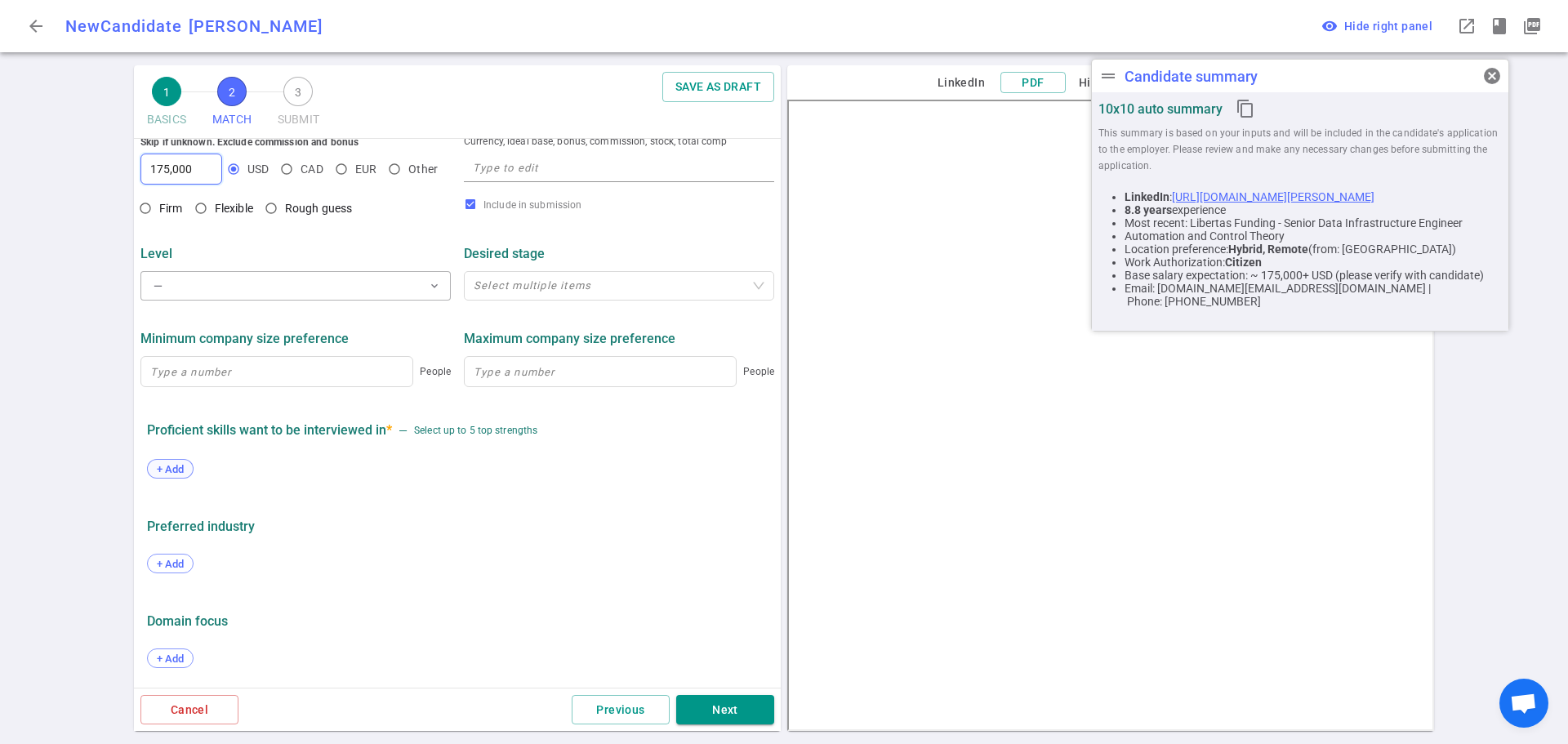
type input "175,000"
click at [175, 475] on div "+ Add" at bounding box center [170, 469] width 47 height 19
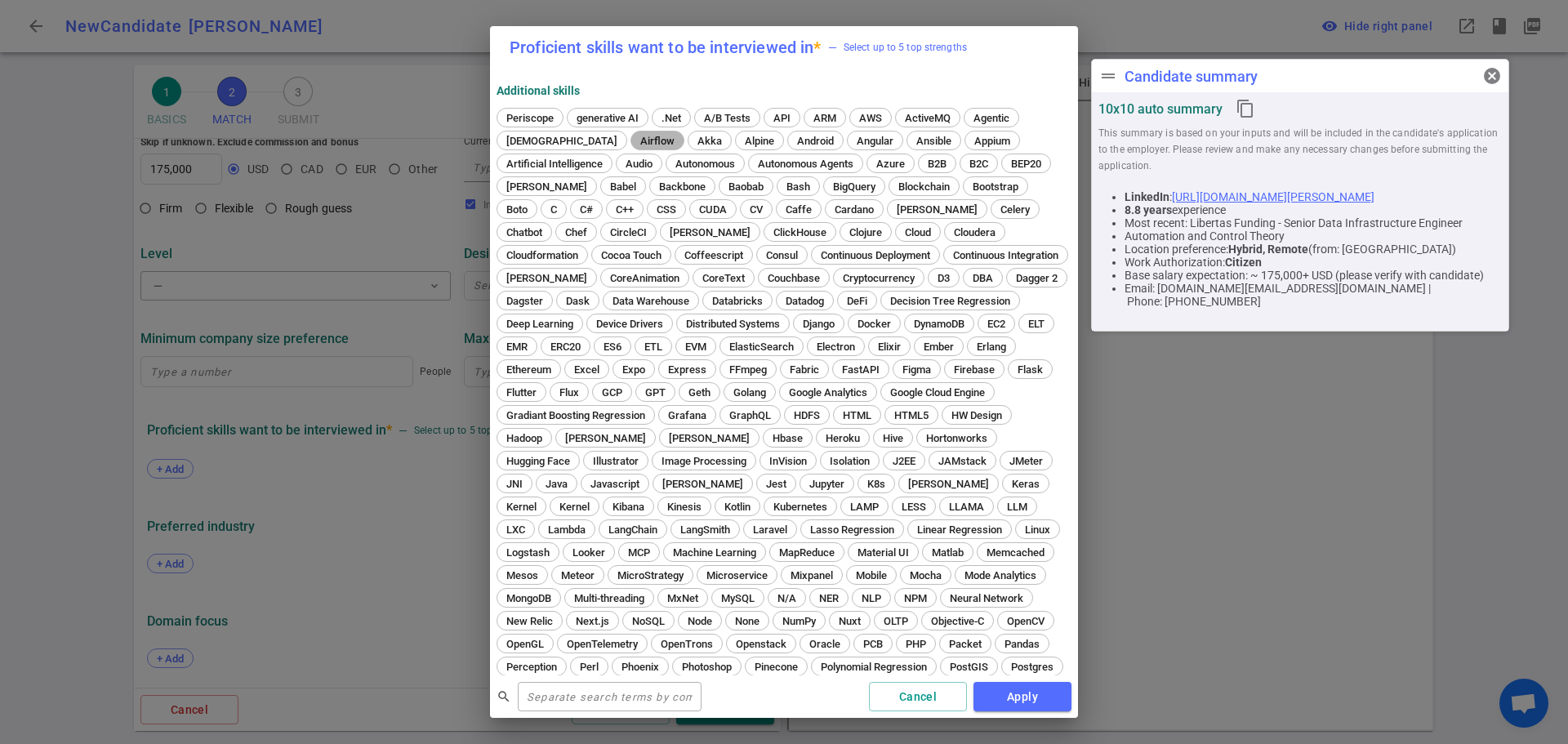
click at [635, 136] on span "Airflow" at bounding box center [658, 141] width 46 height 12
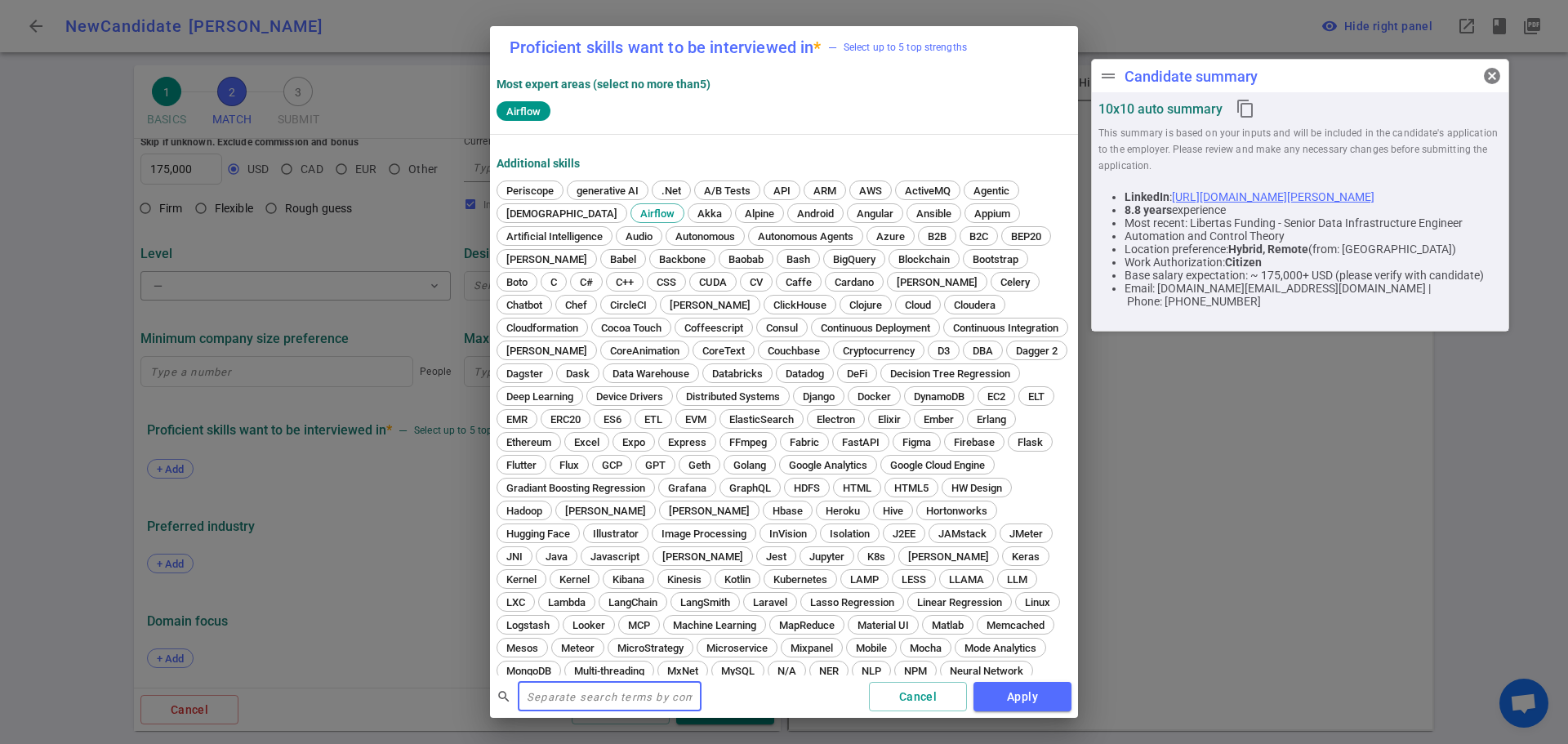
click at [575, 702] on input "text" at bounding box center [609, 696] width 184 height 26
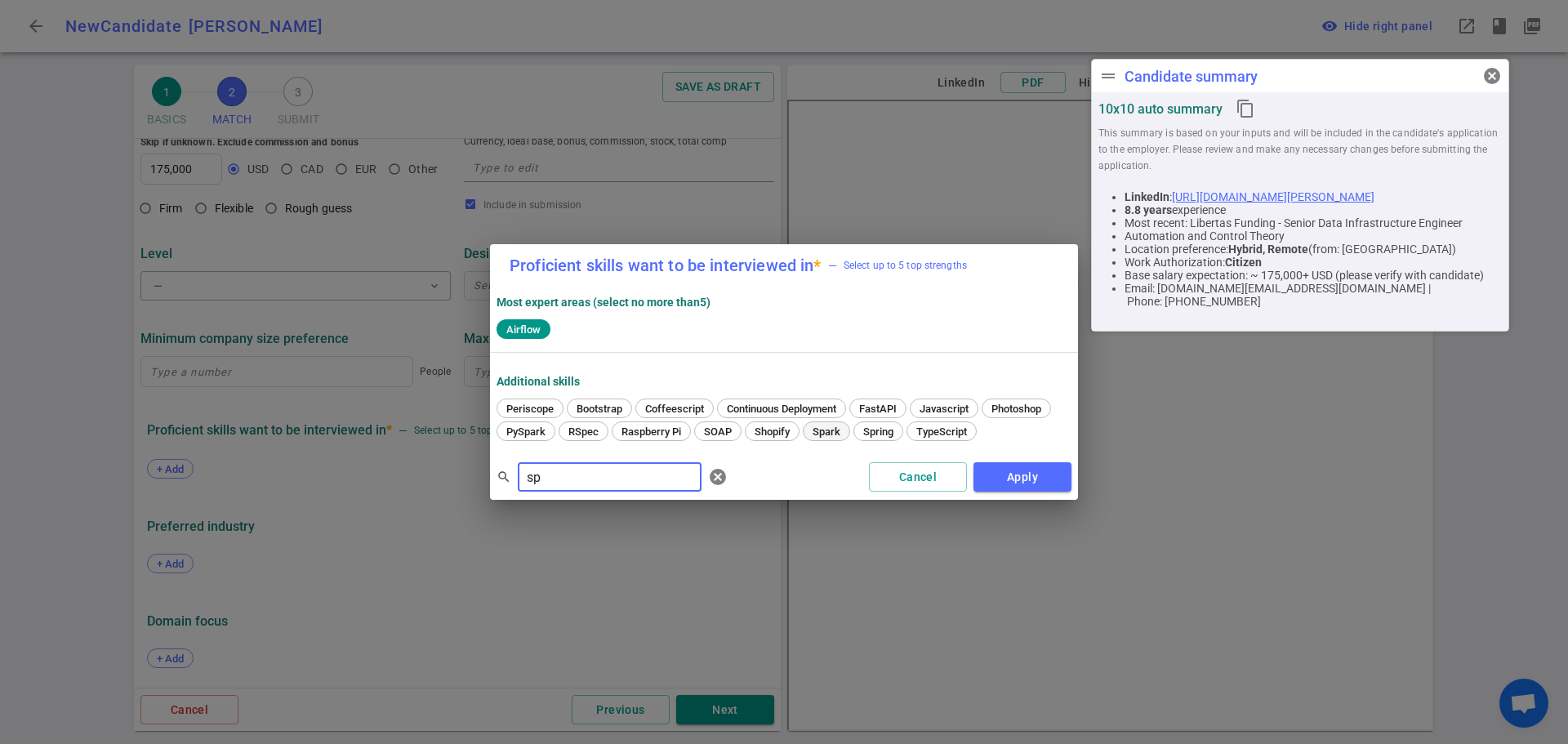
click at [819, 432] on span "Spark" at bounding box center [826, 432] width 39 height 12
click at [531, 429] on span "PySpark" at bounding box center [525, 432] width 50 height 12
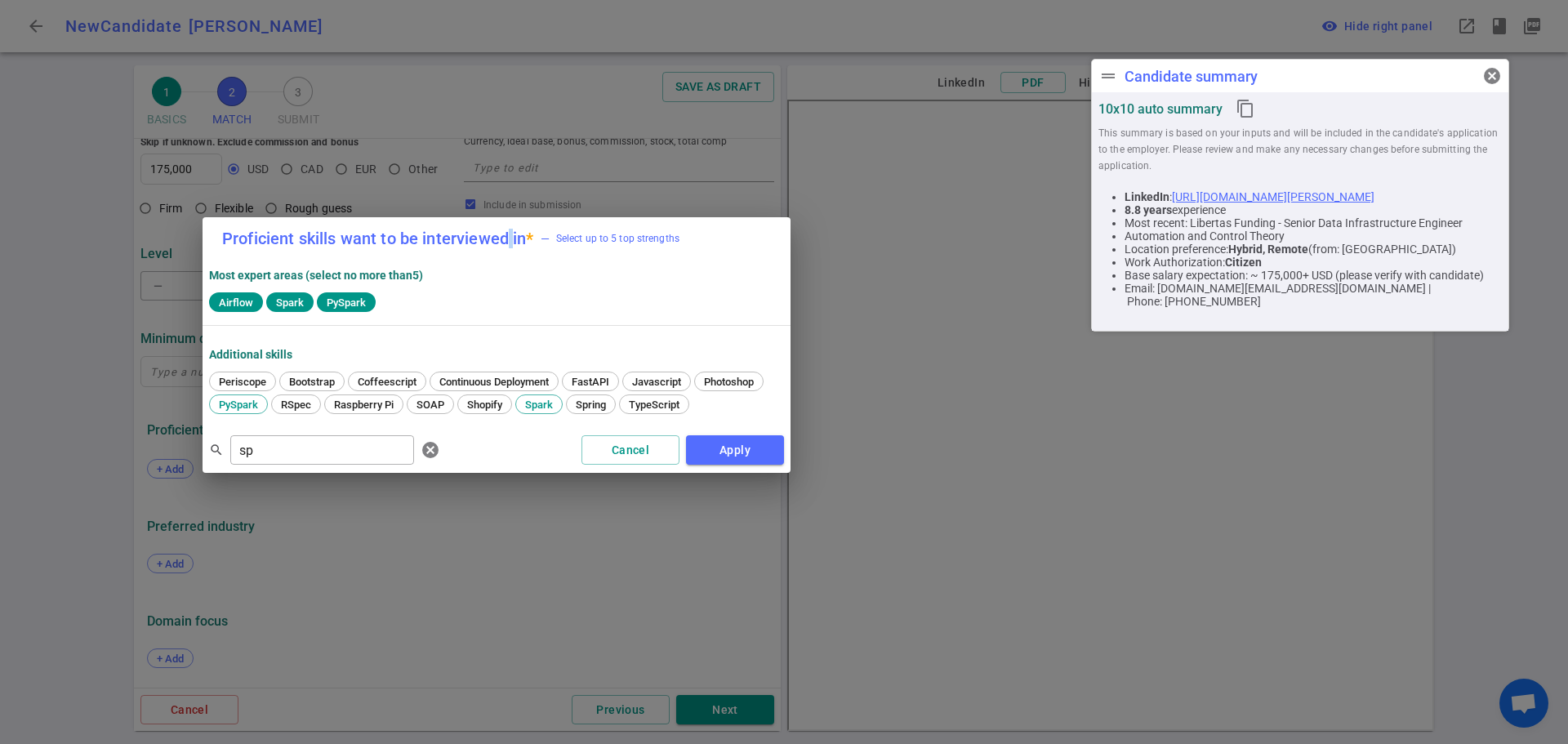
drag, startPoint x: 800, startPoint y: 282, endPoint x: 468, endPoint y: 251, distance: 333.4
click at [446, 240] on h2 "Proficient skills want to be interviewed in * — Select up to 5 top strengths" at bounding box center [496, 238] width 588 height 42
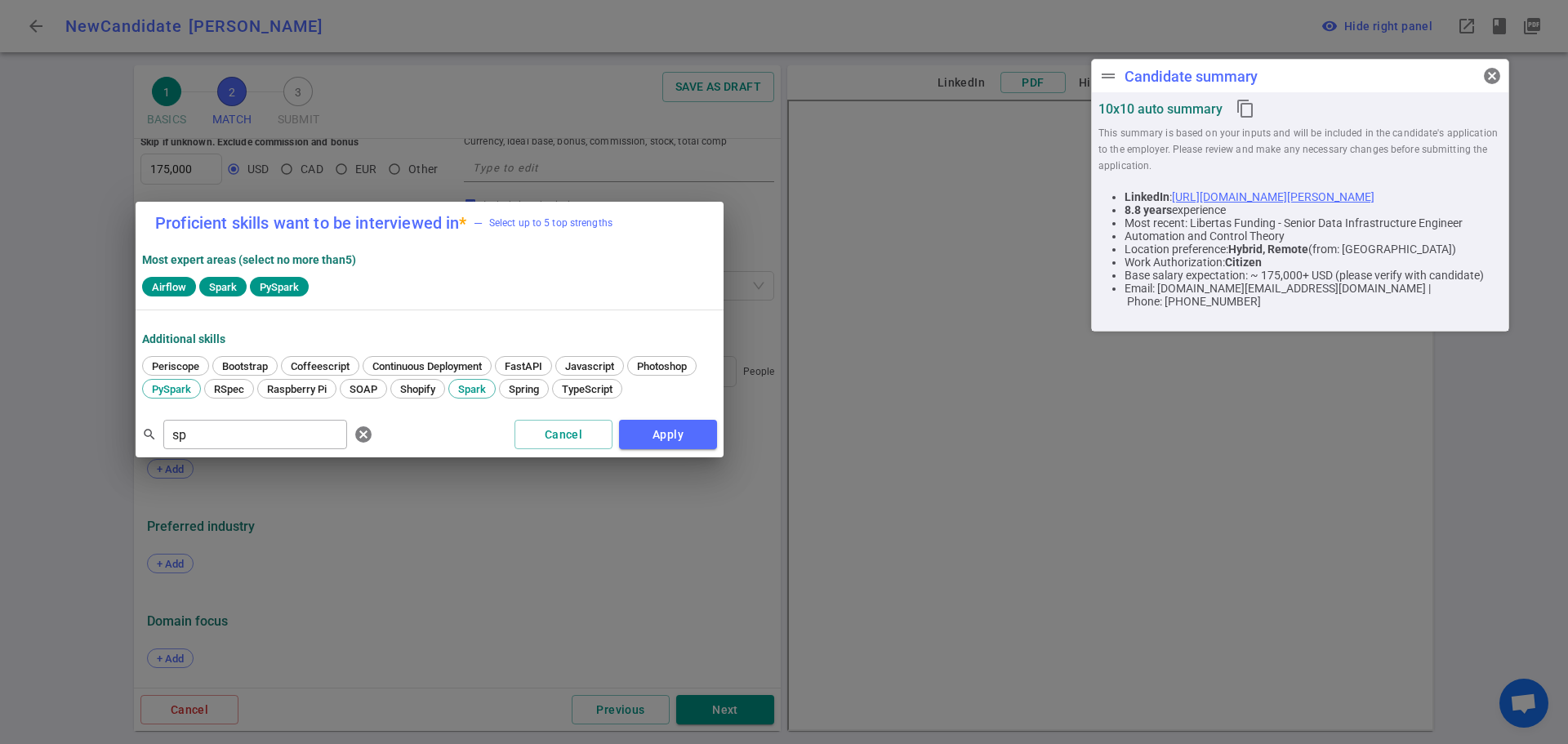
click at [1491, 75] on span "cancel" at bounding box center [1492, 76] width 19 height 19
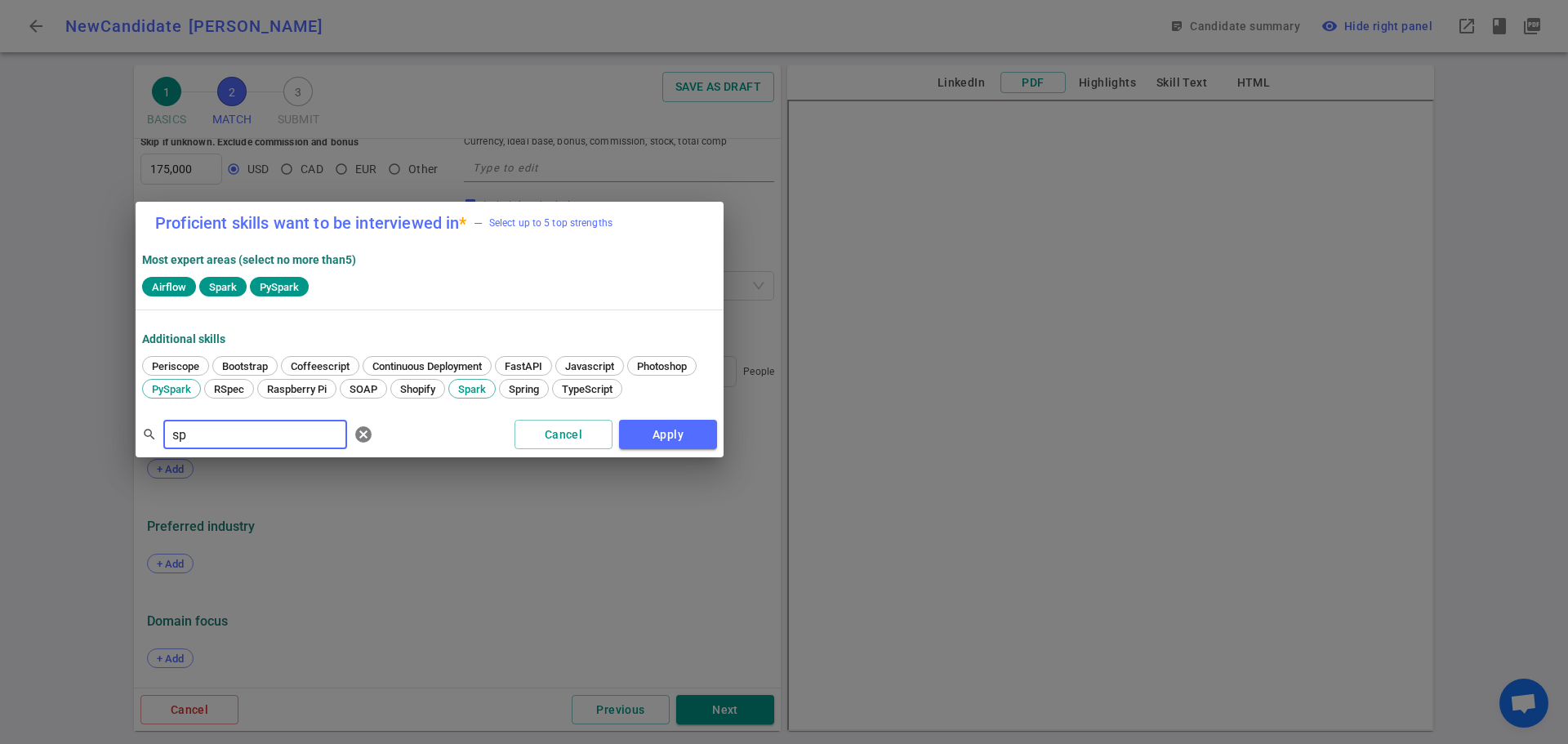
drag, startPoint x: 242, startPoint y: 439, endPoint x: 125, endPoint y: 447, distance: 117.3
click at [125, 446] on div "Proficient skills want to be interviewed in * — Select up to 5 top strengths Mo…" at bounding box center [784, 372] width 1568 height 744
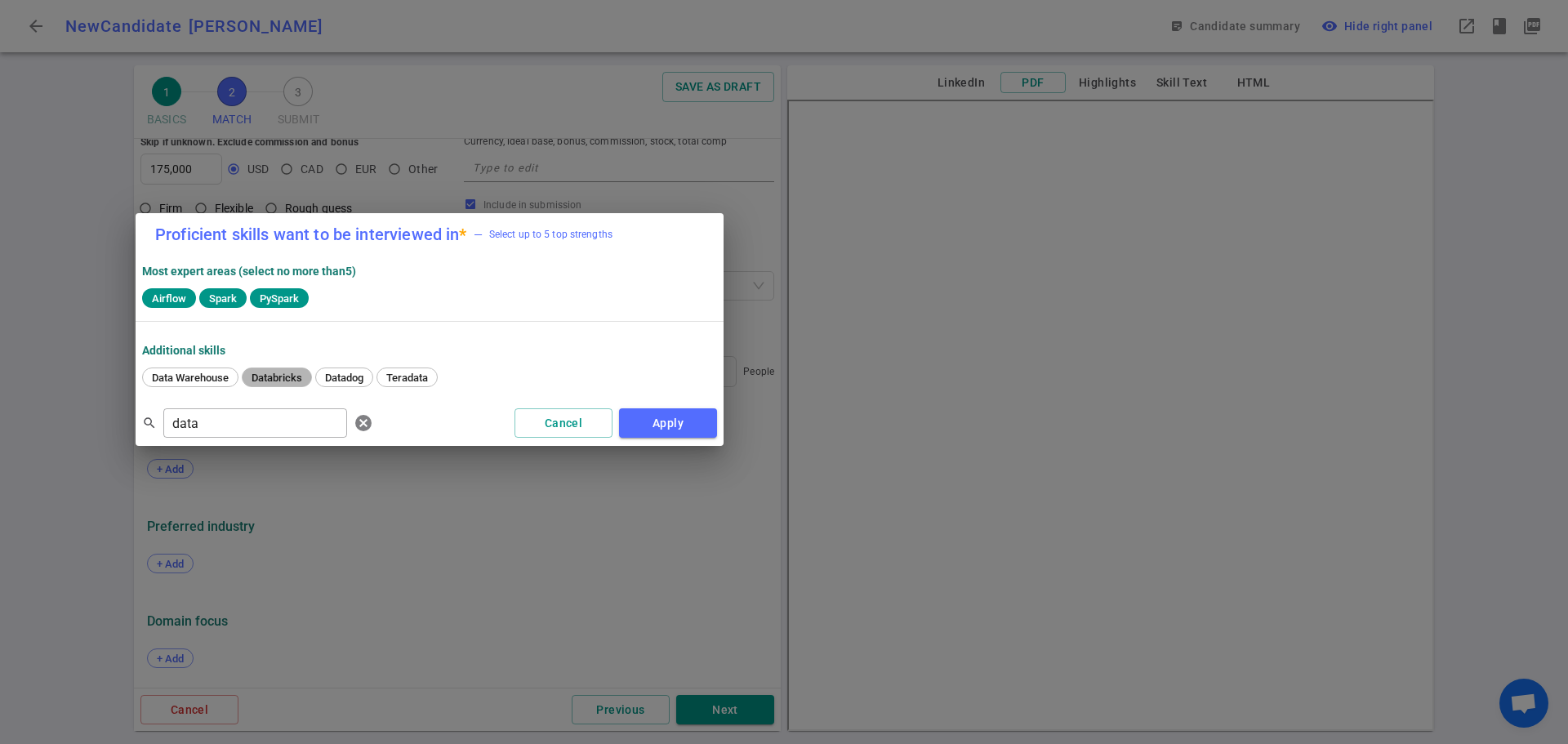
click at [278, 375] on span "Databricks" at bounding box center [276, 378] width 62 height 12
drag, startPoint x: 227, startPoint y: 421, endPoint x: 106, endPoint y: 410, distance: 121.5
click at [106, 410] on div "Proficient skills want to be interviewed in * — Select up to 5 top strengths Mo…" at bounding box center [784, 372] width 1568 height 744
type input "kub"
click at [195, 369] on div "Kubernetes" at bounding box center [178, 377] width 73 height 19
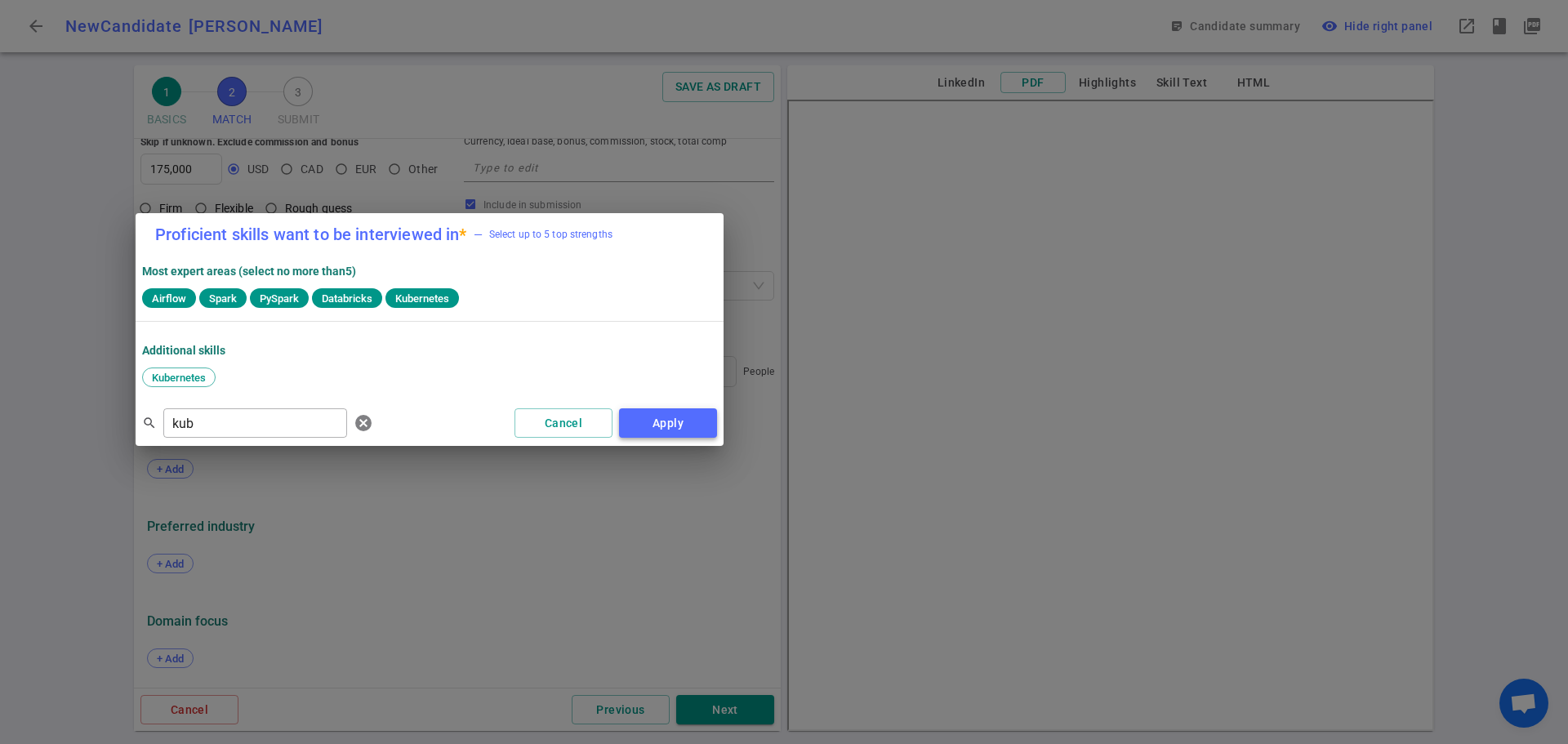
click at [636, 424] on button "Apply" at bounding box center [667, 423] width 98 height 30
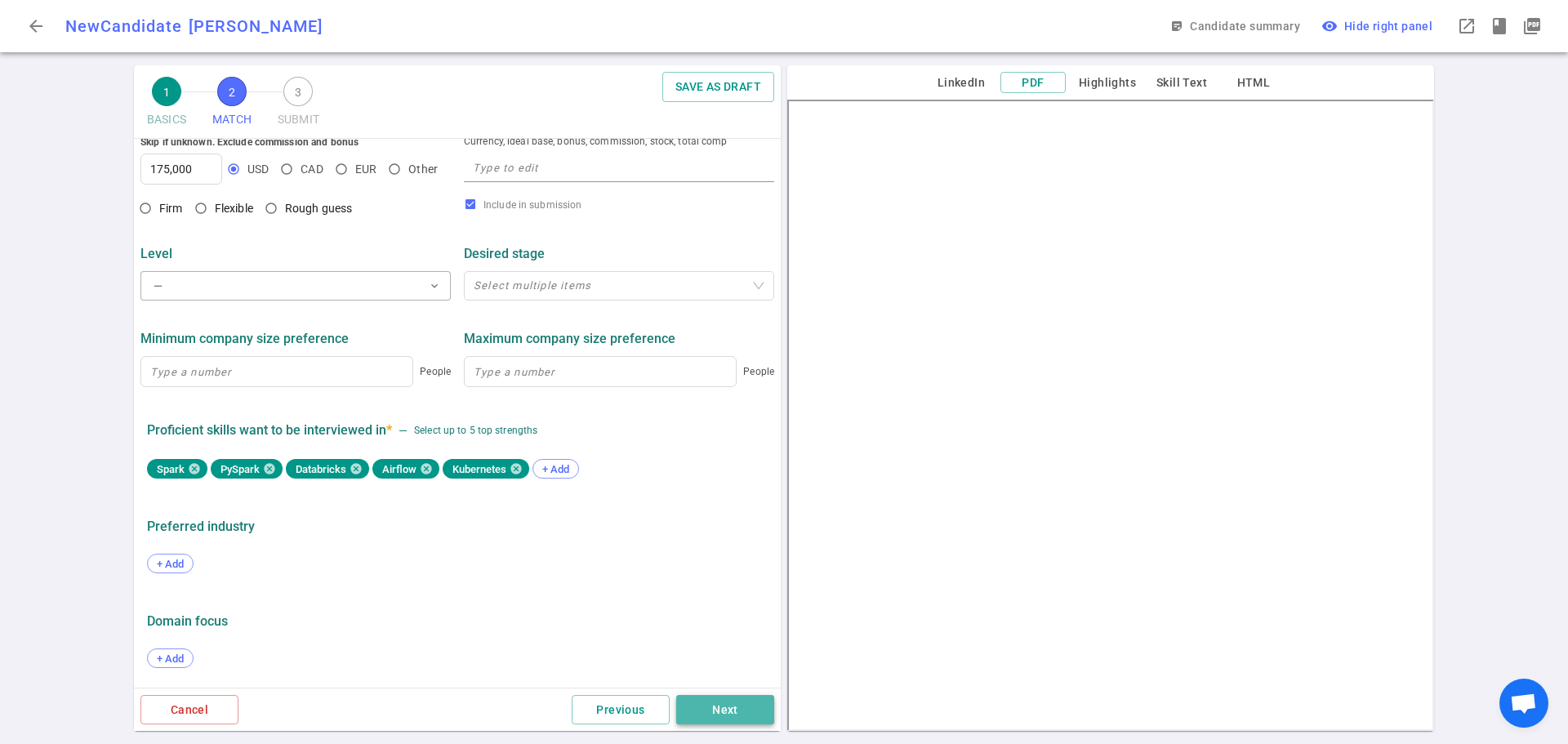
click at [734, 706] on button "Next" at bounding box center [725, 710] width 98 height 30
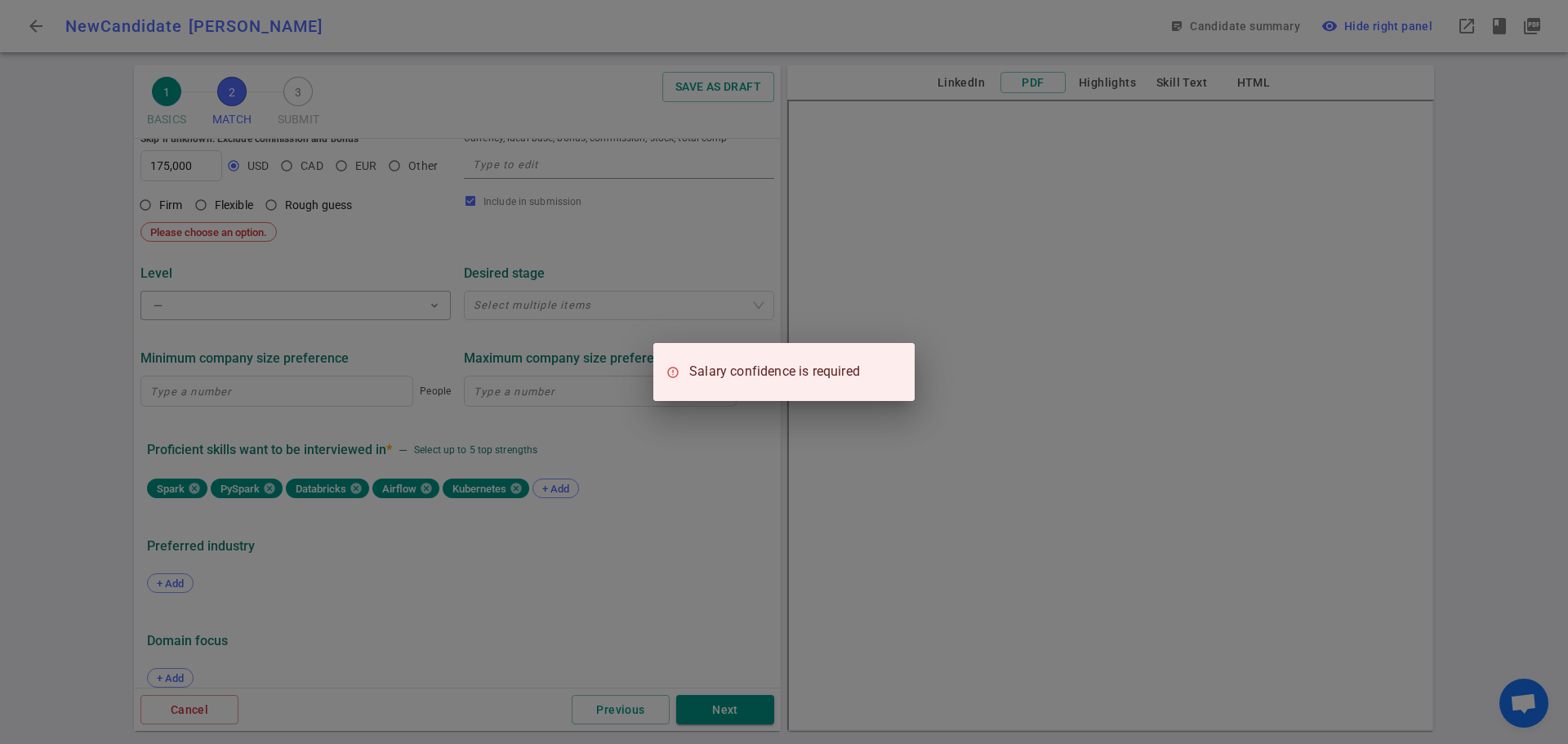
click at [625, 574] on div "Salary confidence is required" at bounding box center [784, 372] width 1568 height 744
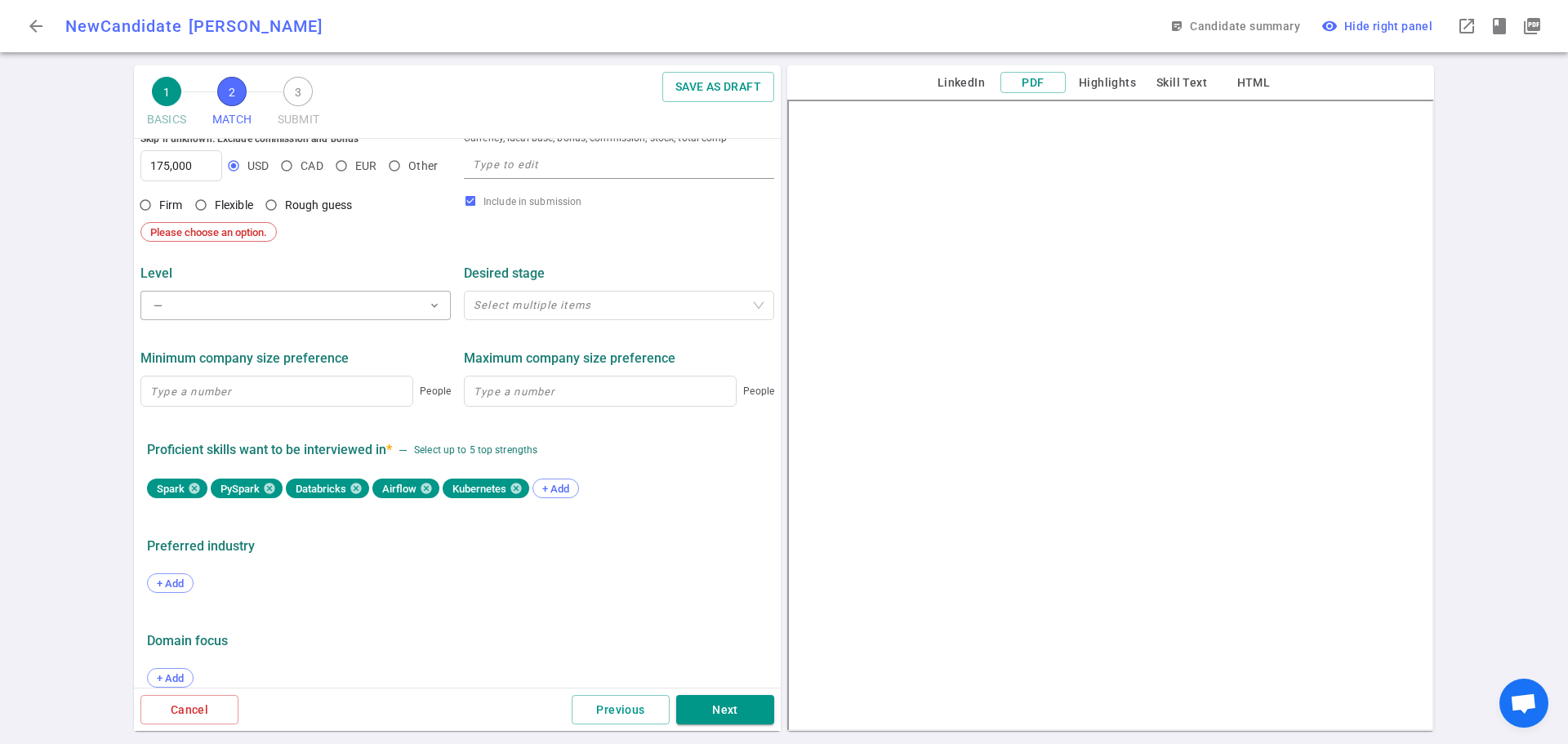
click at [269, 207] on input "Rough guess" at bounding box center [270, 204] width 27 height 27
radio input "true"
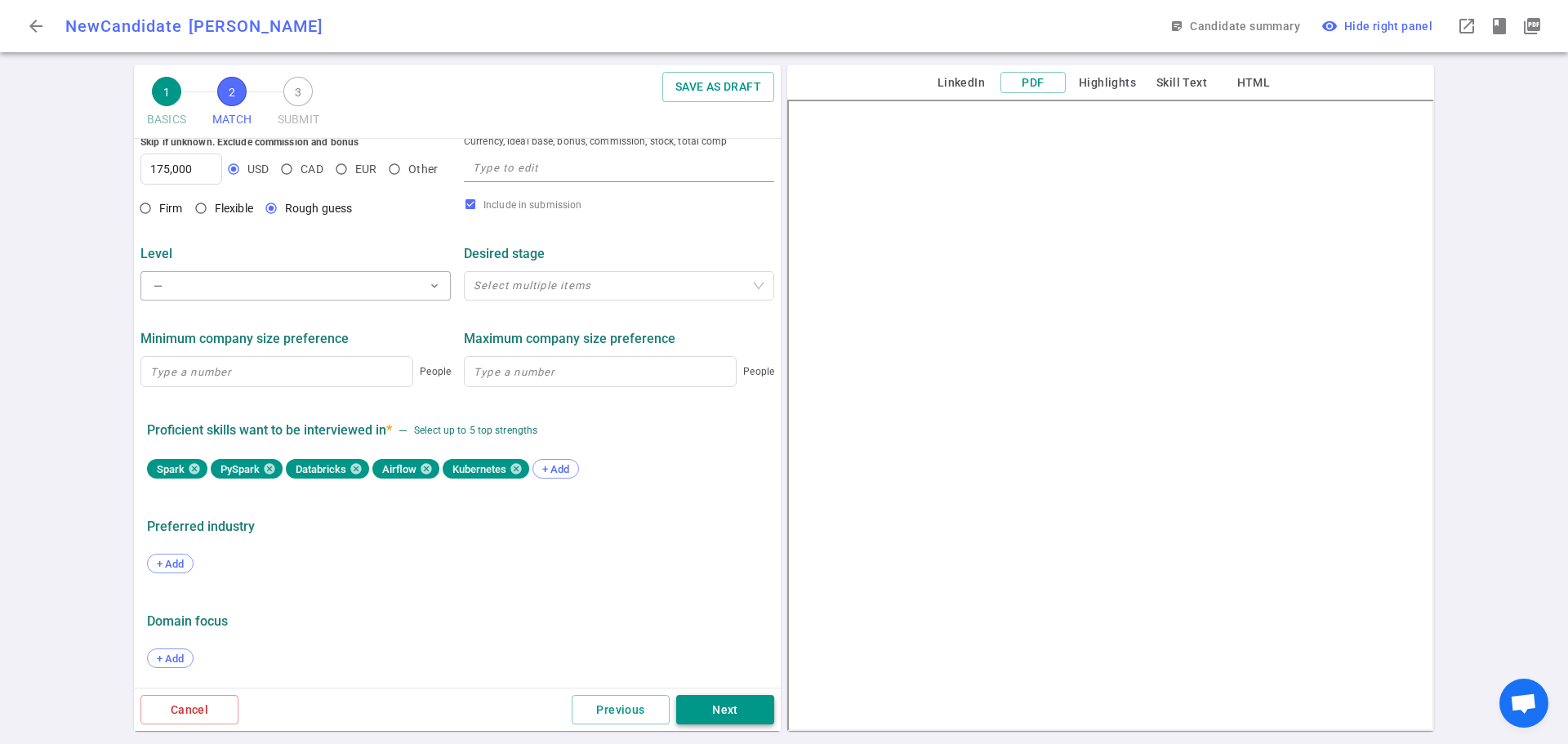
click at [743, 702] on button "Next" at bounding box center [725, 710] width 98 height 30
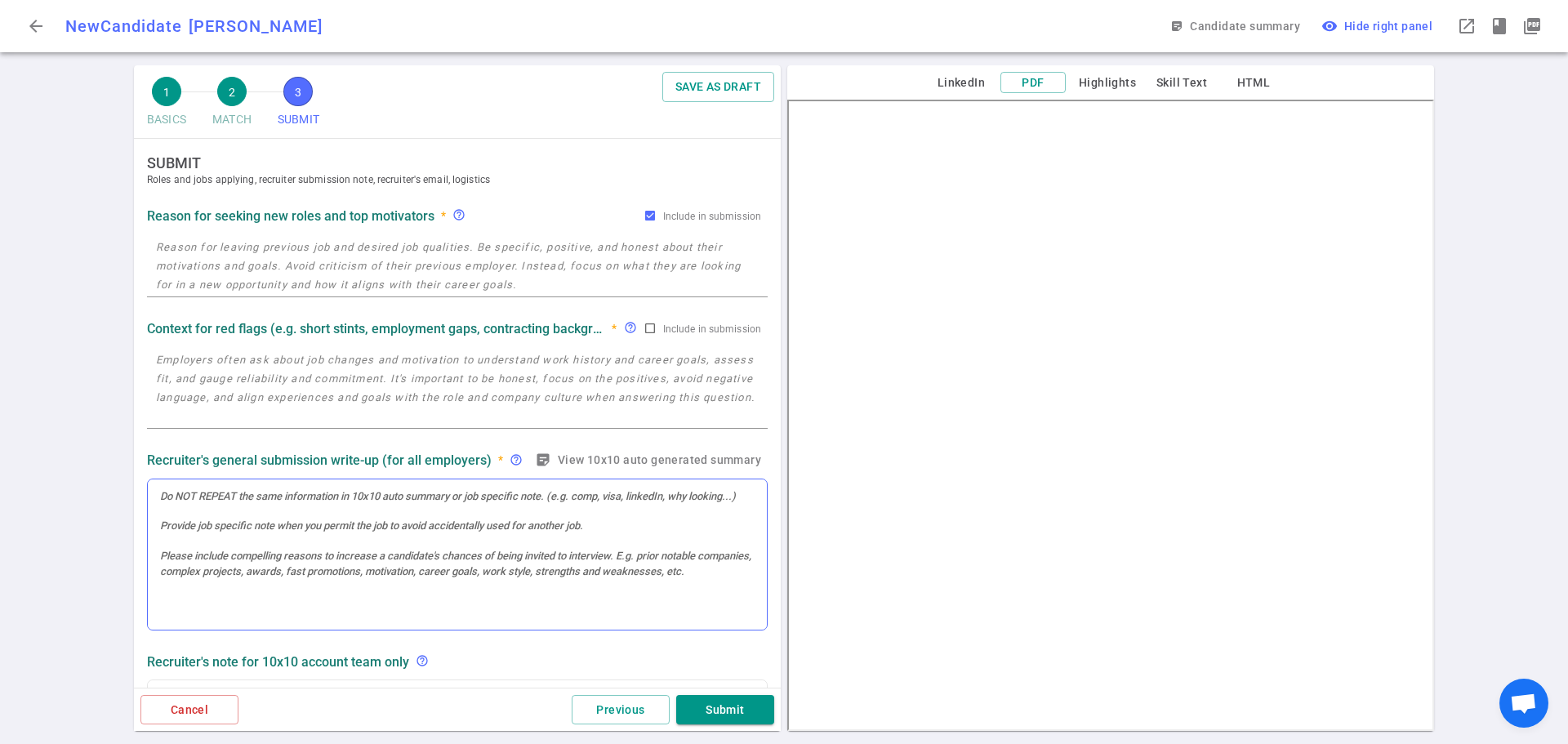
scroll to position [0, 0]
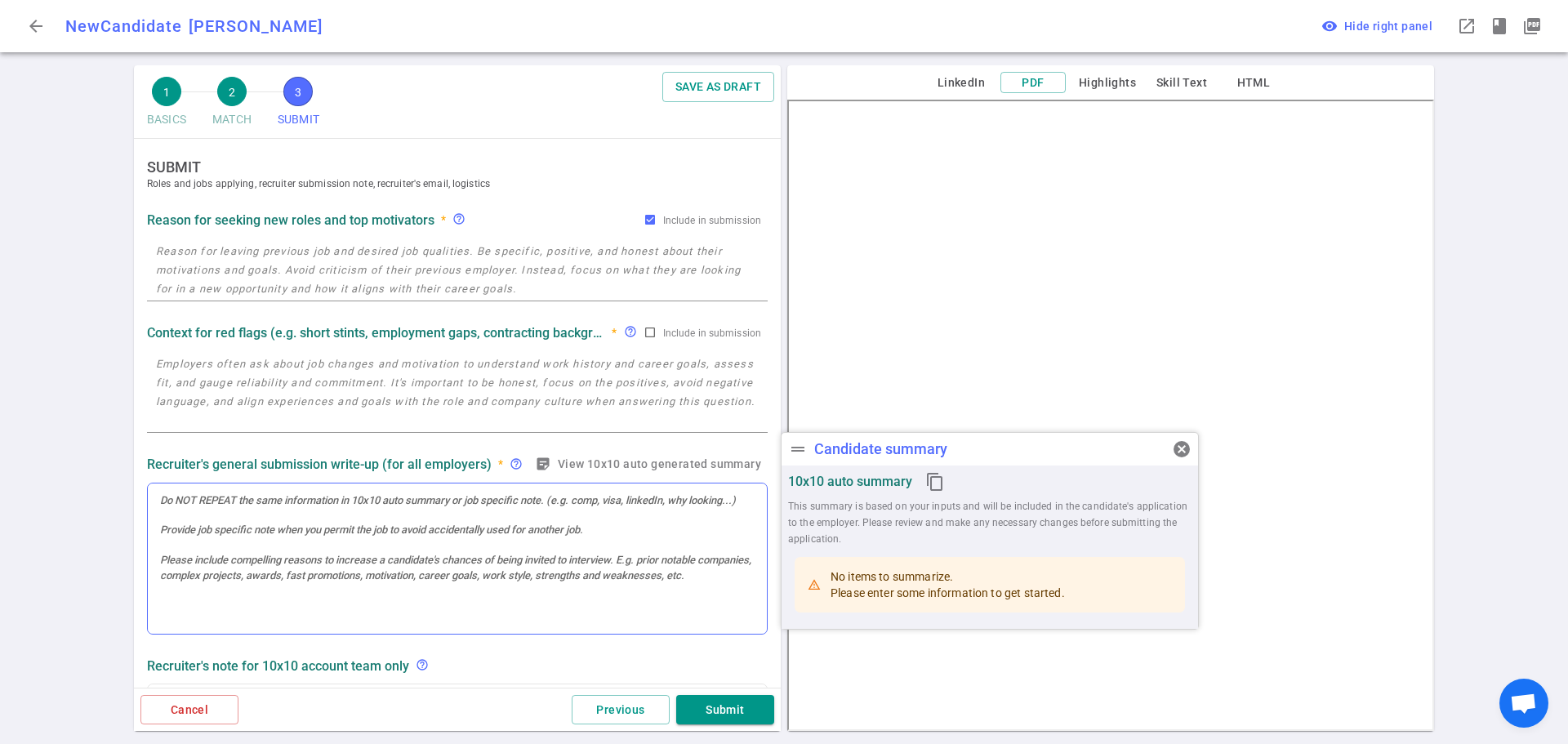
click at [200, 527] on div at bounding box center [456, 559] width 619 height 151
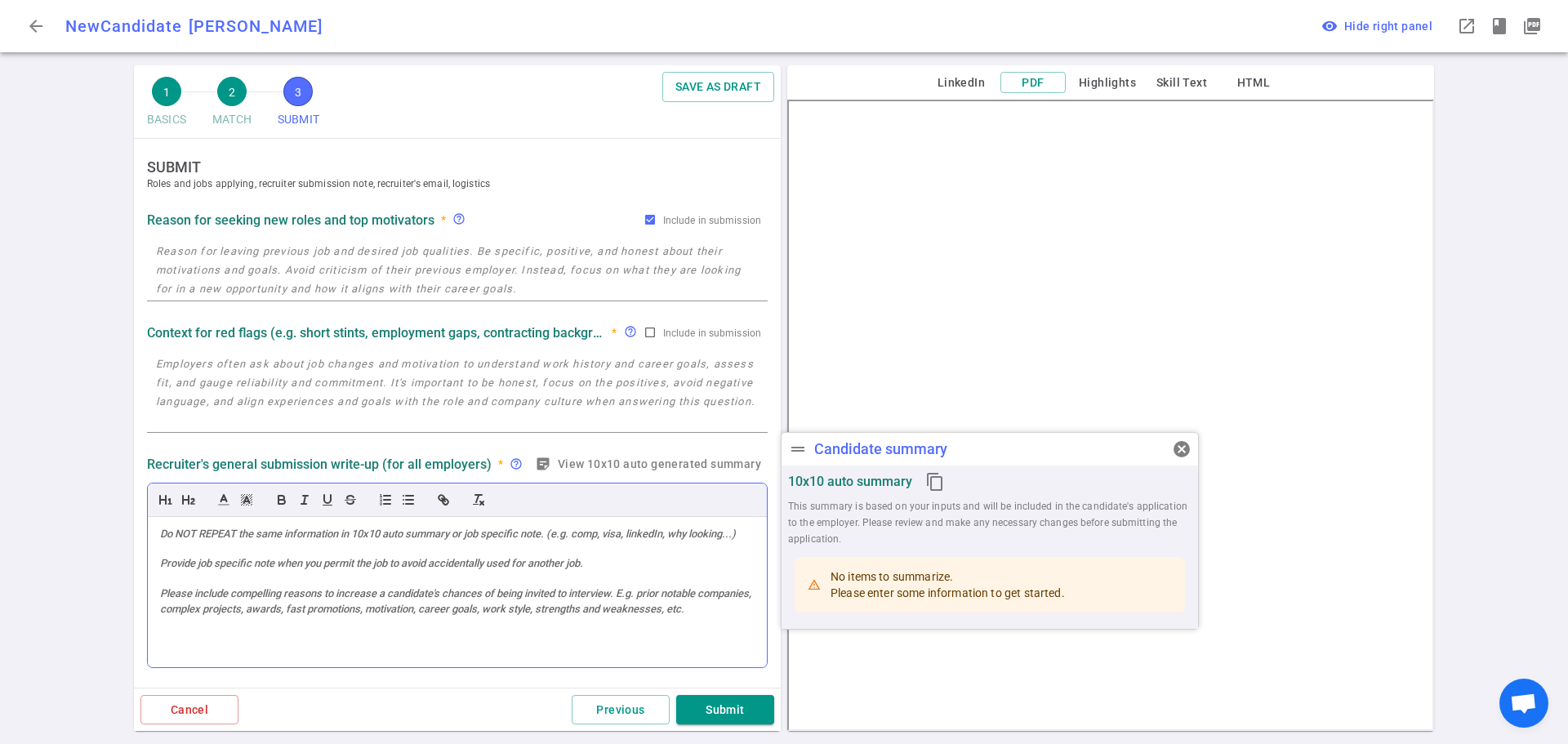
scroll to position [640, 0]
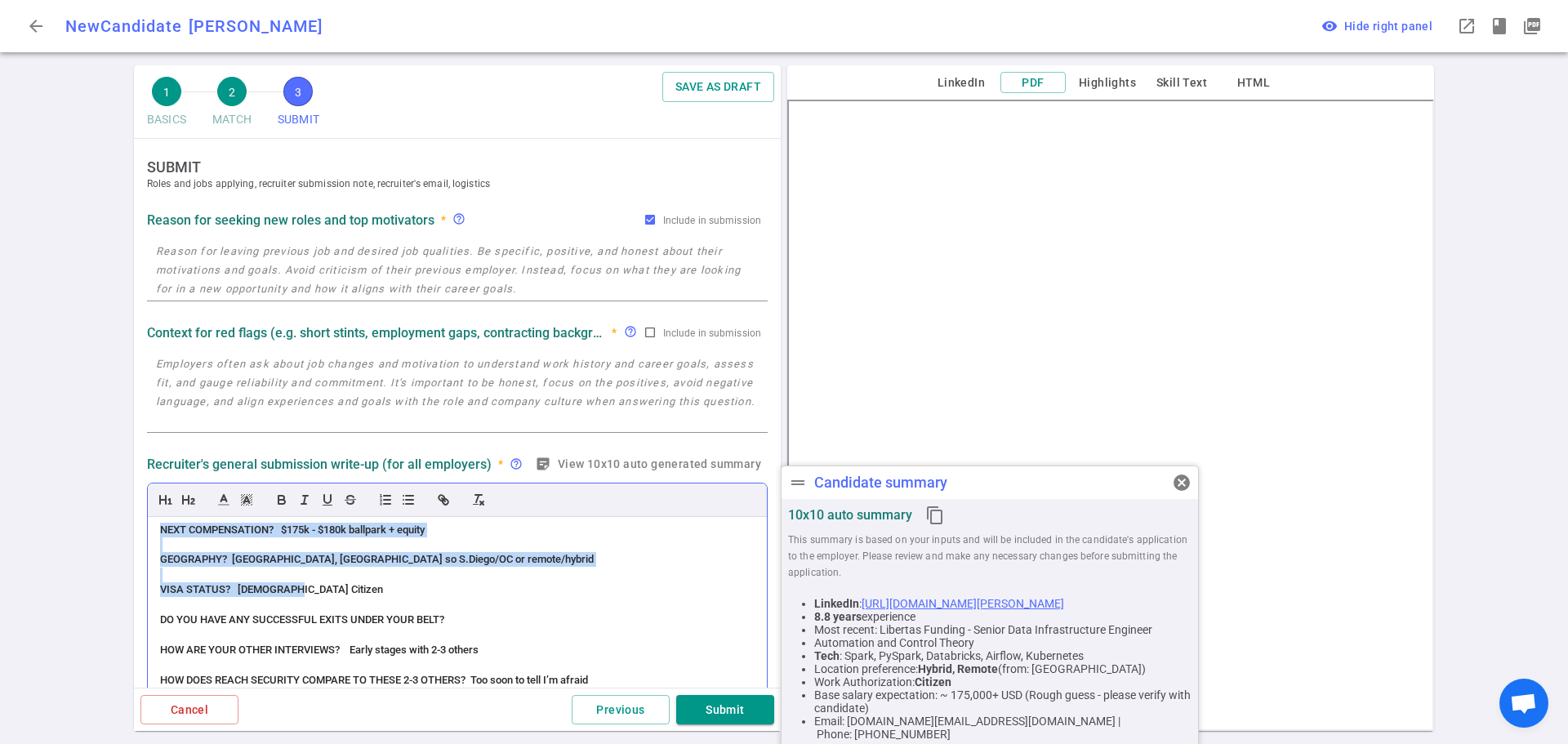
drag, startPoint x: 325, startPoint y: 602, endPoint x: 147, endPoint y: 543, distance: 187.5
click at [147, 543] on div "(ACCENT) PERSONALITY (Bit of an accent) Accommodating; affable; talkative; prof…" at bounding box center [456, 652] width 619 height 272
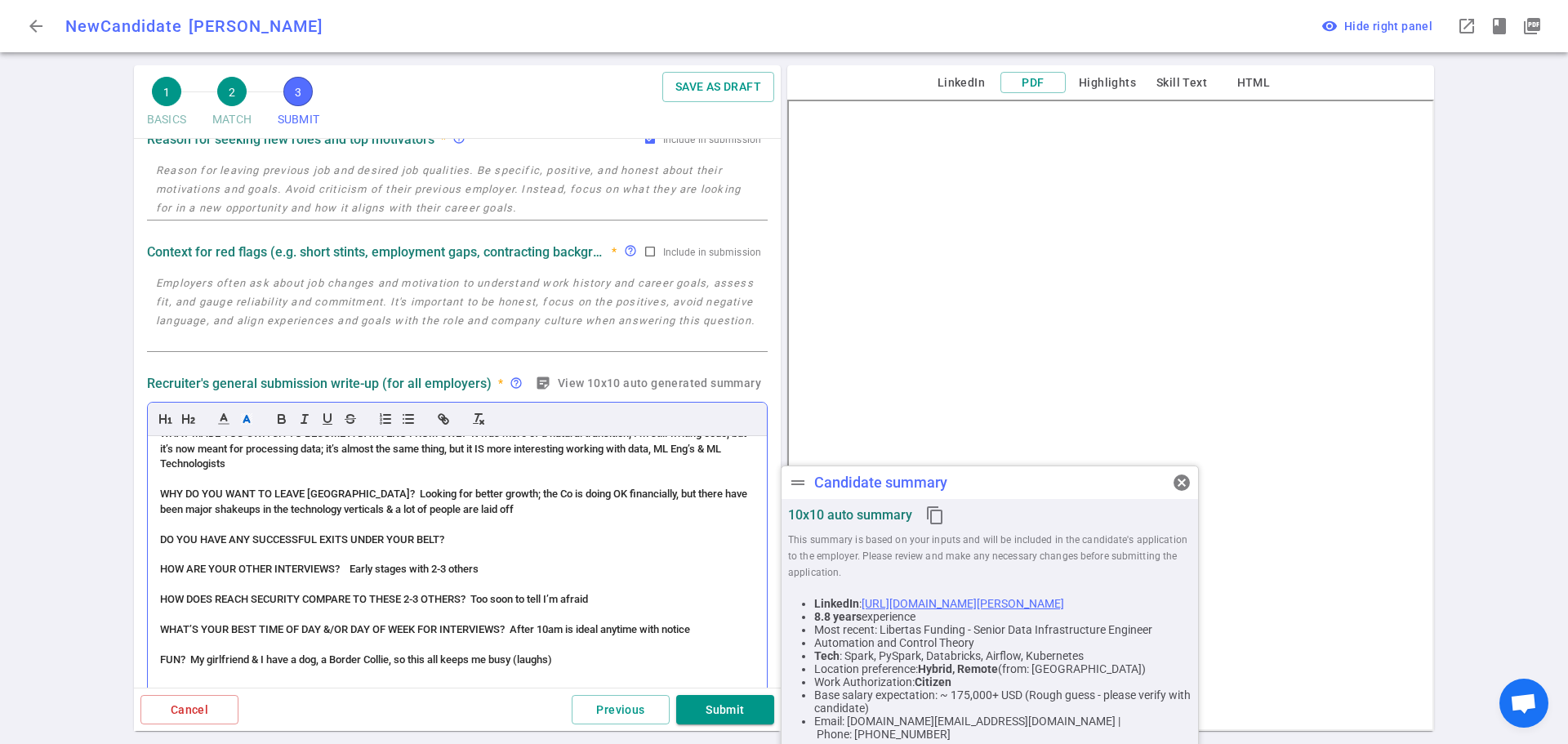
scroll to position [81, 0]
drag, startPoint x: 459, startPoint y: 540, endPoint x: 149, endPoint y: 540, distance: 310.0
click at [149, 540] on div "(ACCENT) PERSONALITY (Bit of an accent) Accommodating; affable; talkative; prof…" at bounding box center [456, 571] width 619 height 272
drag, startPoint x: 502, startPoint y: 574, endPoint x: 234, endPoint y: 563, distance: 268.2
click at [232, 560] on div "(ACCENT) PERSONALITY (Bit of an accent) Accommodating; affable; talkative; prof…" at bounding box center [456, 571] width 619 height 272
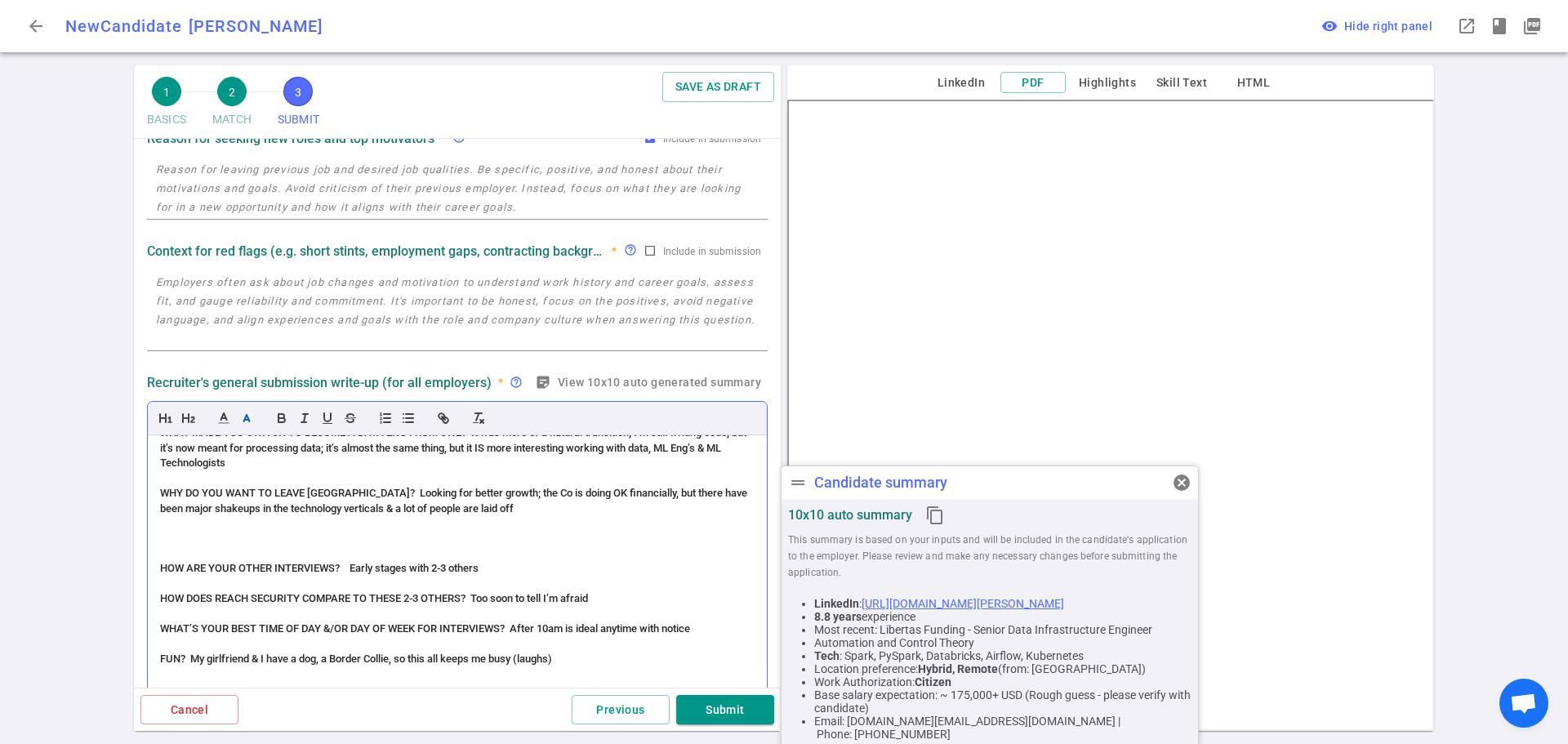
scroll to position [96, 0]
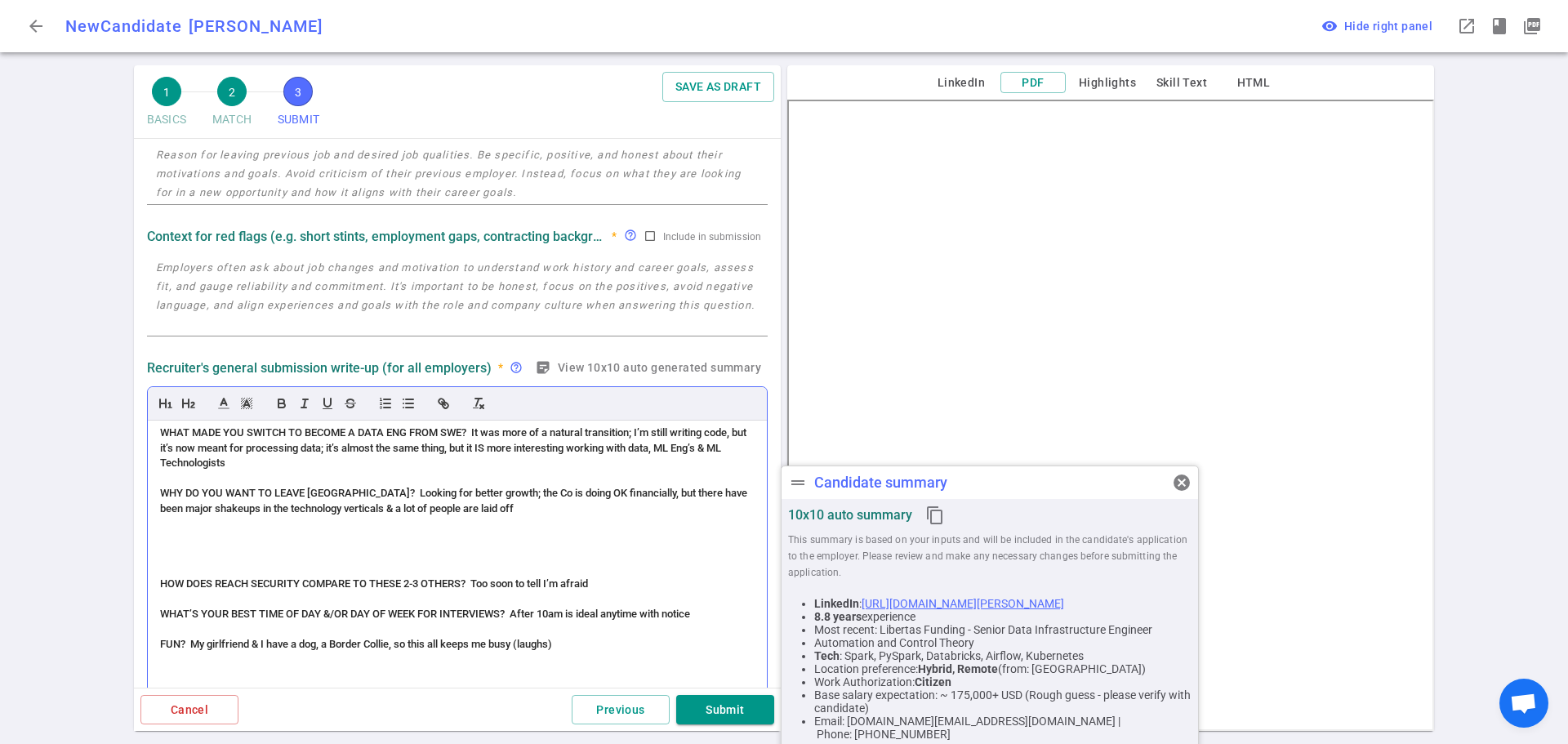
drag, startPoint x: 611, startPoint y: 582, endPoint x: 185, endPoint y: 545, distance: 427.6
click at [185, 545] on div "(ACCENT) PERSONALITY (Bit of an accent) Accommodating; affable; talkative; prof…" at bounding box center [456, 556] width 619 height 272
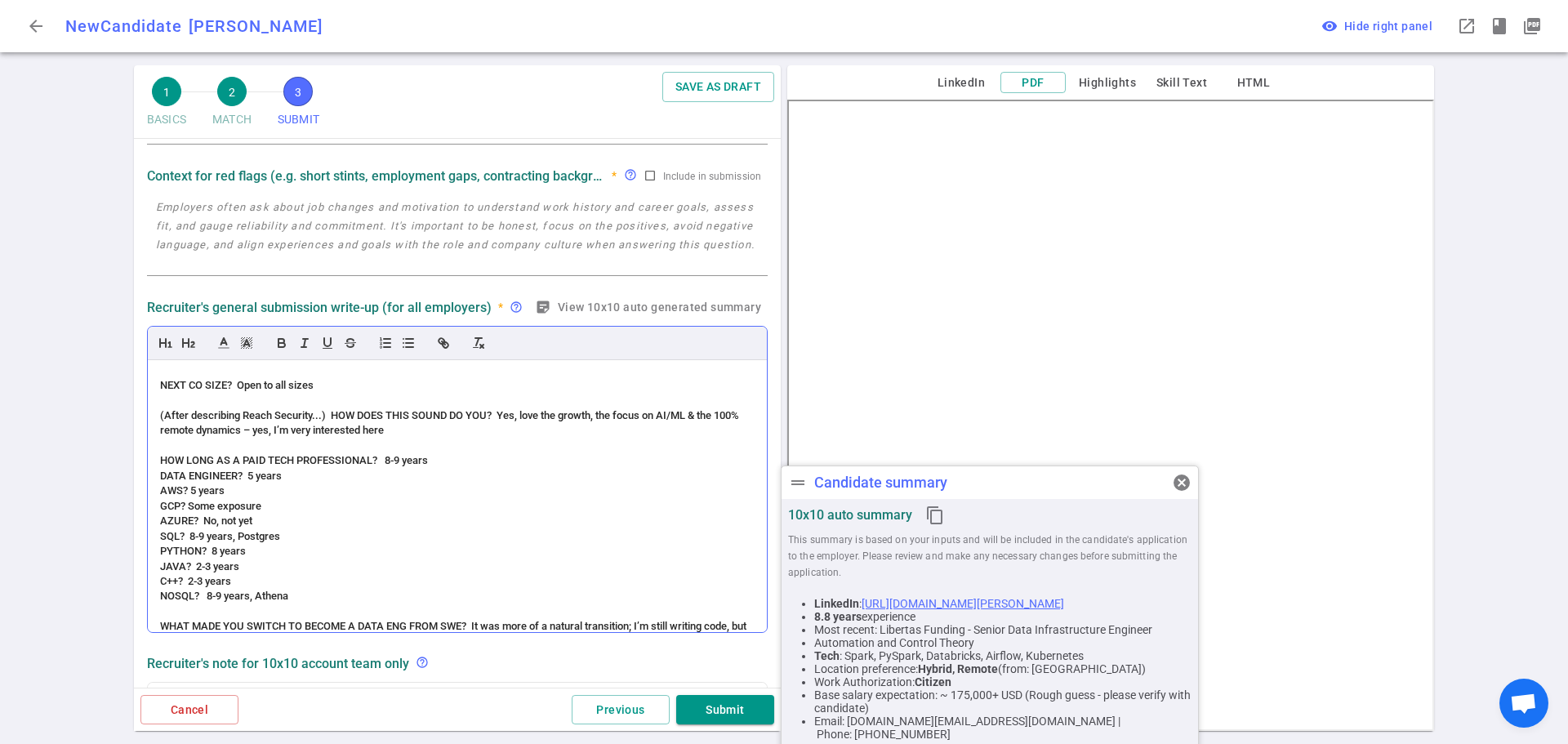
scroll to position [241, 0]
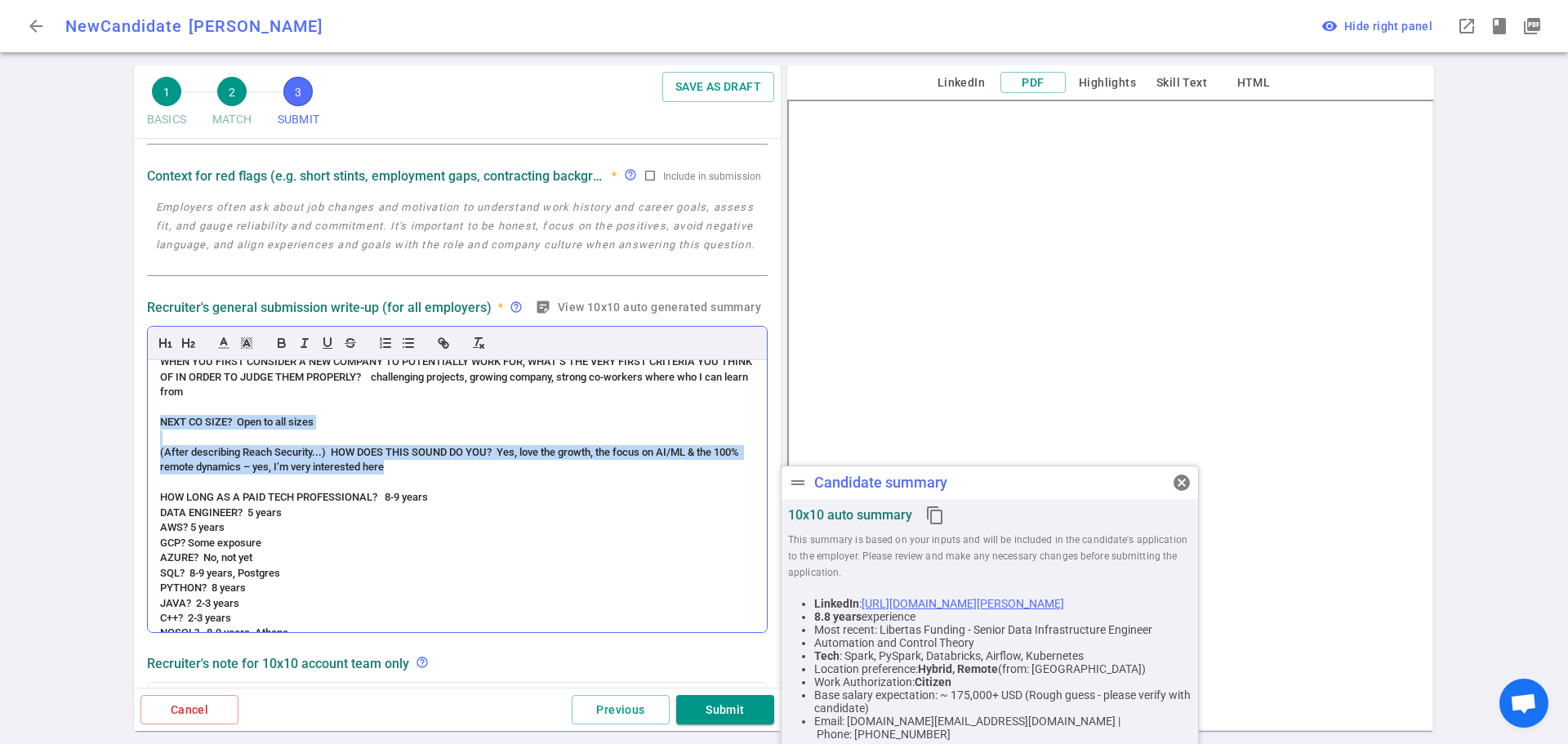
drag, startPoint x: 427, startPoint y: 488, endPoint x: 158, endPoint y: 447, distance: 272.1
click at [157, 444] on div "(ACCENT) PERSONALITY (Bit of an accent) Accommodating; affable; talkative; prof…" at bounding box center [456, 496] width 619 height 272
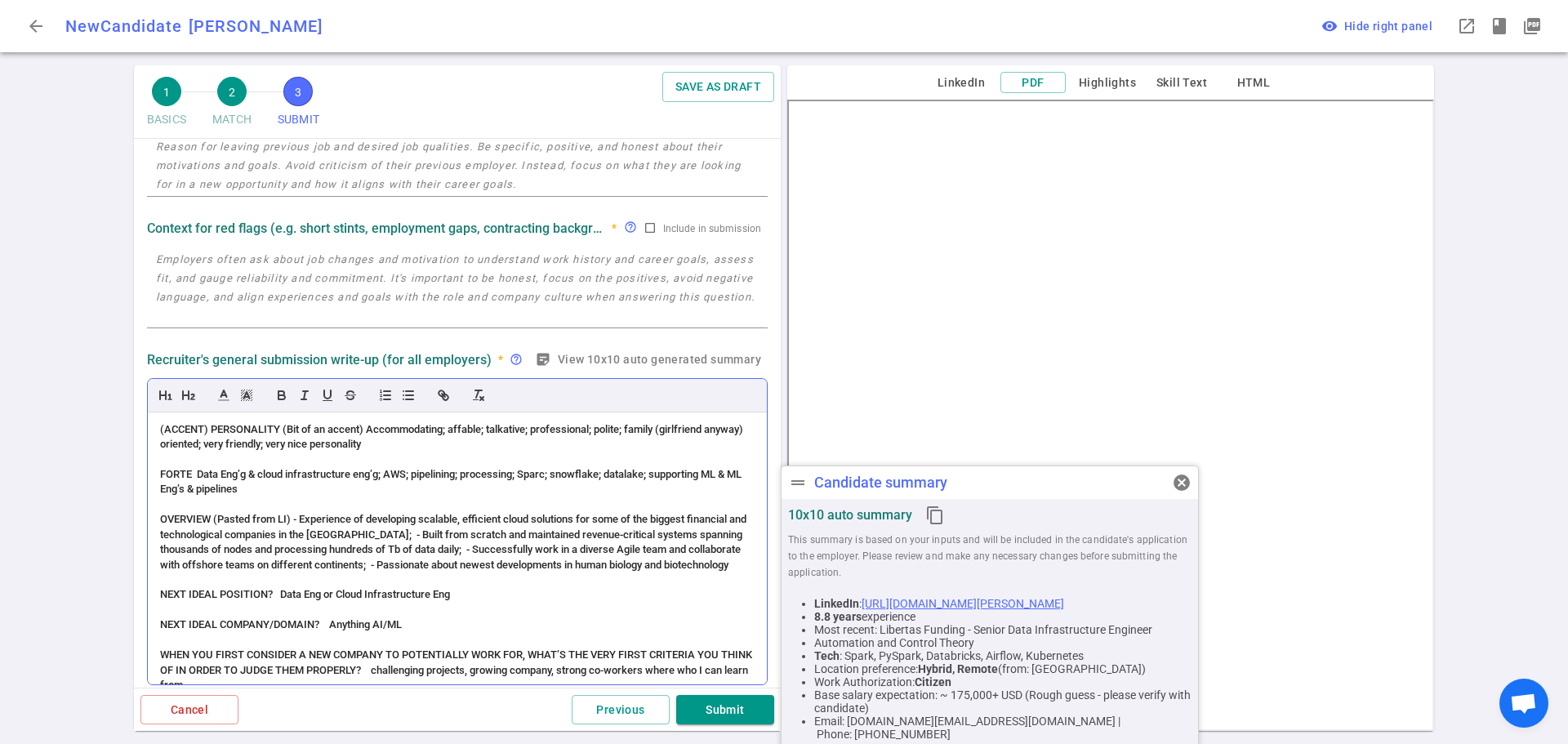
scroll to position [75, 0]
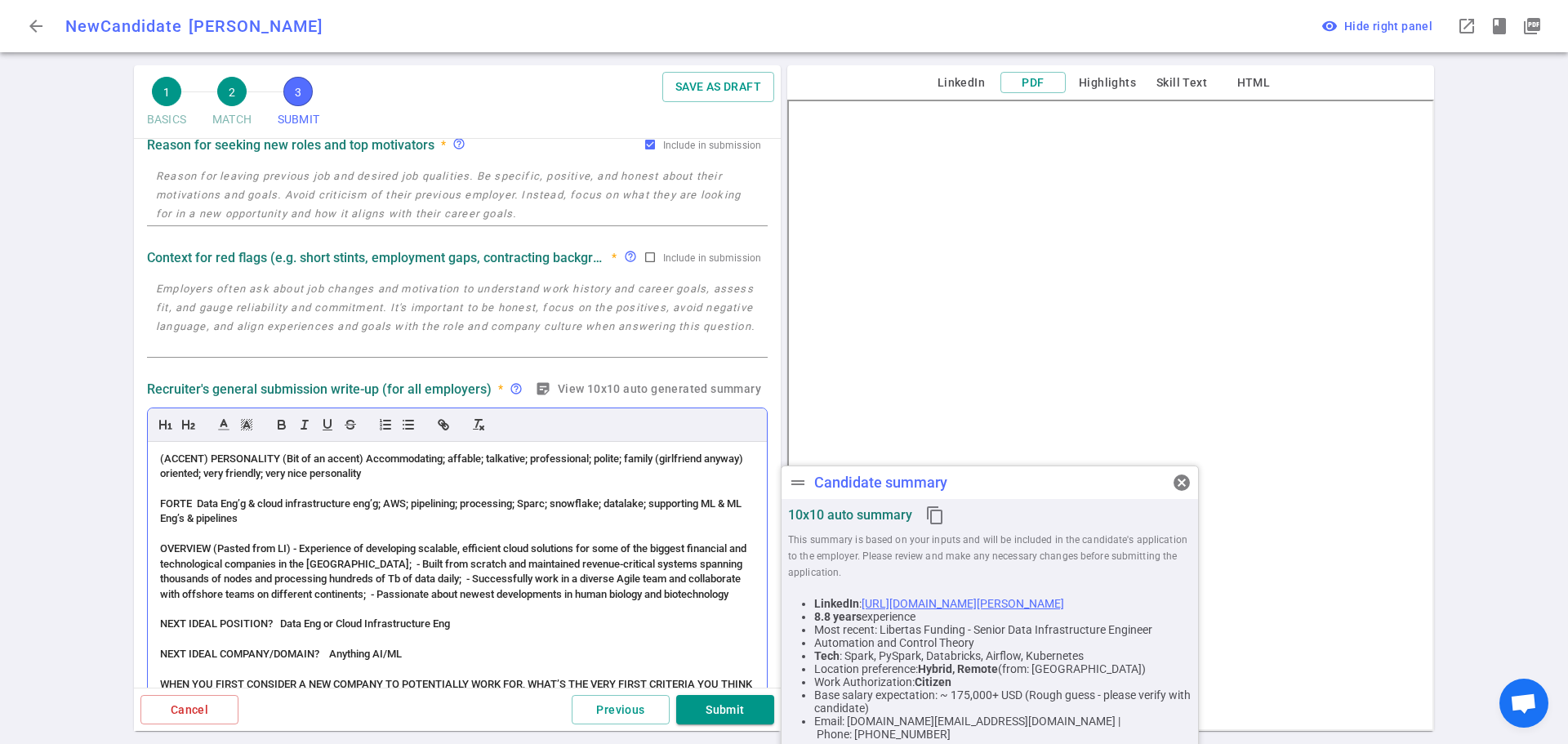
click at [200, 475] on span "(ACCENT) PERSONALITY (Bit of an accent) Accommodating; affable; talkative; prof…" at bounding box center [452, 465] width 585 height 27
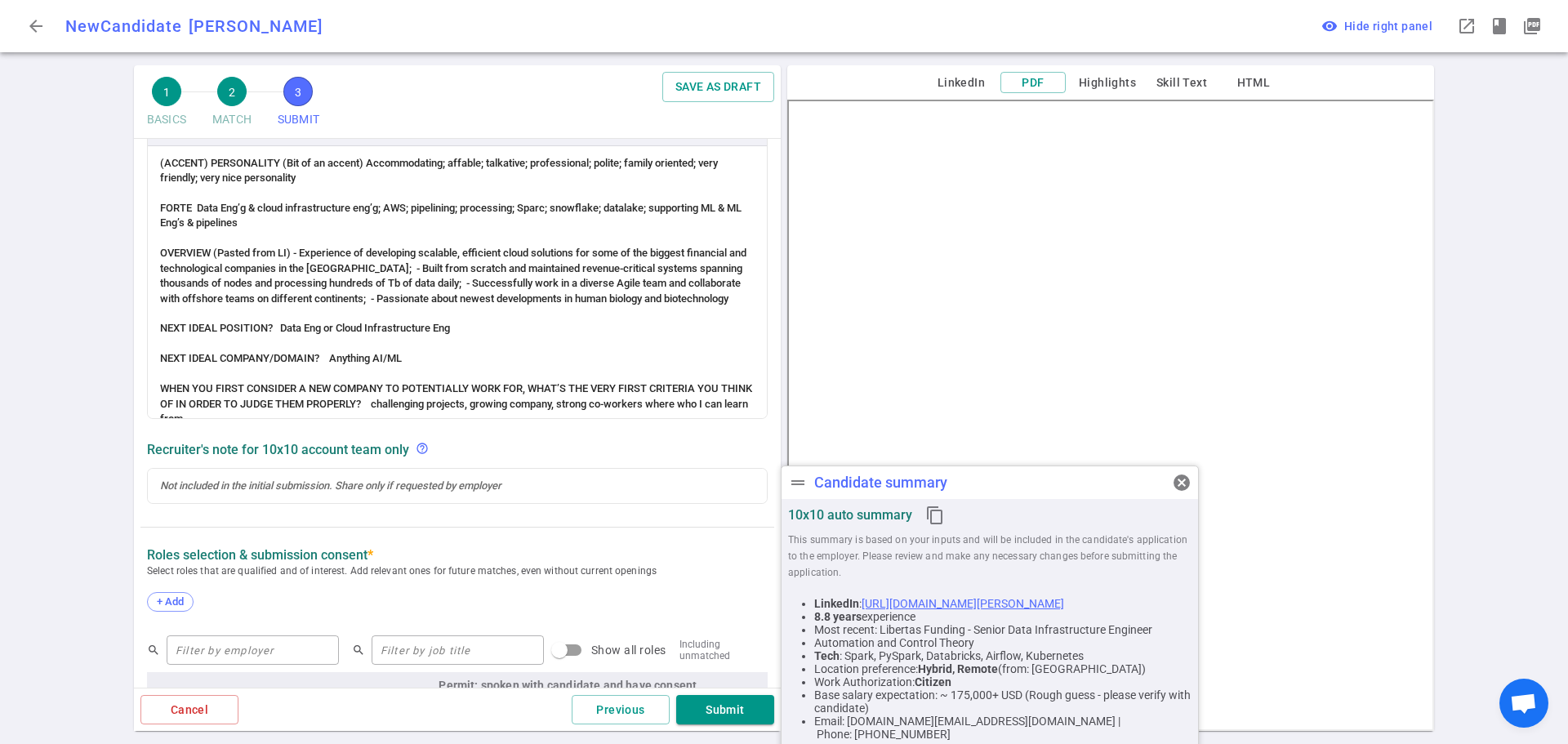
scroll to position [402, 0]
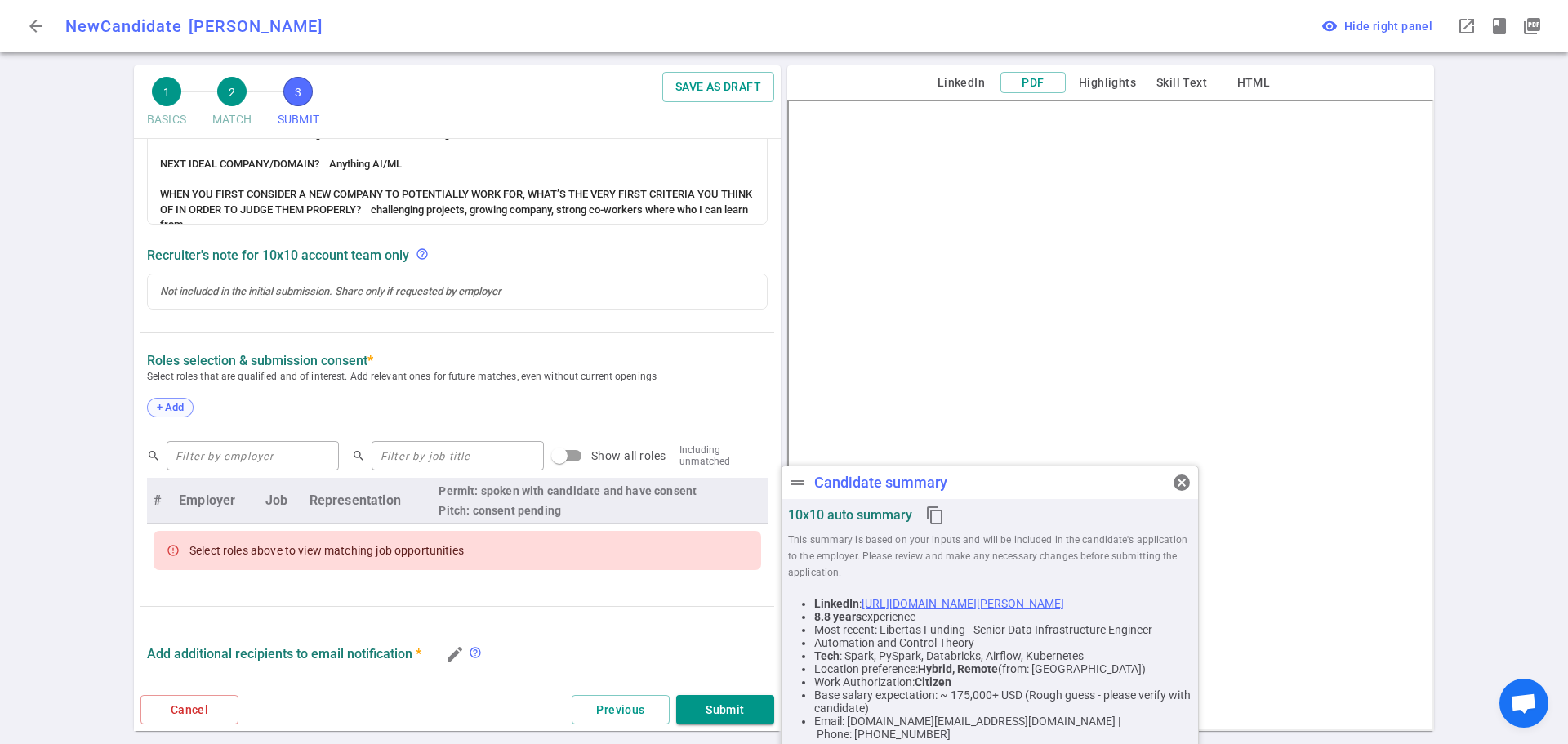
click at [173, 400] on div "+ Add" at bounding box center [170, 407] width 47 height 19
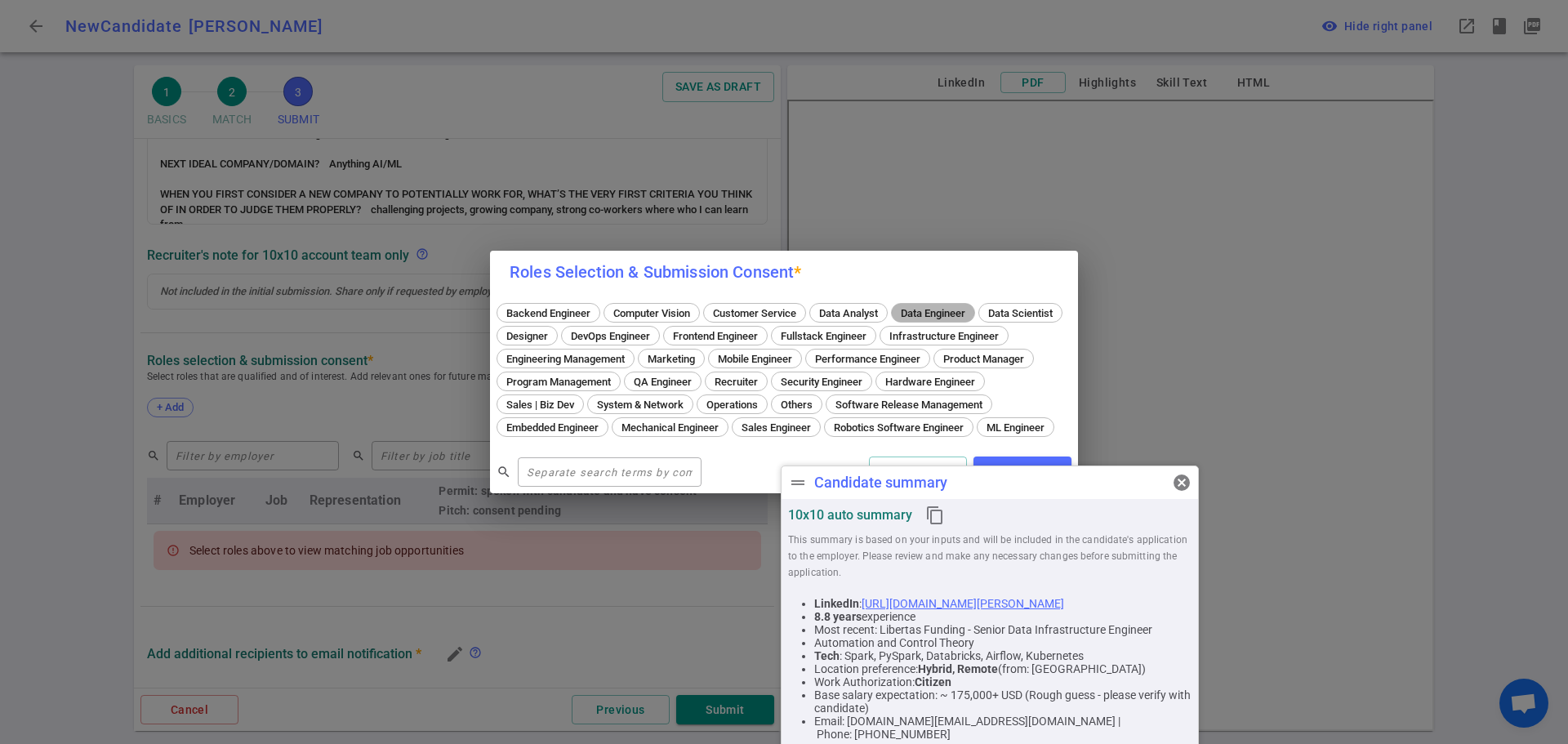
click at [947, 307] on span "Data Engineer" at bounding box center [933, 313] width 76 height 12
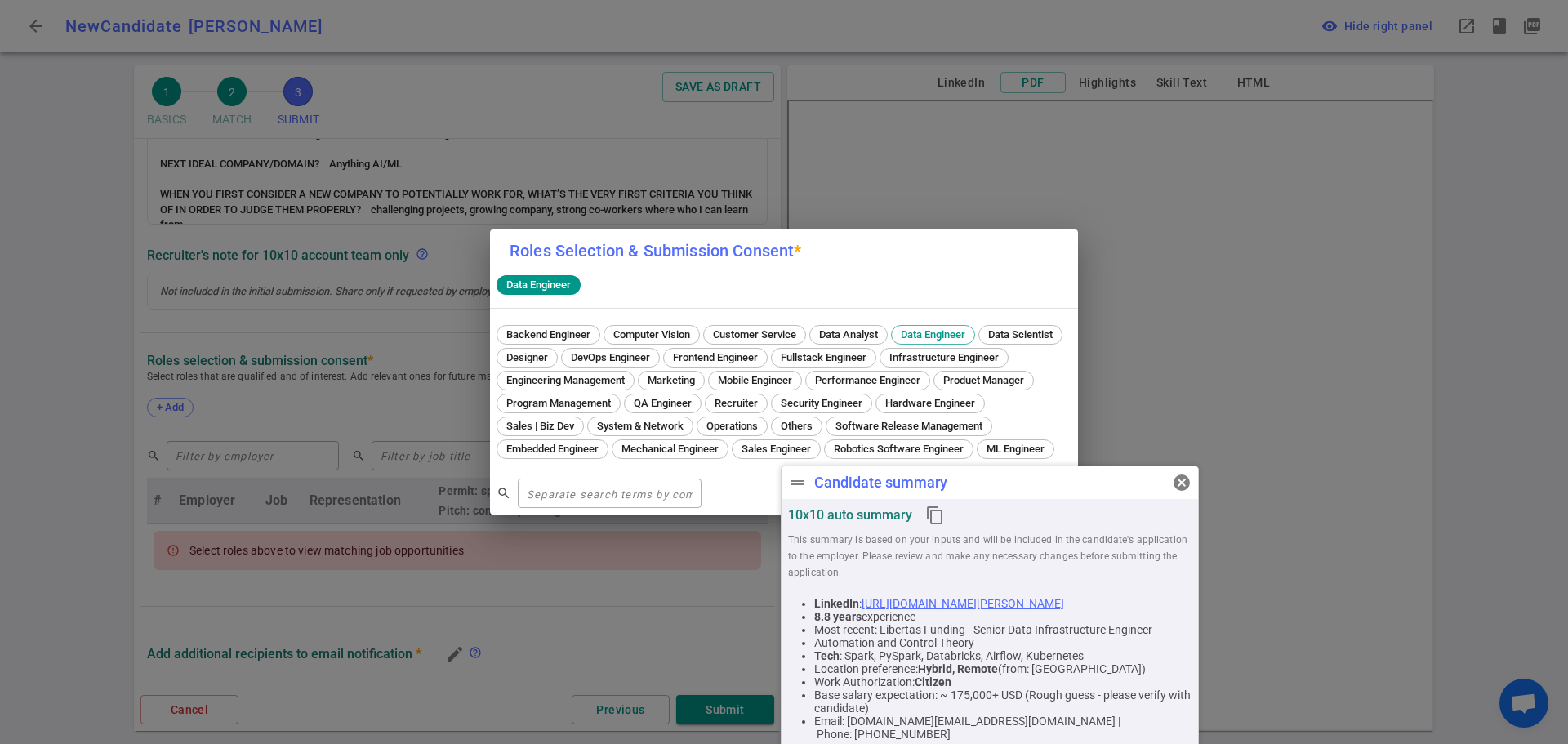
drag, startPoint x: 1189, startPoint y: 484, endPoint x: 1168, endPoint y: 487, distance: 21.2
click at [1187, 483] on div "drag_handle Candidate summary cancel 10x10 auto summary content_copy This summa…" at bounding box center [990, 614] width 418 height 299
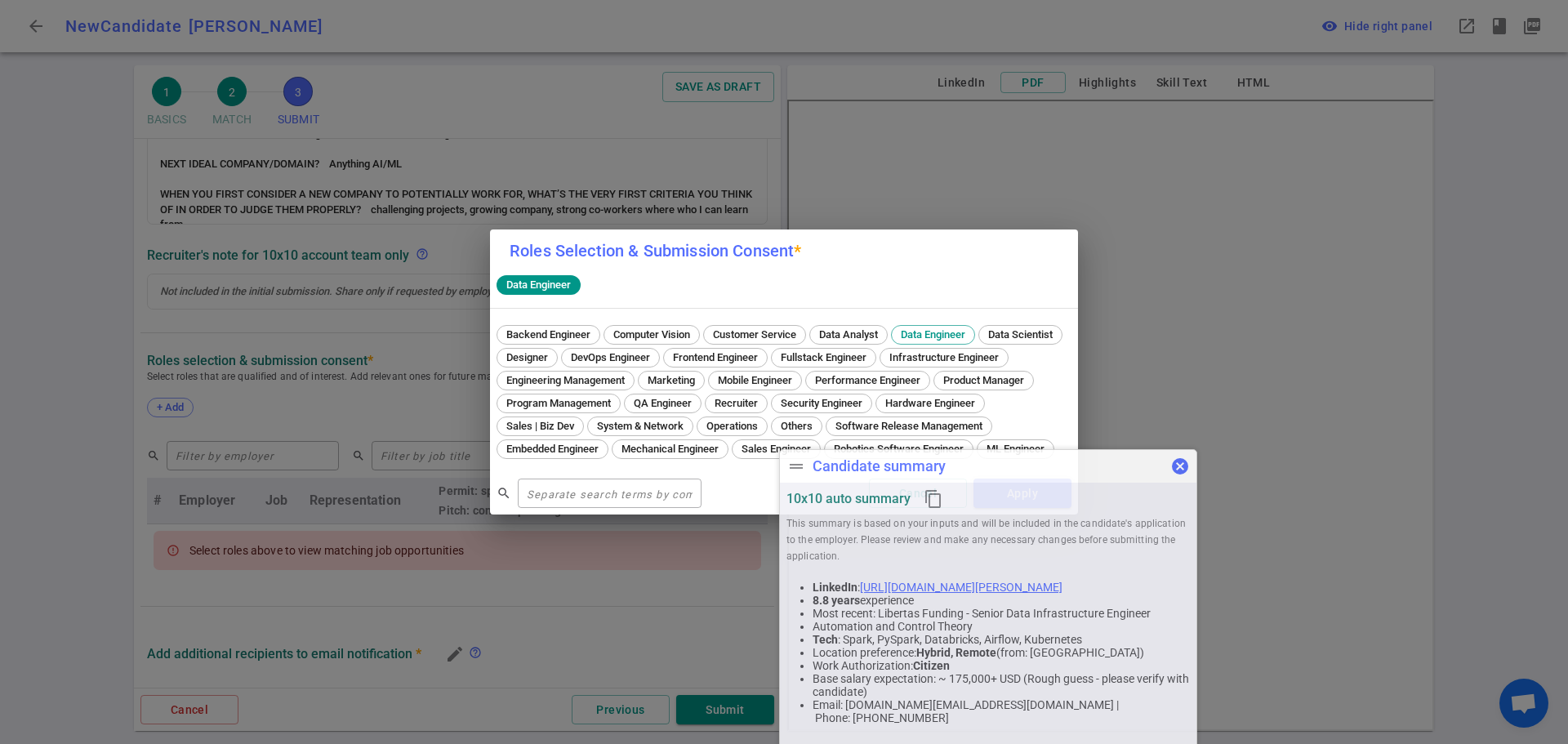
click at [1183, 469] on span "cancel" at bounding box center [1180, 466] width 19 height 19
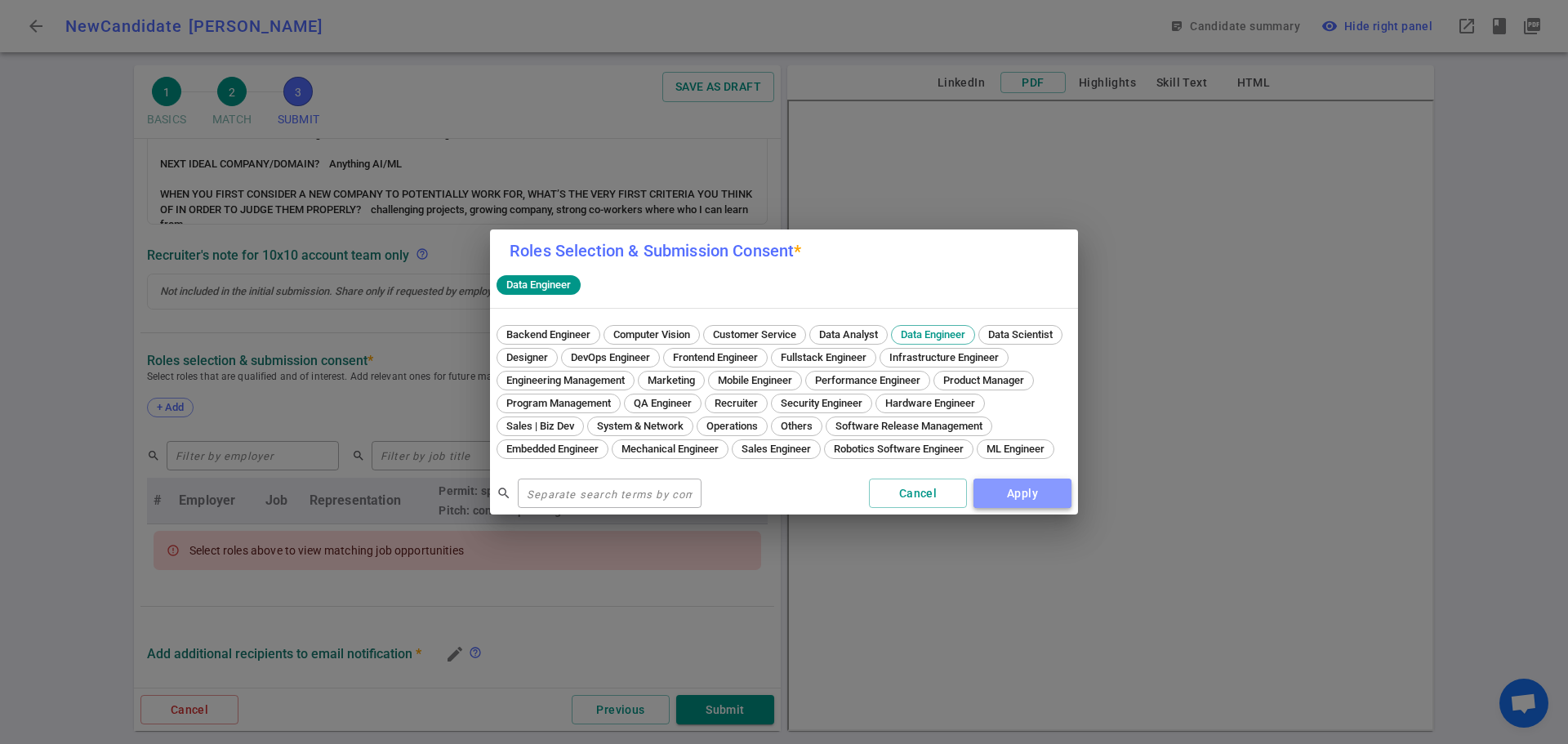
click at [1020, 508] on button "Apply" at bounding box center [1021, 493] width 98 height 30
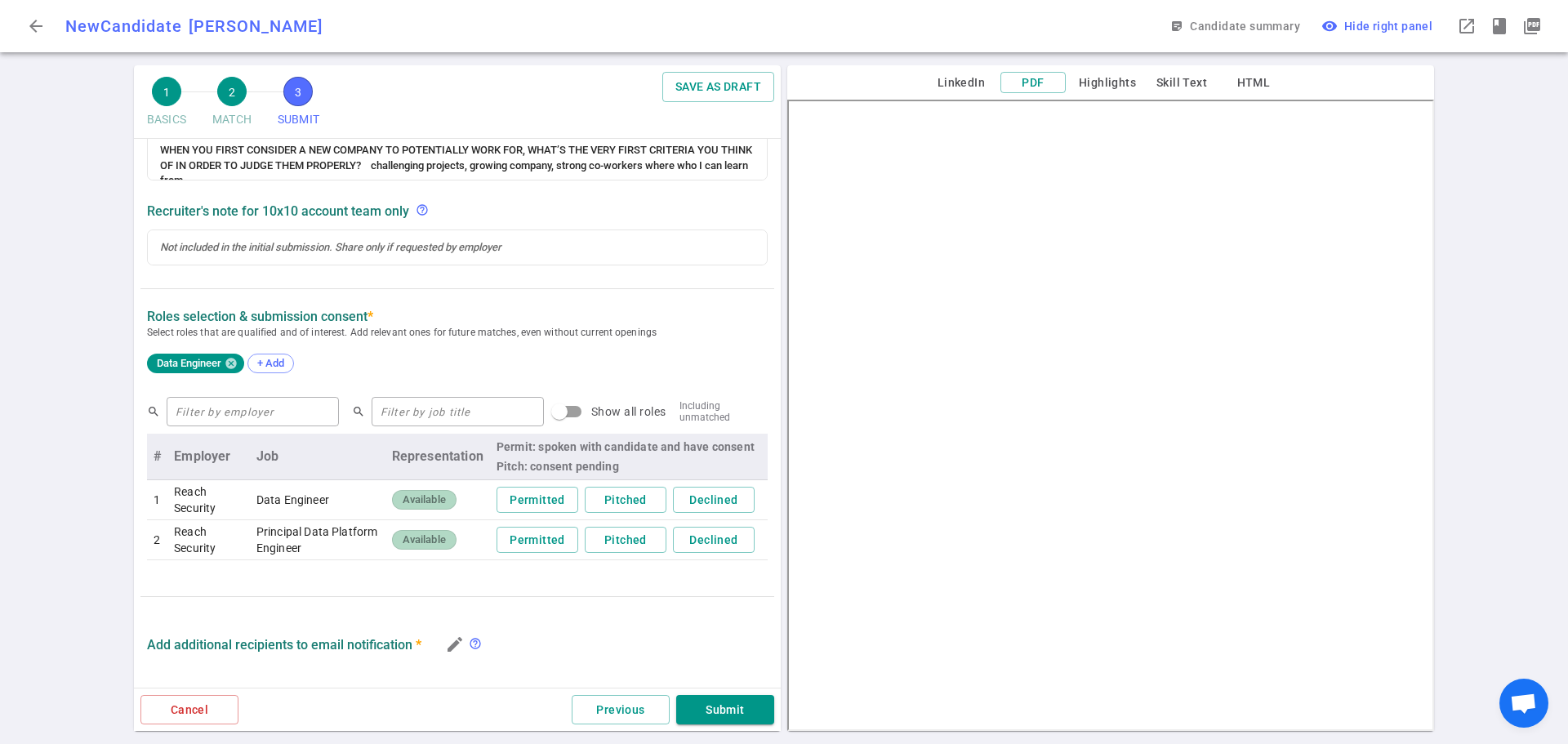
scroll to position [613, 0]
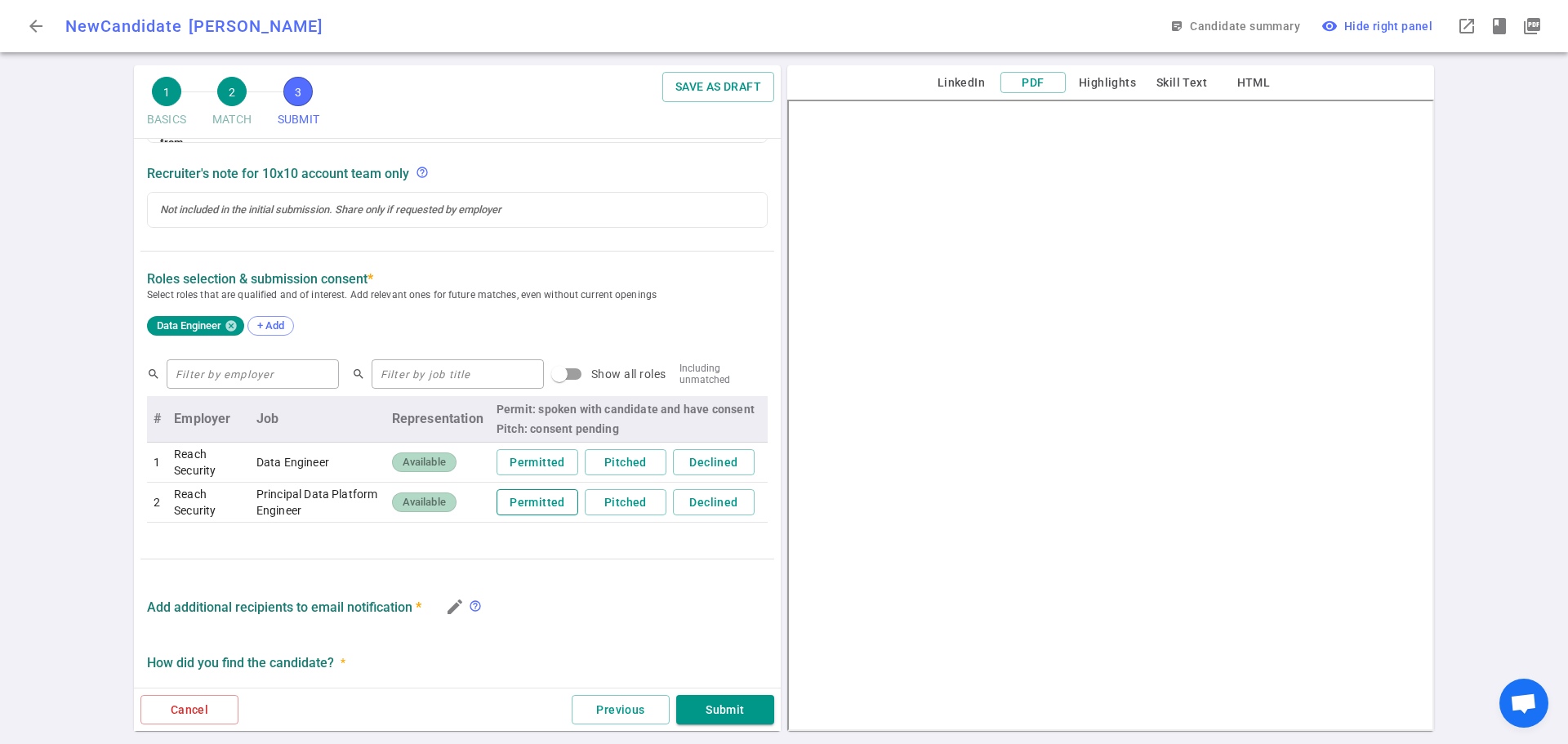
click at [520, 507] on button "Permitted" at bounding box center [537, 502] width 81 height 27
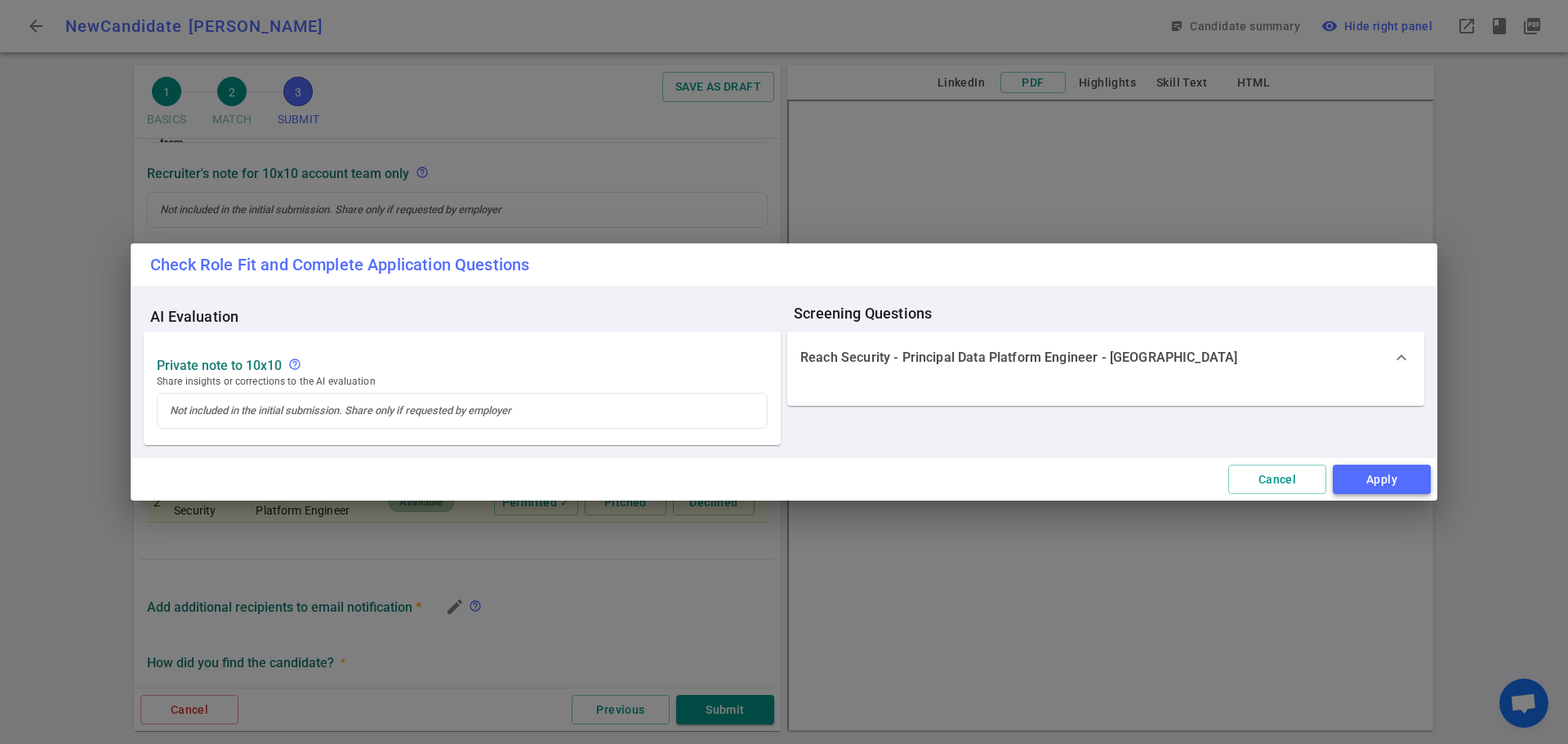
click at [1371, 475] on button "Apply" at bounding box center [1381, 479] width 98 height 30
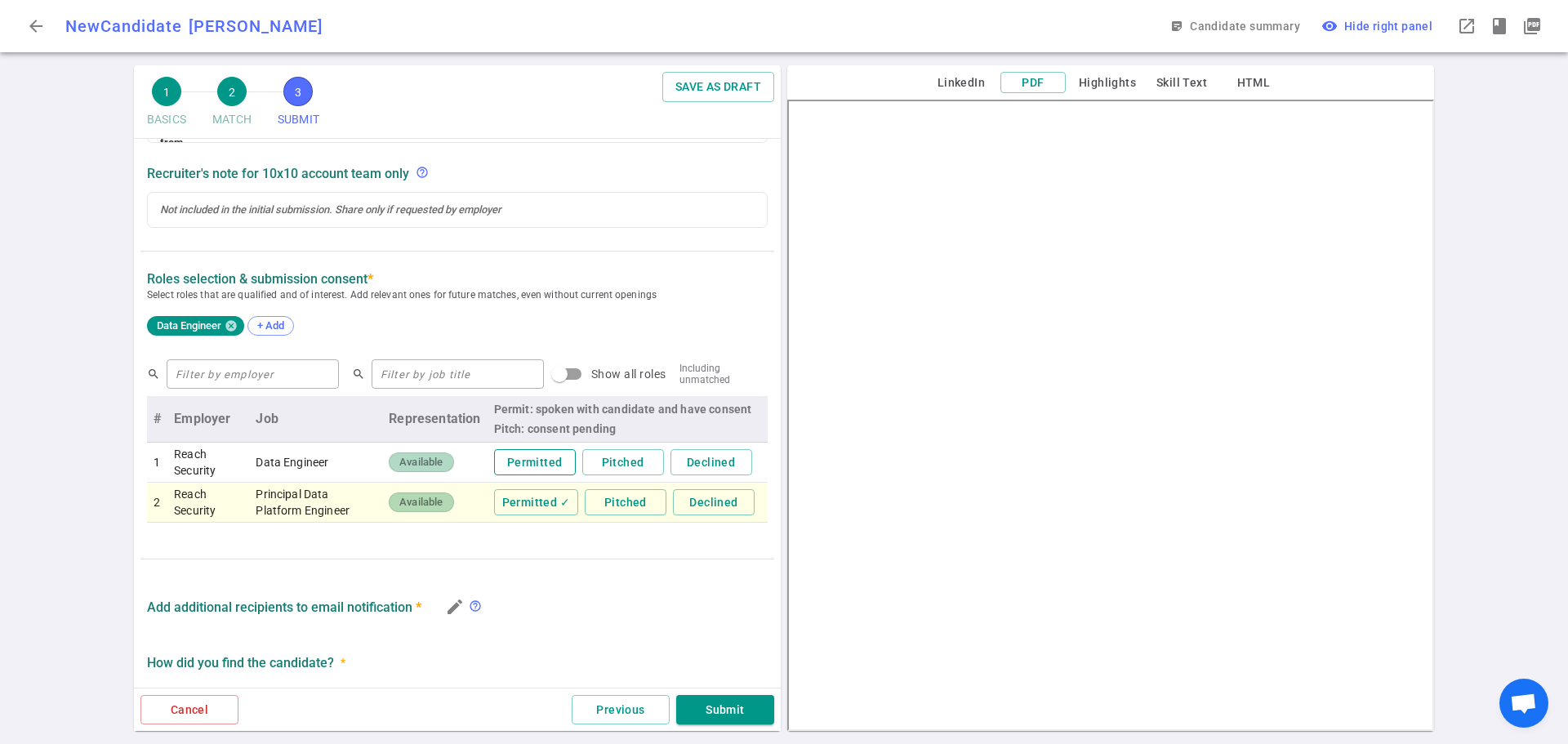
click at [509, 461] on button "Permitted" at bounding box center [535, 462] width 81 height 27
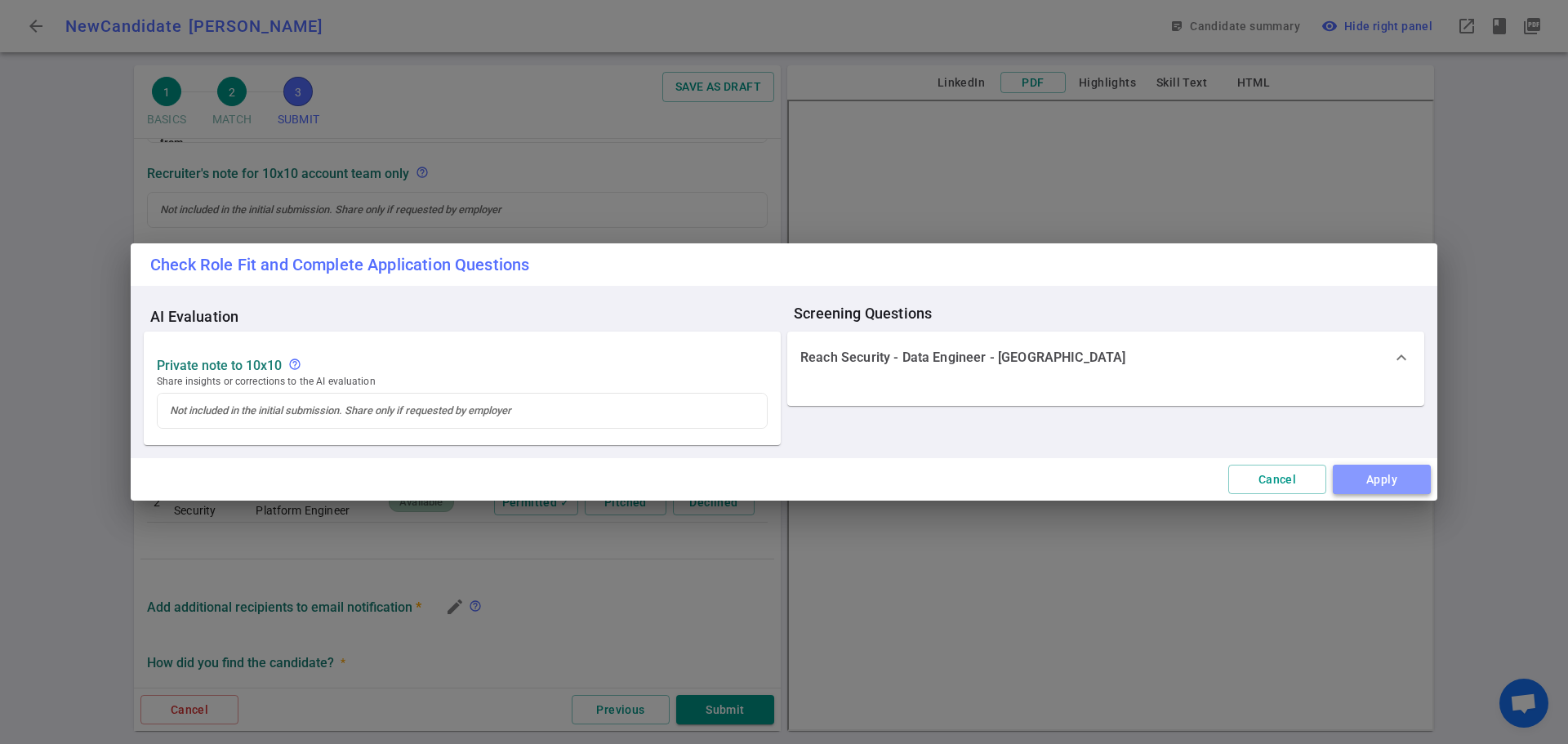
click at [1386, 485] on button "Apply" at bounding box center [1381, 479] width 98 height 30
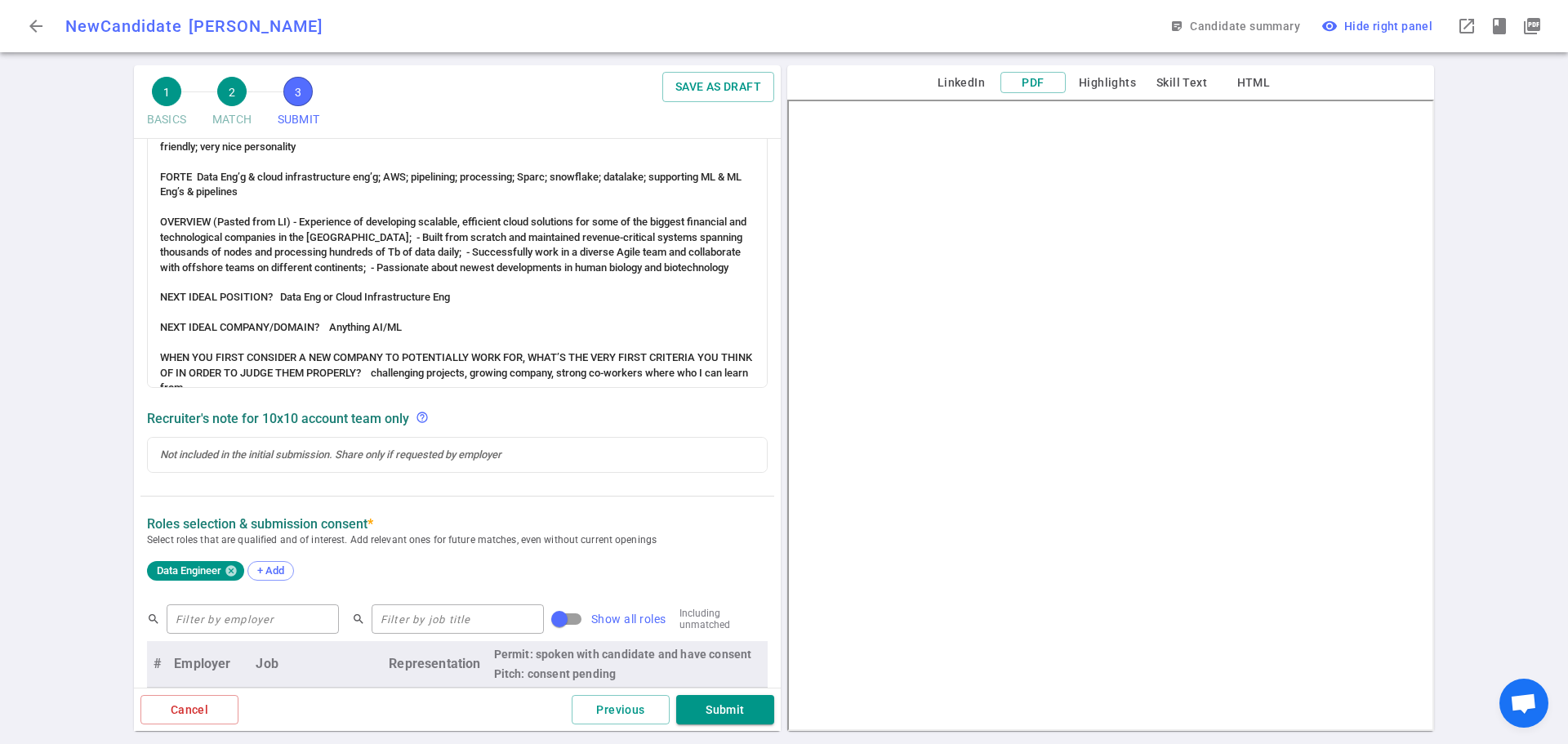
scroll to position [777, 0]
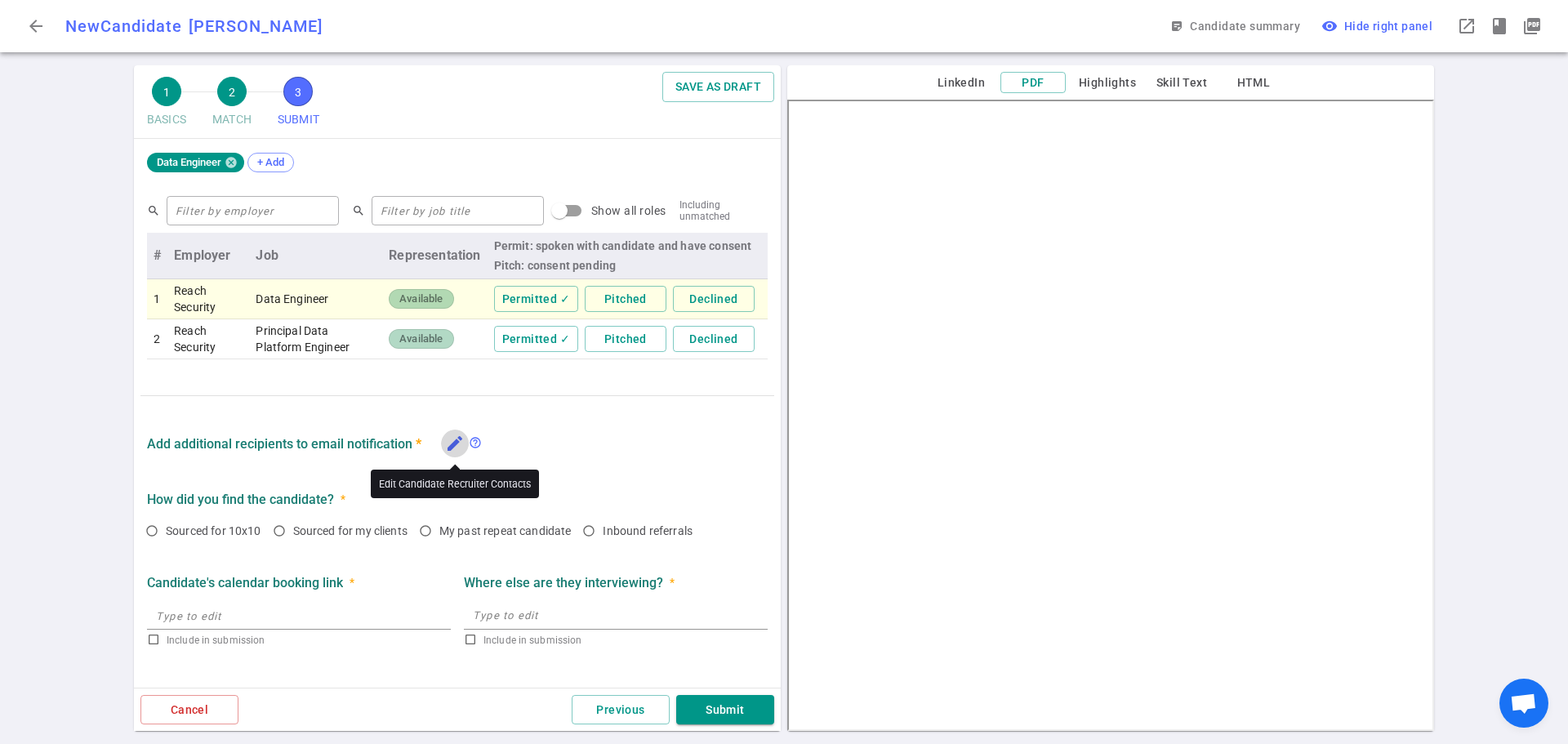
click at [456, 447] on icon "edit" at bounding box center [455, 443] width 19 height 19
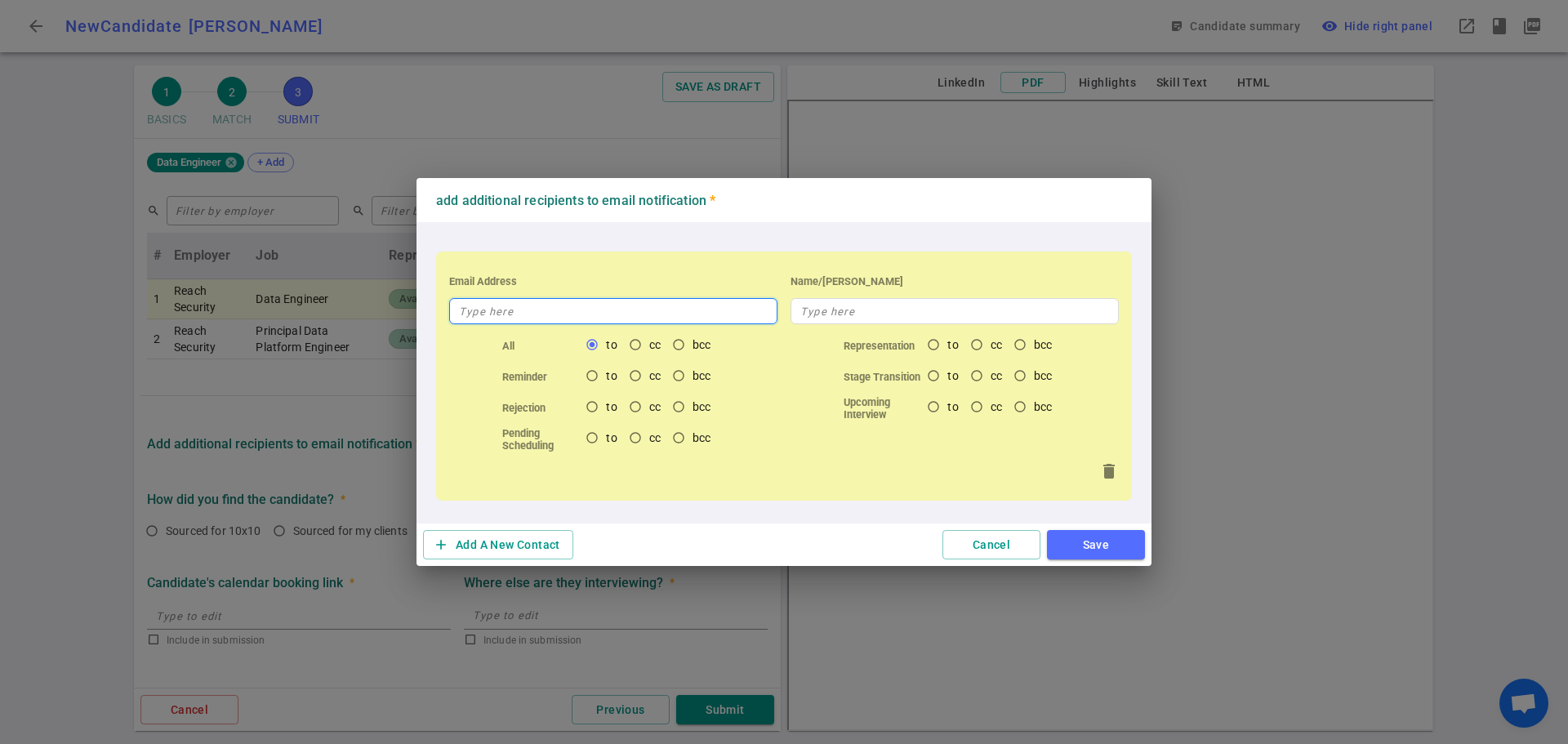
click at [517, 316] on input "text" at bounding box center [614, 312] width 328 height 26
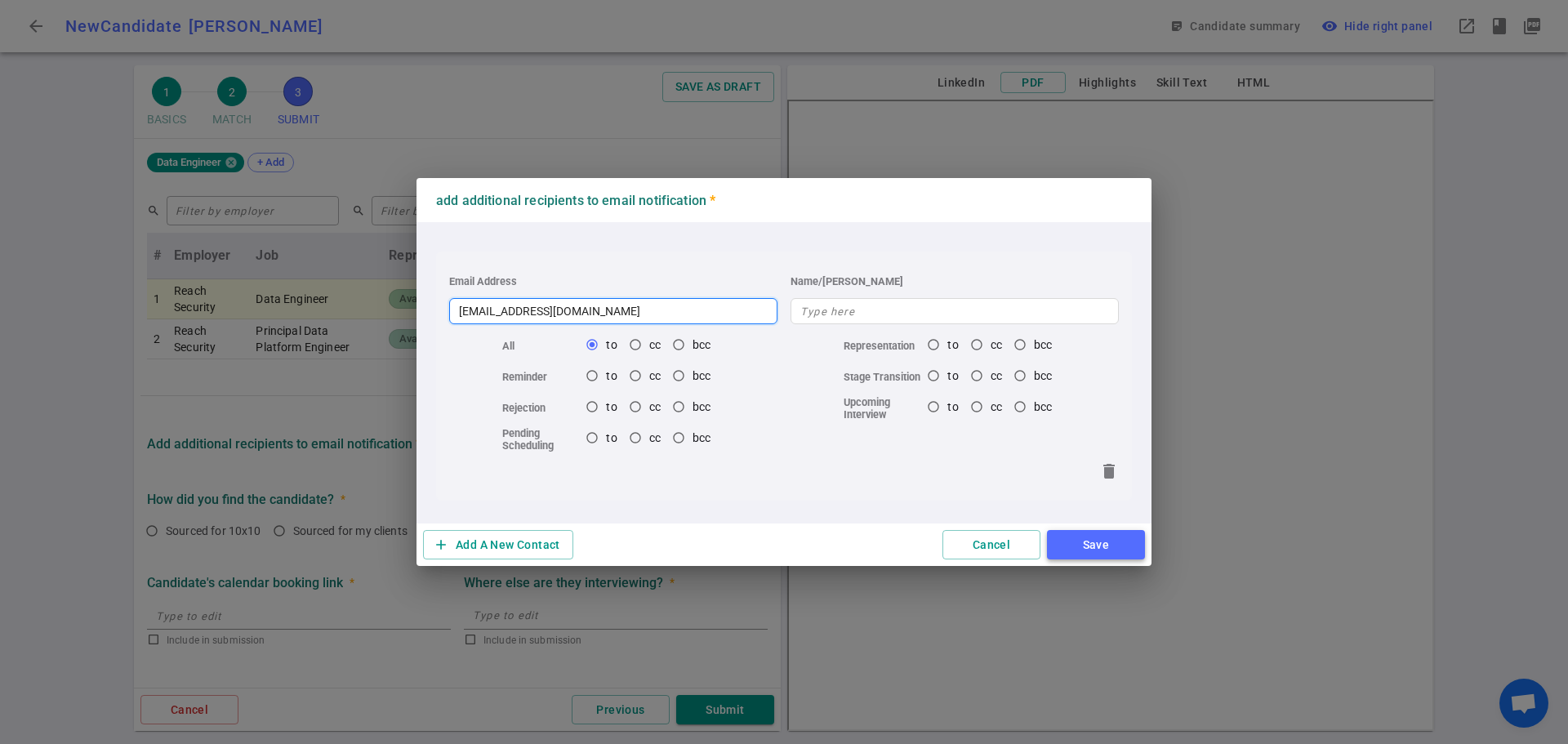
type input "[EMAIL_ADDRESS][DOMAIN_NAME]"
click at [1082, 541] on button "Save" at bounding box center [1096, 545] width 98 height 30
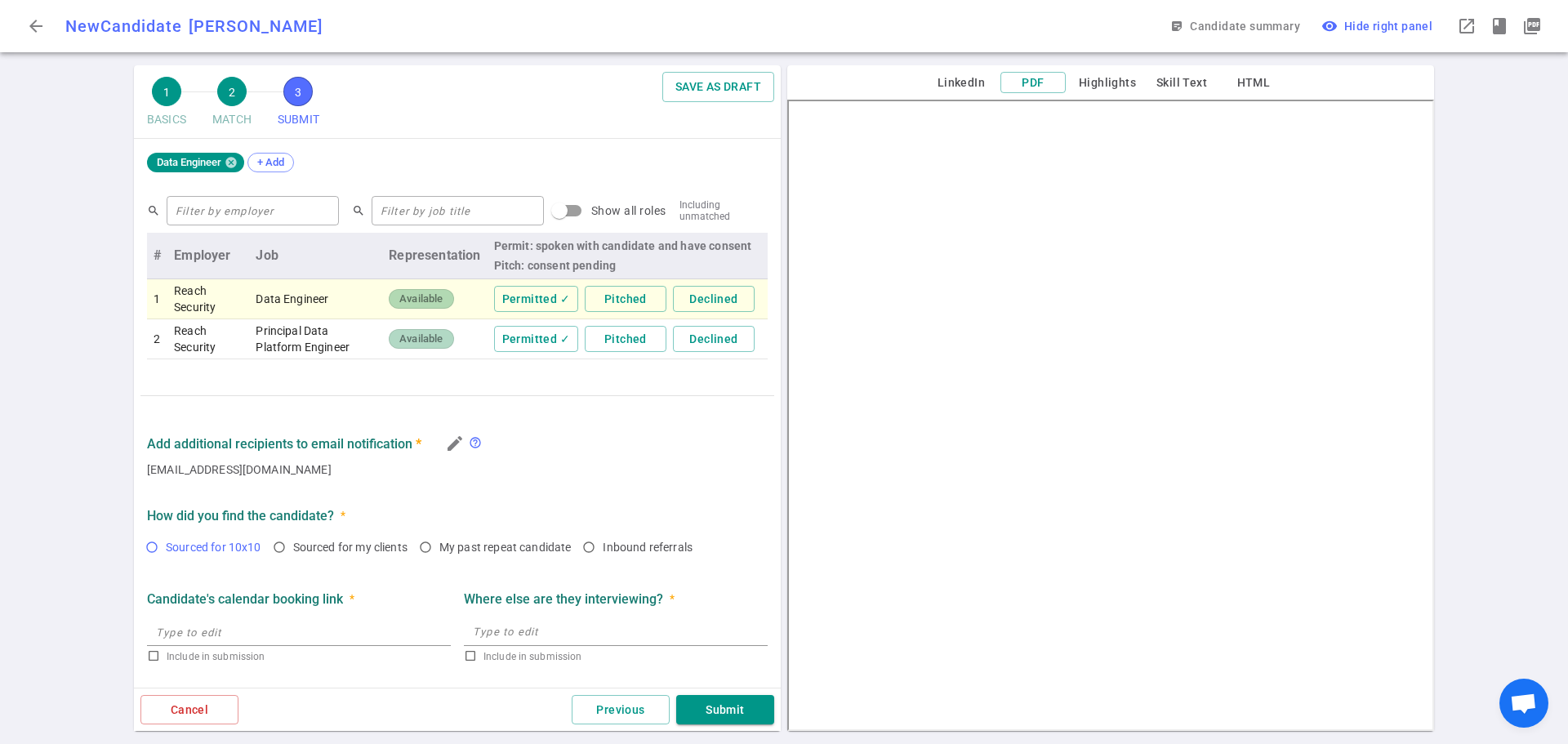
click at [158, 547] on input "Sourced for 10x10" at bounding box center [151, 546] width 27 height 27
radio input "true"
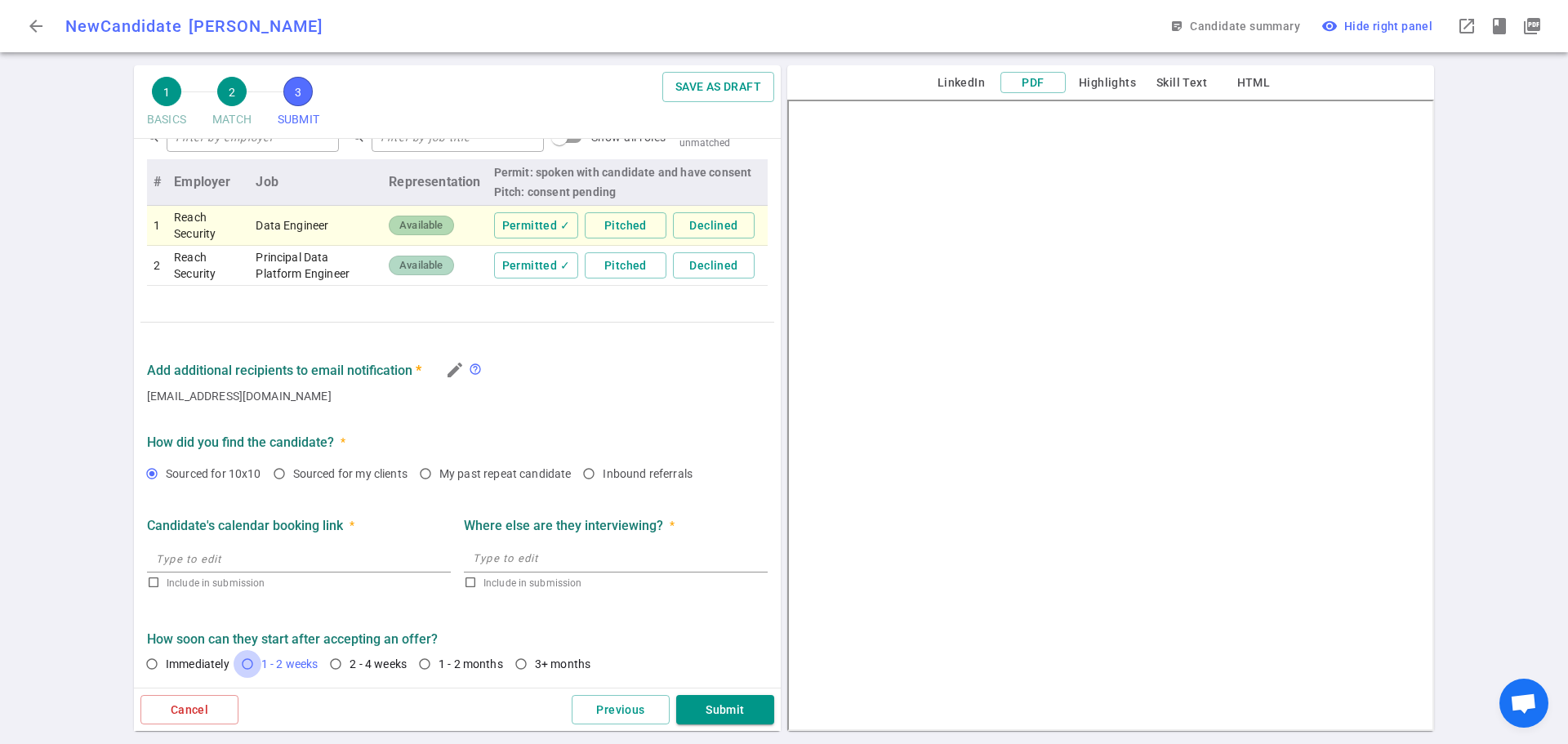
click at [249, 662] on input "1 - 2 weeks" at bounding box center [247, 663] width 27 height 27
radio input "true"
click at [736, 713] on button "Submit" at bounding box center [725, 710] width 98 height 30
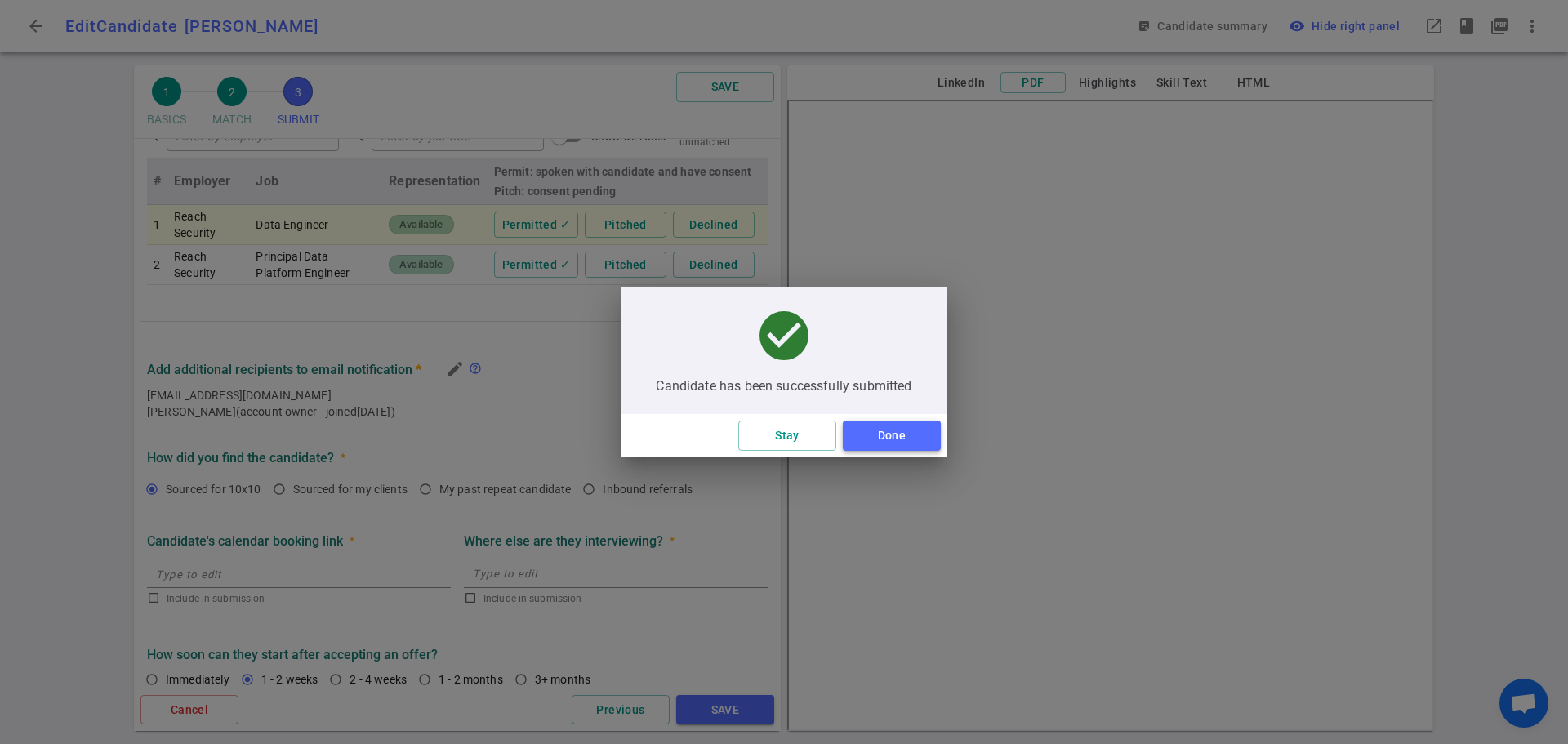
click at [888, 431] on button "Done" at bounding box center [891, 435] width 98 height 30
